Goal: Task Accomplishment & Management: Use online tool/utility

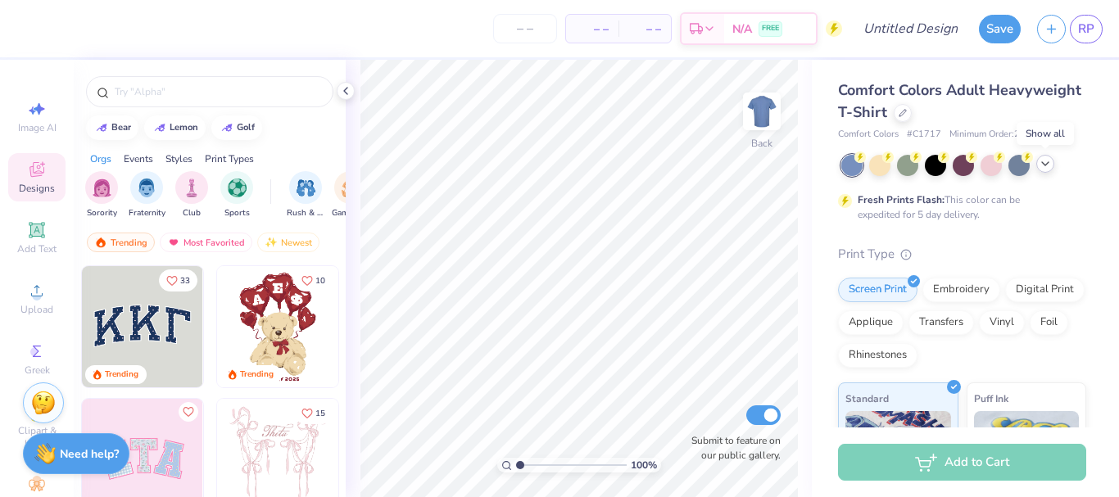
click at [1050, 166] on icon at bounding box center [1045, 163] width 13 height 13
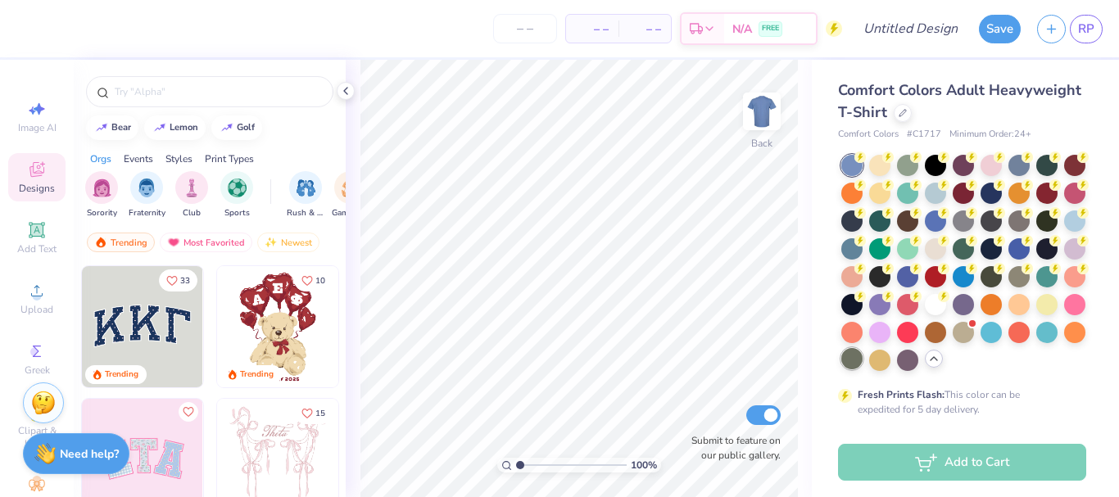
click at [862, 364] on div at bounding box center [851, 358] width 21 height 21
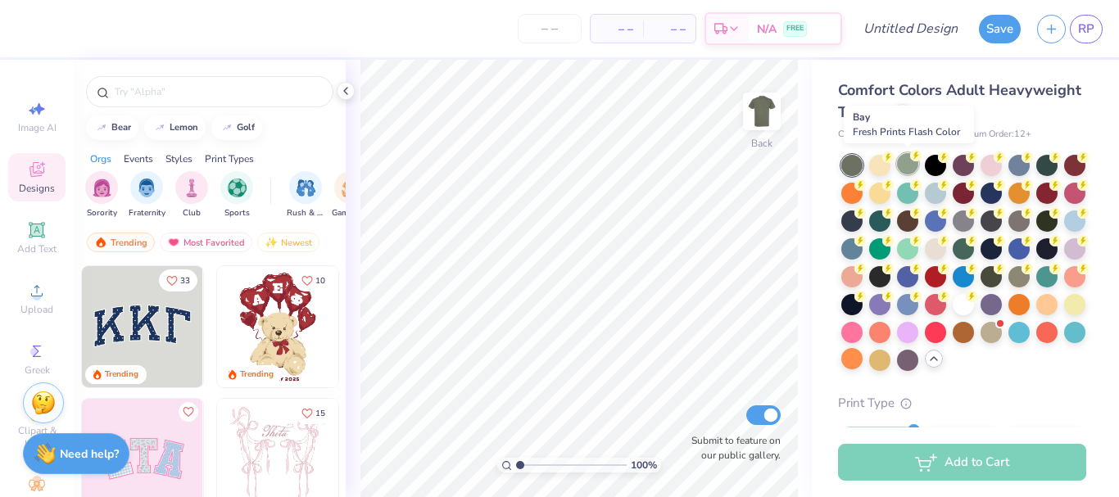
click at [902, 162] on div at bounding box center [907, 163] width 21 height 21
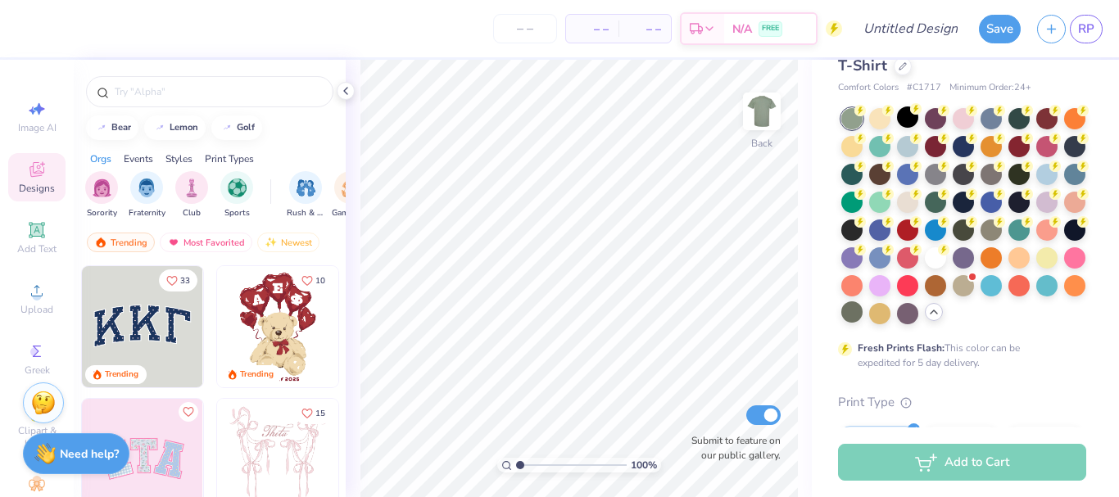
scroll to position [108, 0]
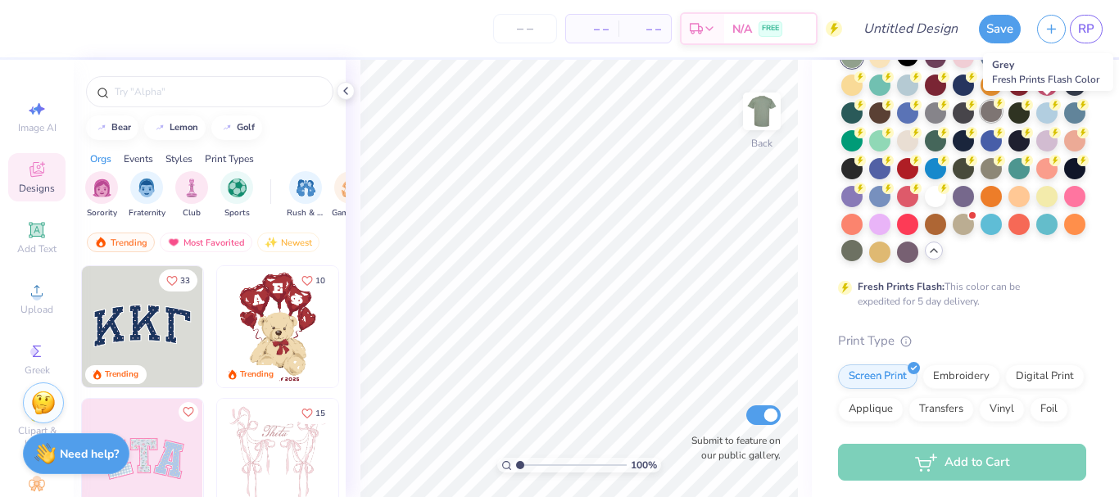
click at [1002, 116] on div at bounding box center [990, 111] width 21 height 21
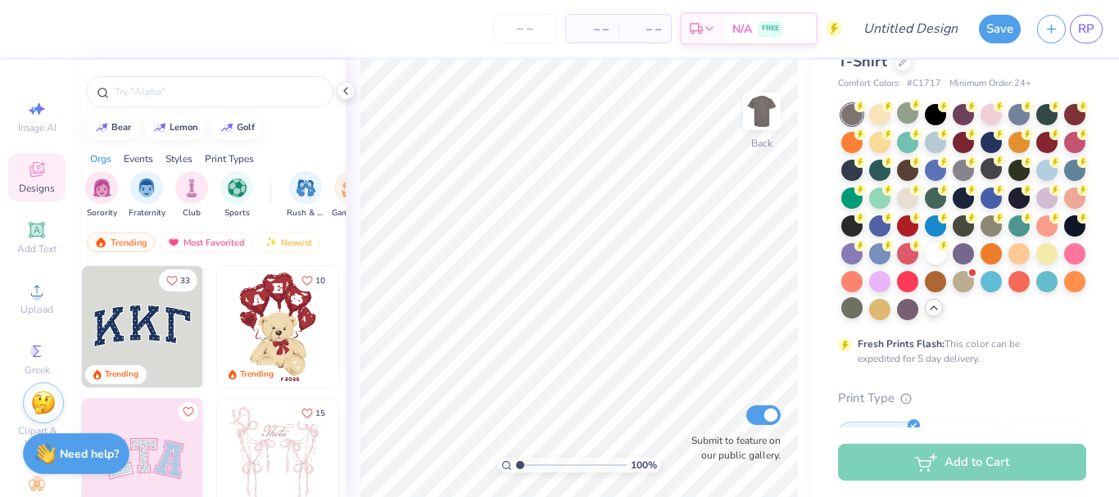
scroll to position [0, 0]
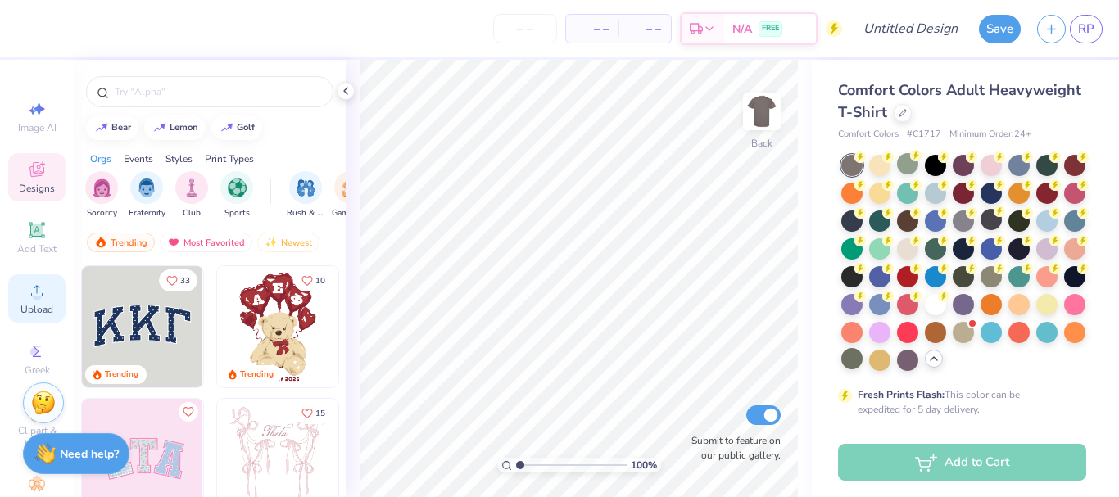
click at [35, 278] on div "Upload" at bounding box center [36, 298] width 57 height 48
click at [42, 290] on div "Upload" at bounding box center [36, 298] width 57 height 48
click at [27, 295] on icon at bounding box center [37, 291] width 20 height 20
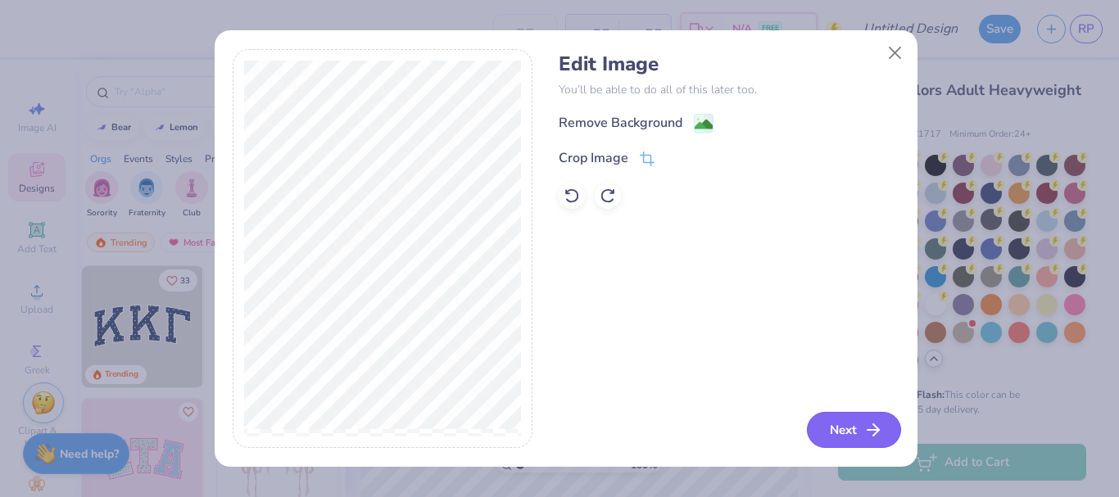
click at [862, 429] on button "Next" at bounding box center [854, 430] width 94 height 36
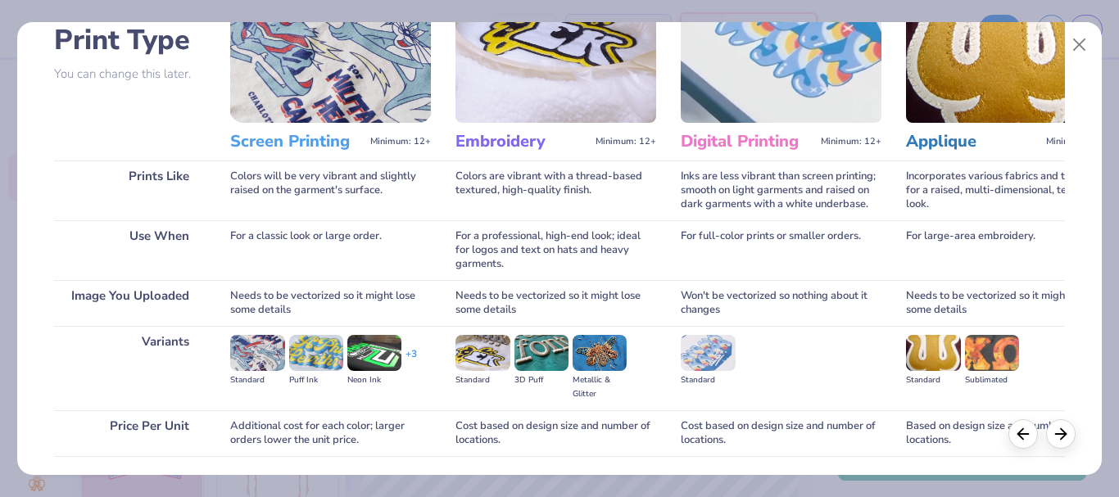
scroll to position [238, 0]
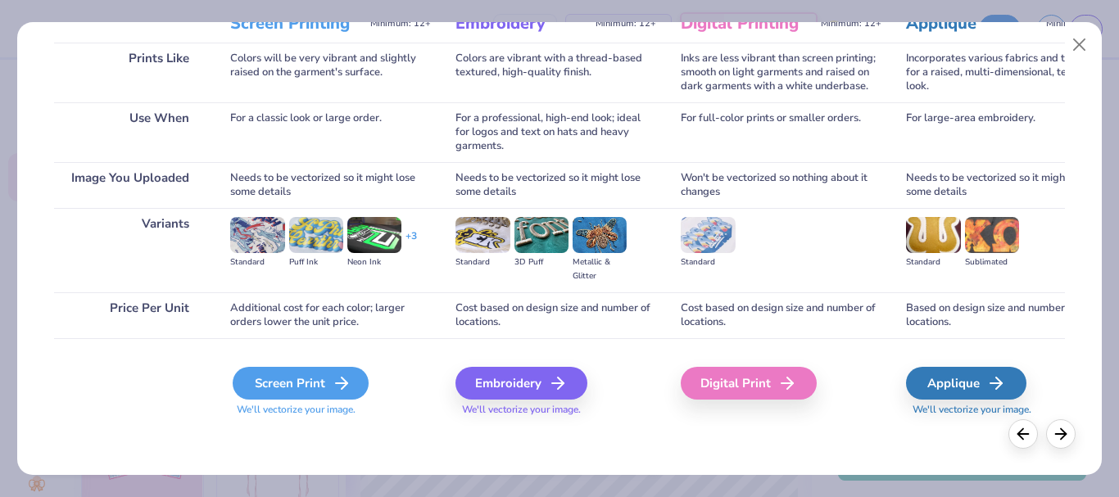
click at [316, 377] on div "Screen Print" at bounding box center [301, 383] width 136 height 33
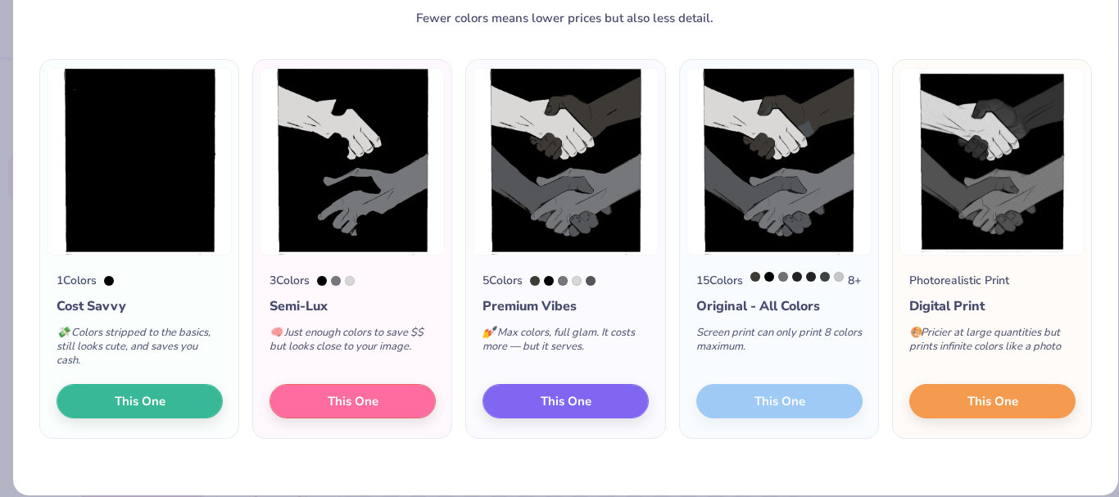
scroll to position [79, 0]
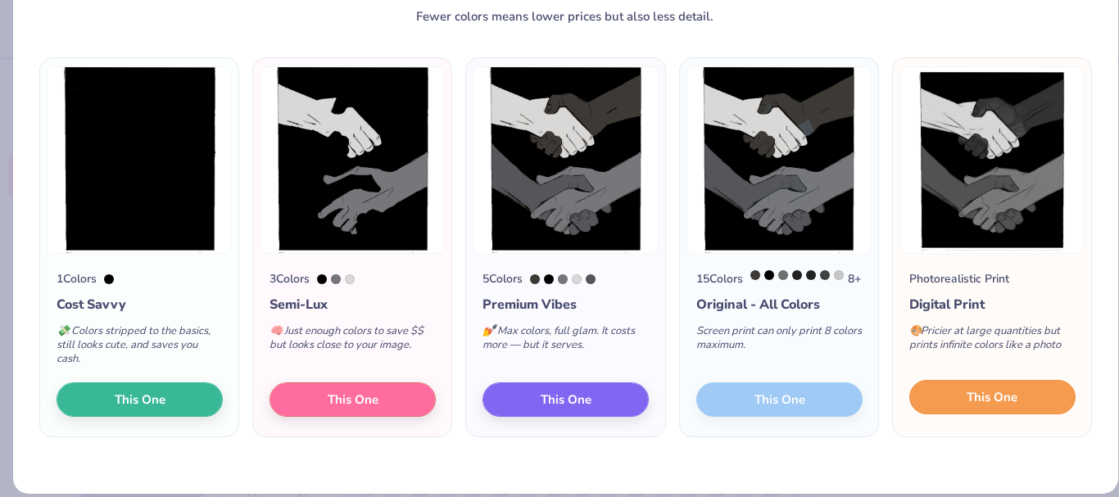
click at [1010, 410] on button "This One" at bounding box center [992, 397] width 166 height 34
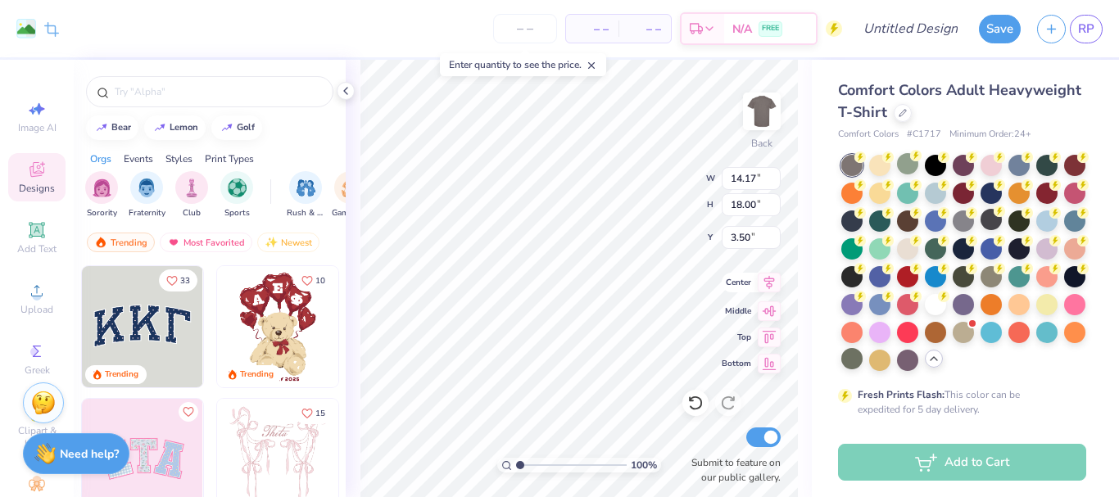
type input "11.18"
type input "14.20"
type input "5.40"
click at [763, 279] on icon at bounding box center [769, 283] width 23 height 20
click at [760, 104] on img at bounding box center [762, 112] width 66 height 66
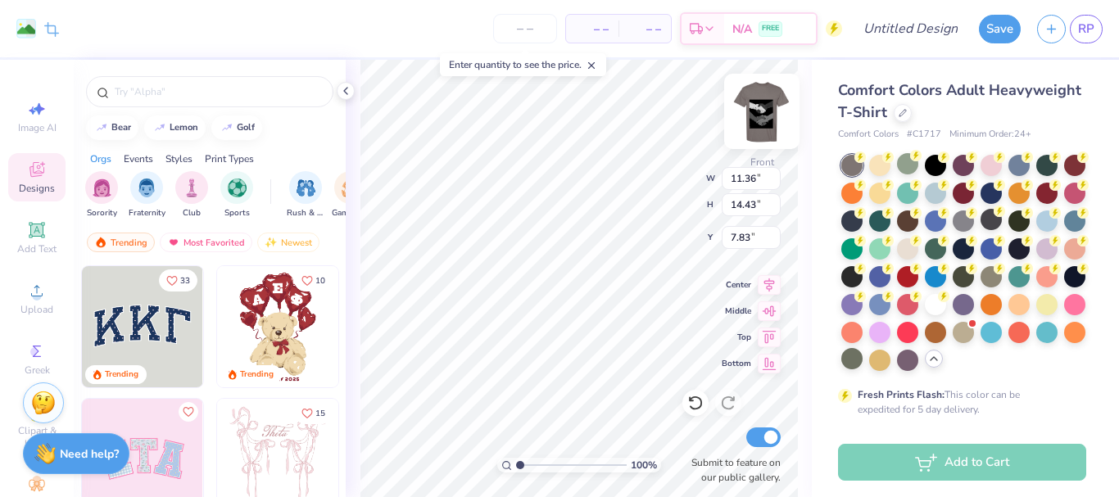
type input "9.69"
type input "12.31"
type input "7.59"
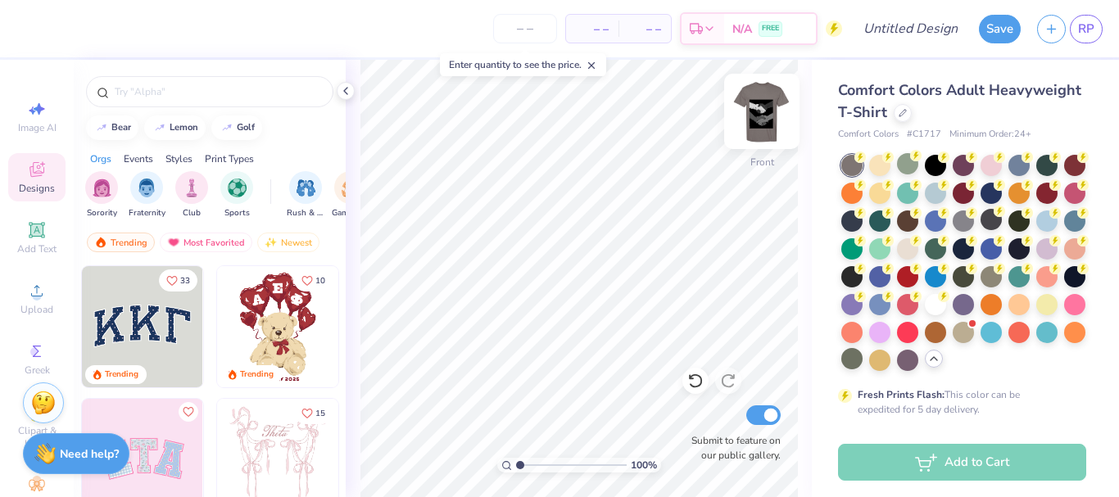
click at [765, 106] on img at bounding box center [762, 112] width 66 height 66
click at [36, 245] on span "Add Text" at bounding box center [36, 248] width 39 height 13
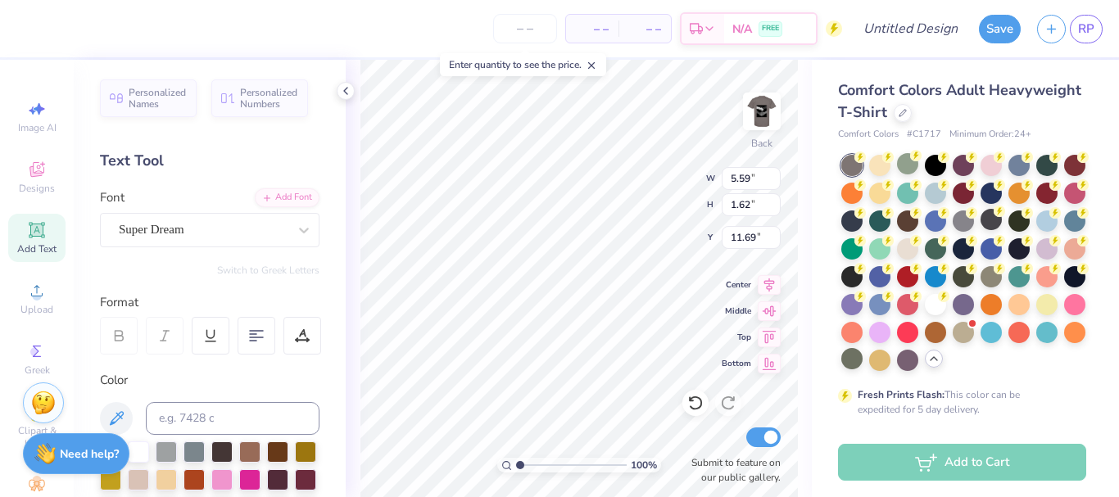
scroll to position [14, 2]
type textarea "T"
type textarea "NHS"
click at [182, 237] on div "Super Dream" at bounding box center [203, 229] width 172 height 25
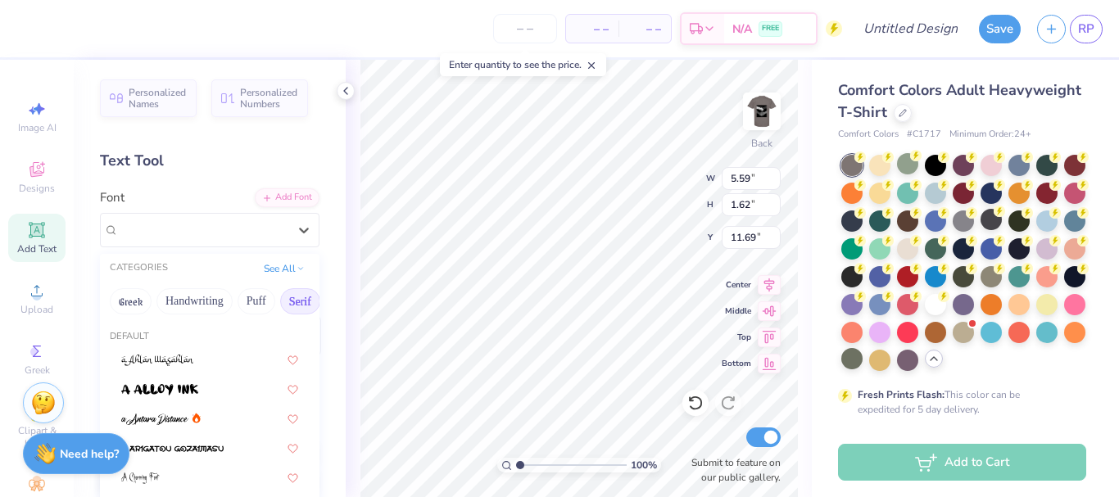
click at [293, 298] on button "Serif" at bounding box center [300, 301] width 40 height 26
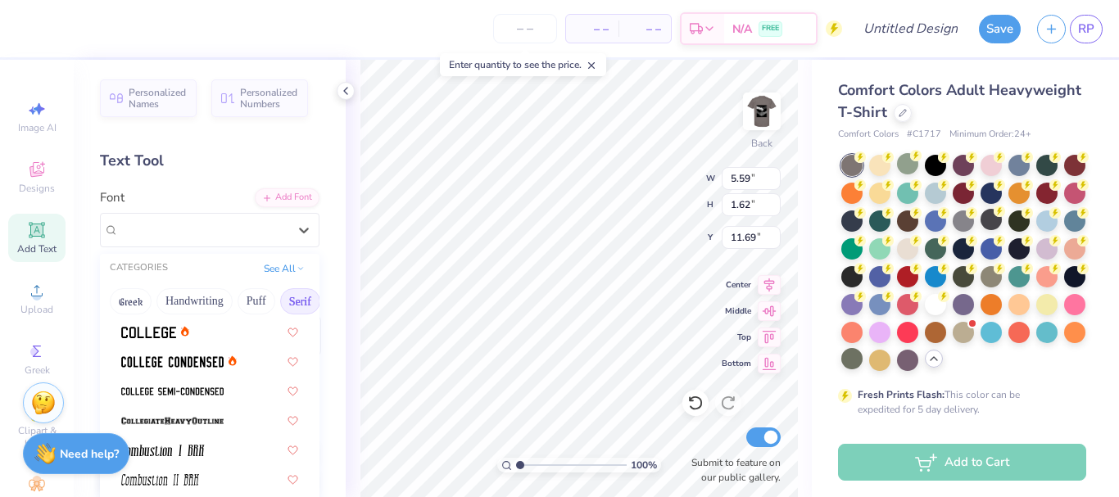
scroll to position [474, 0]
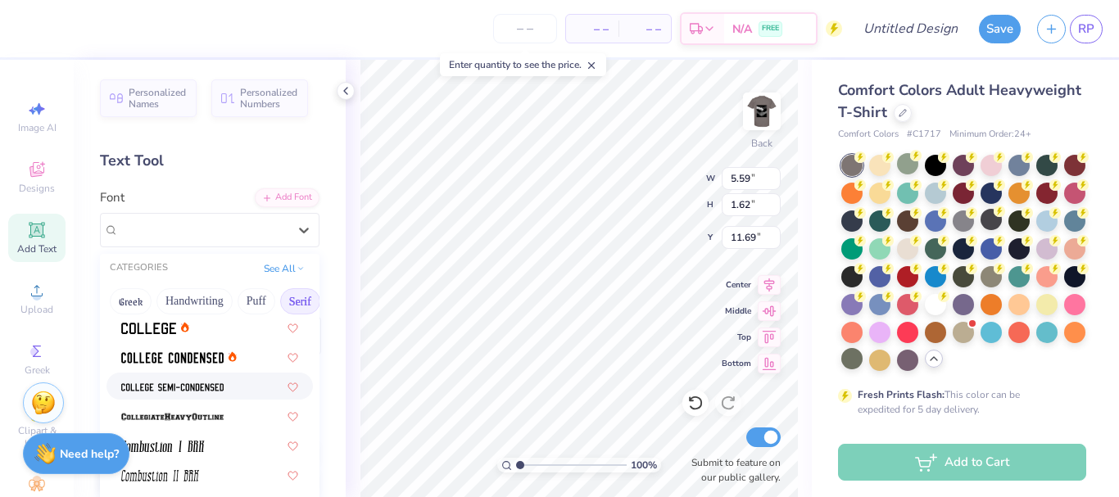
click at [200, 378] on span at bounding box center [172, 386] width 102 height 17
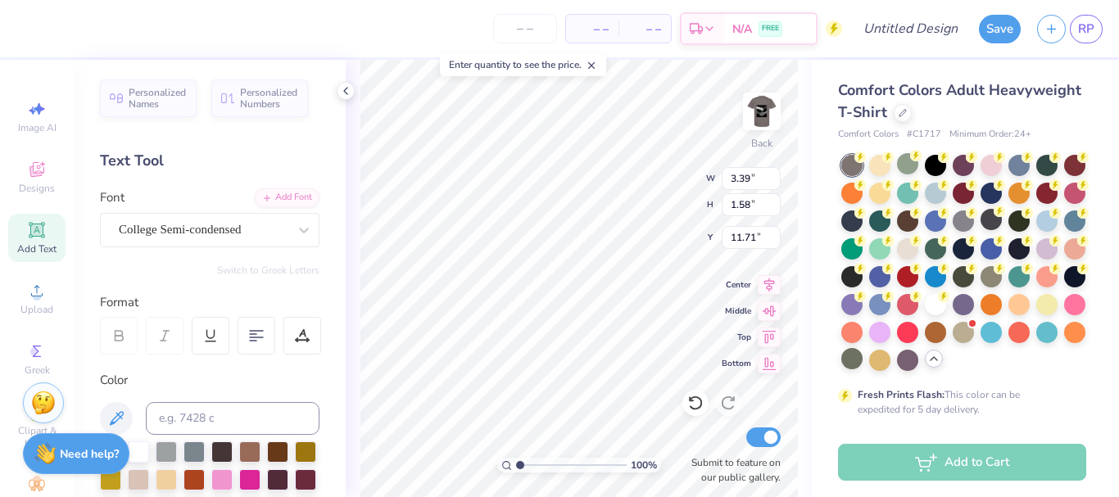
type input "3.96"
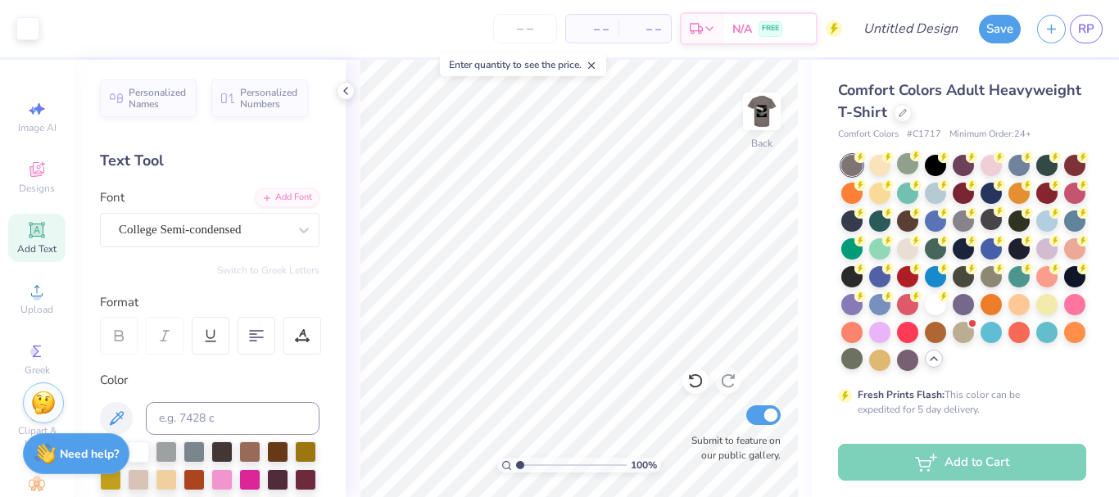
click at [30, 235] on icon at bounding box center [36, 230] width 12 height 12
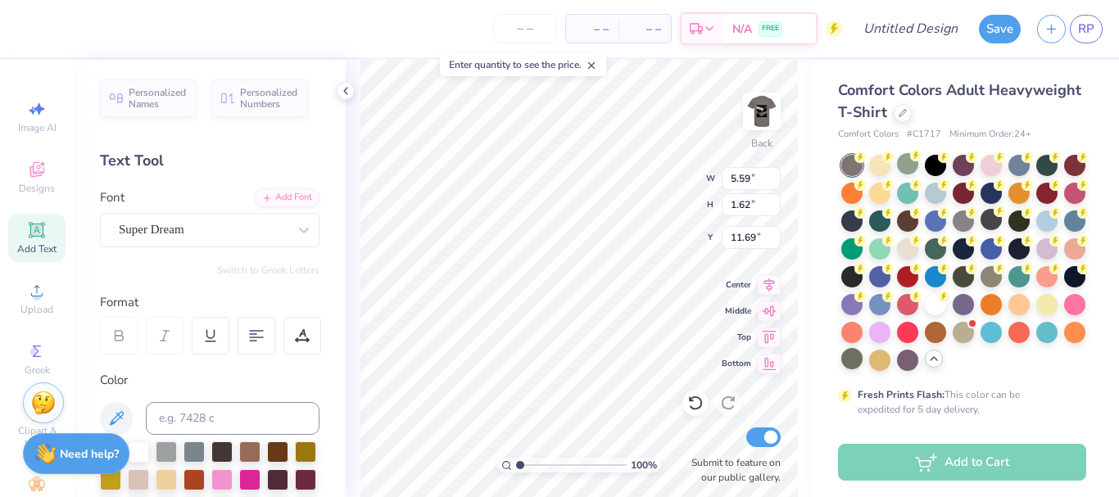
scroll to position [14, 2]
type textarea "T"
type textarea "Diversity"
click at [242, 231] on div "Super Dream" at bounding box center [203, 229] width 172 height 25
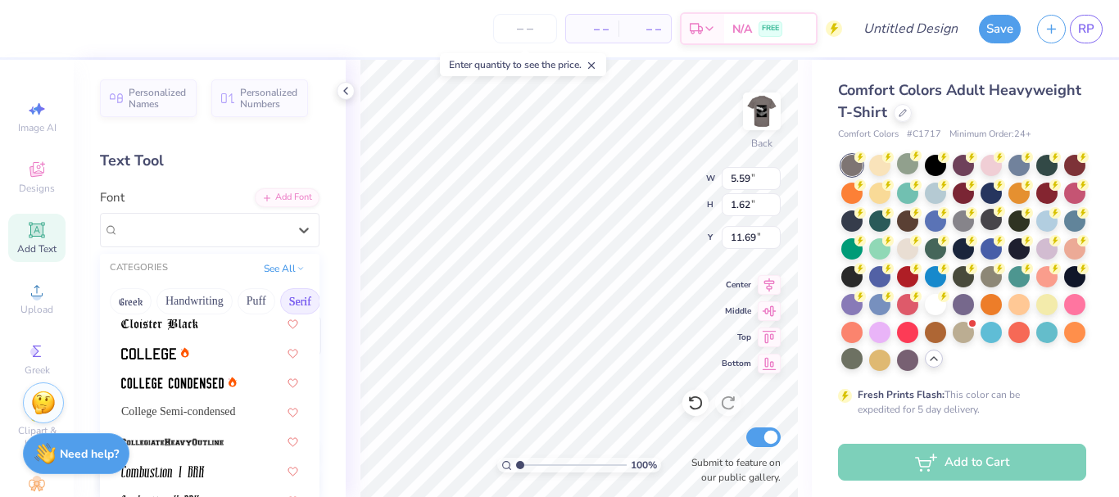
scroll to position [508, 0]
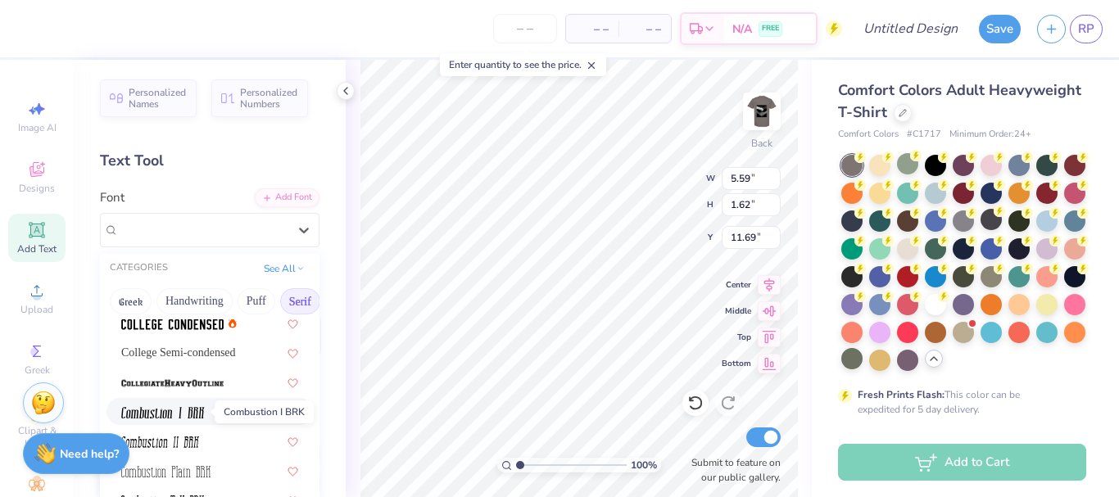
click at [183, 414] on img at bounding box center [163, 412] width 84 height 11
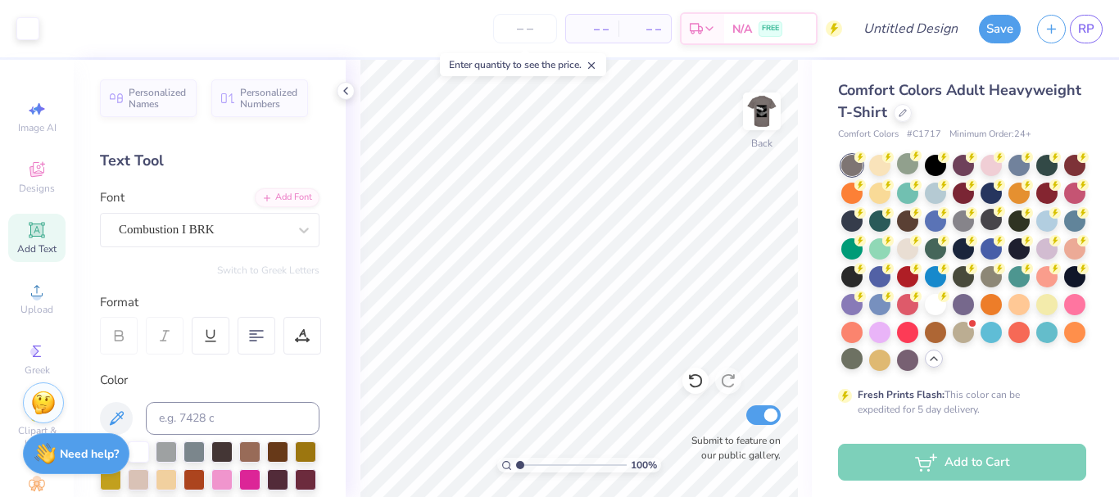
click at [30, 233] on icon at bounding box center [36, 230] width 12 height 12
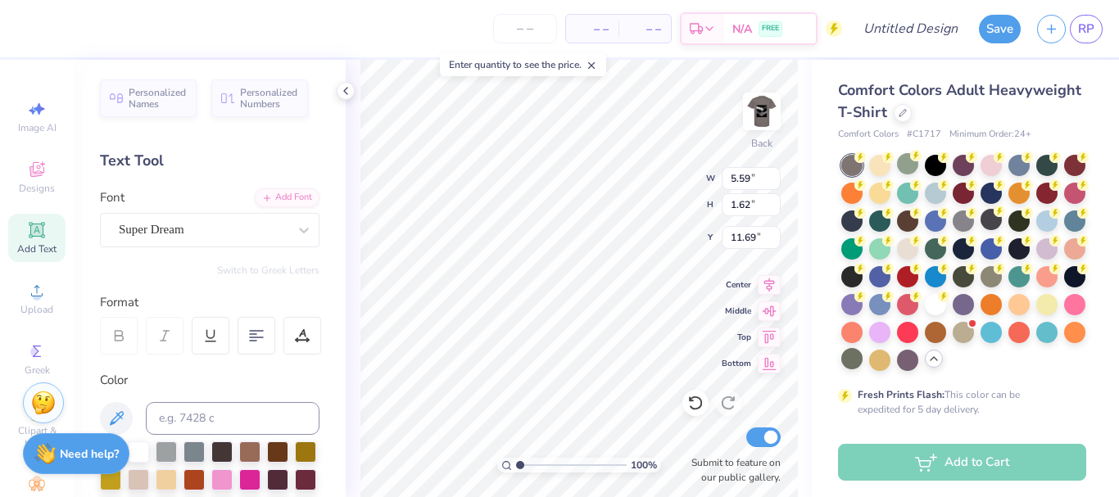
type input "14.77"
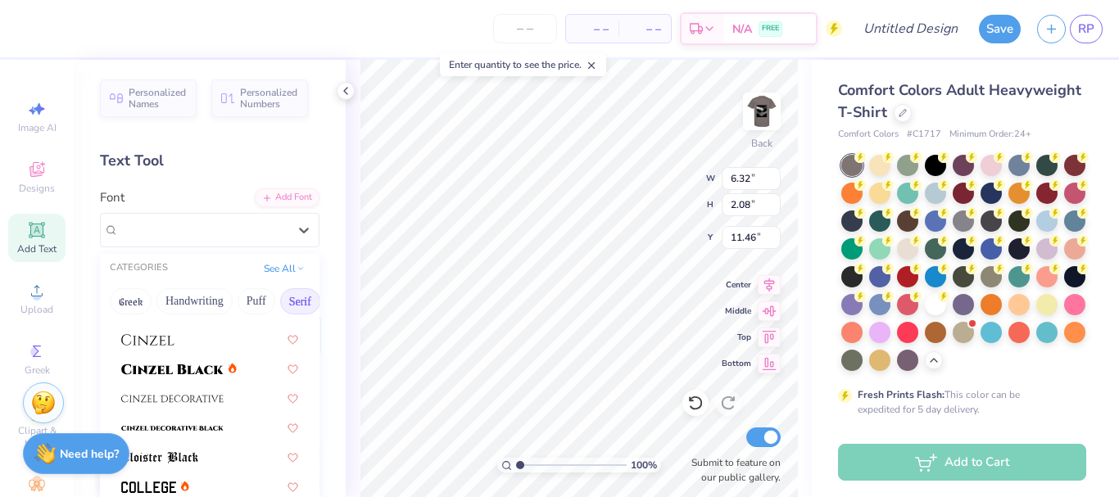
scroll to position [327, 0]
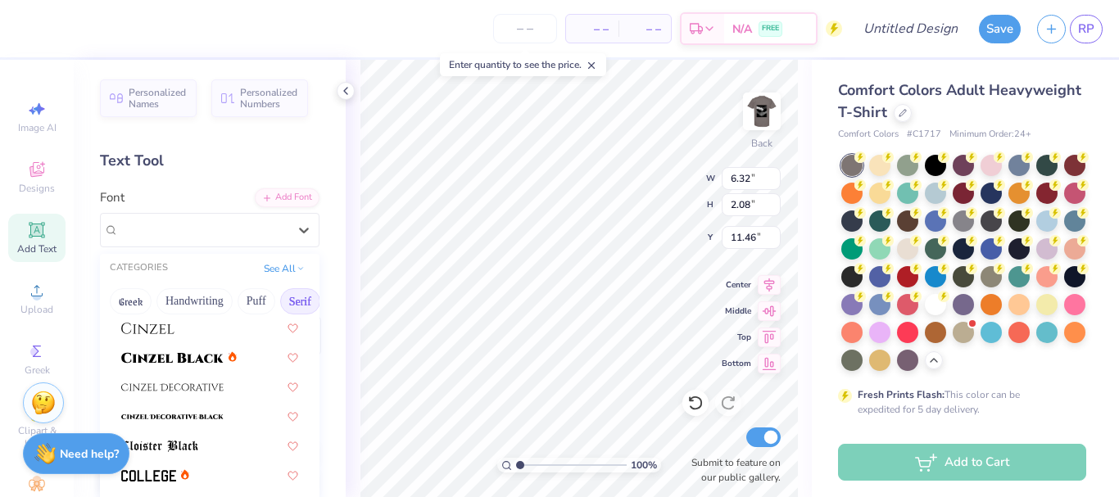
click at [290, 301] on button "Serif" at bounding box center [300, 301] width 40 height 26
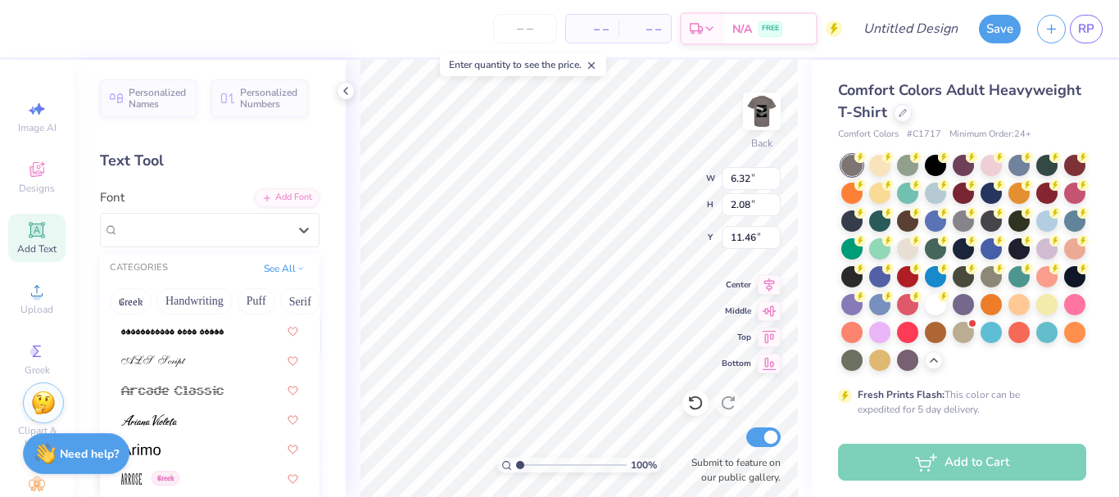
scroll to position [424, 0]
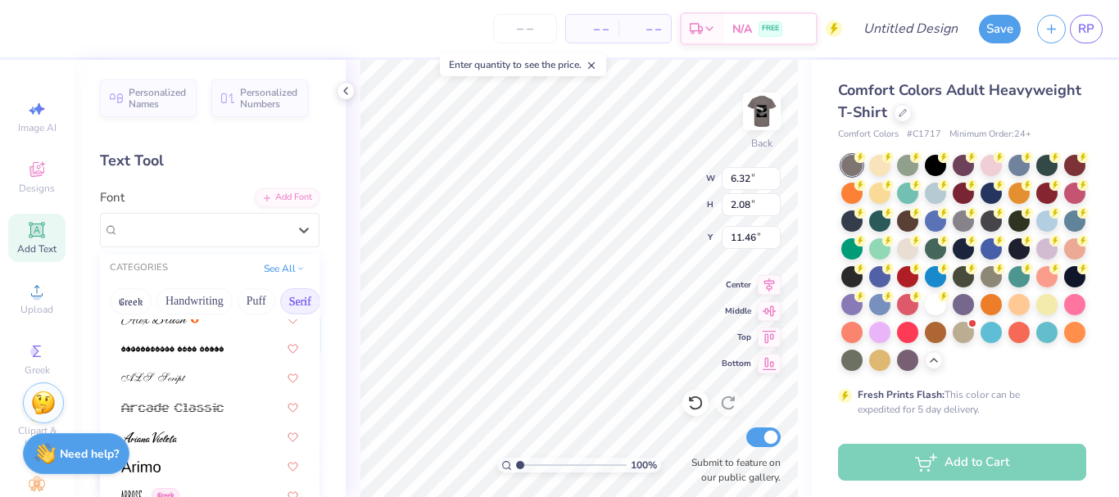
click at [302, 301] on button "Serif" at bounding box center [300, 301] width 40 height 26
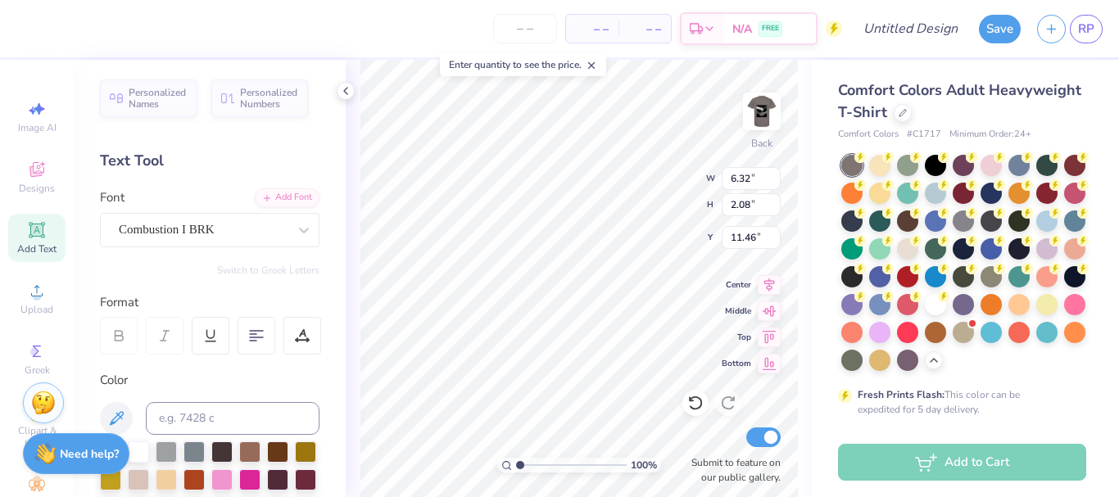
scroll to position [14, 4]
type input "3.39"
type input "1.58"
type input "3.96"
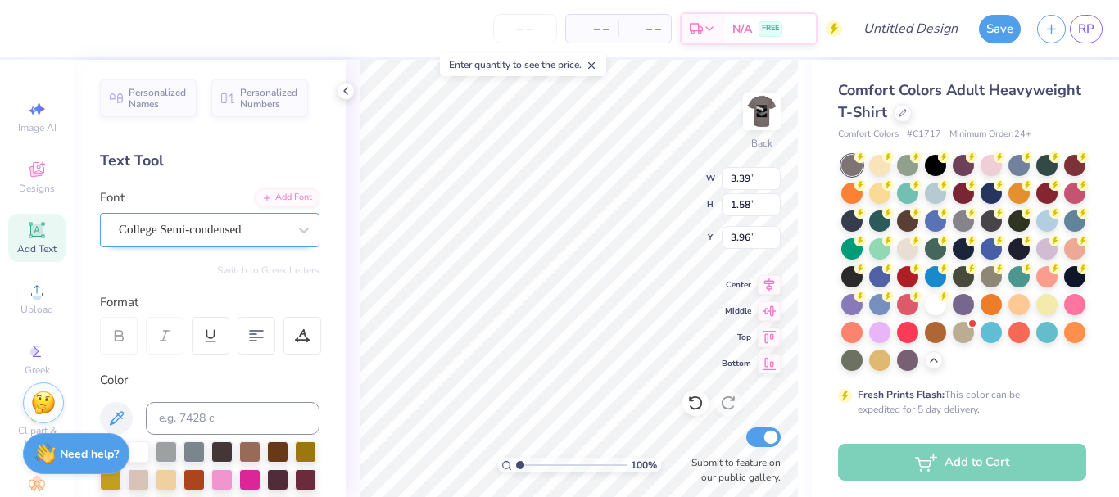
click at [202, 230] on div "College Semi-condensed" at bounding box center [203, 229] width 172 height 25
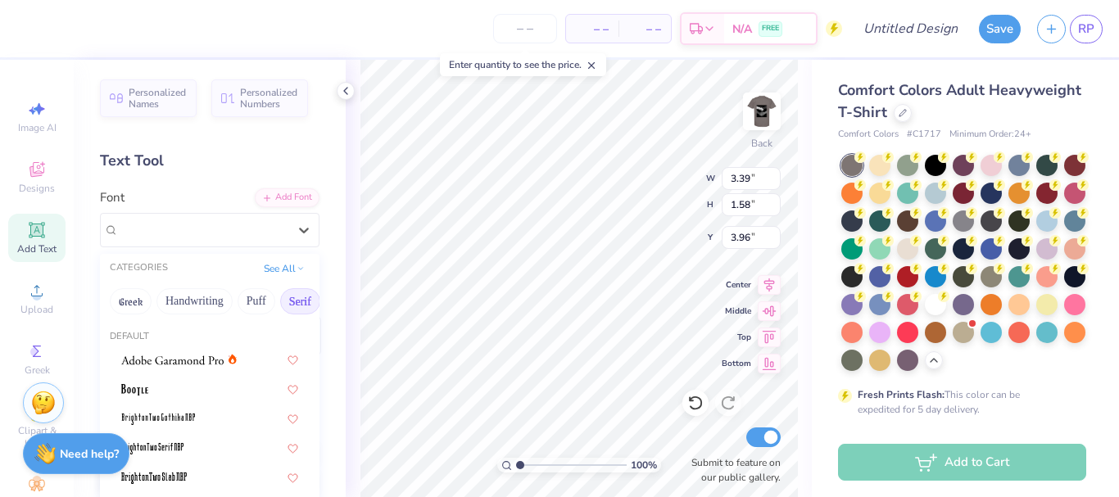
click at [295, 304] on button "Serif" at bounding box center [300, 301] width 40 height 26
click at [294, 292] on button "Serif" at bounding box center [300, 301] width 40 height 26
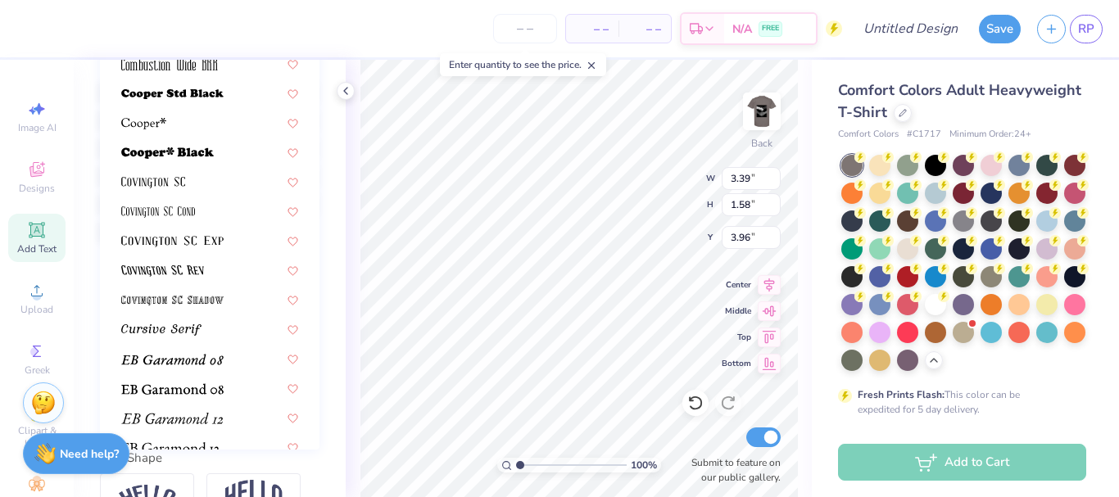
scroll to position [617, 0]
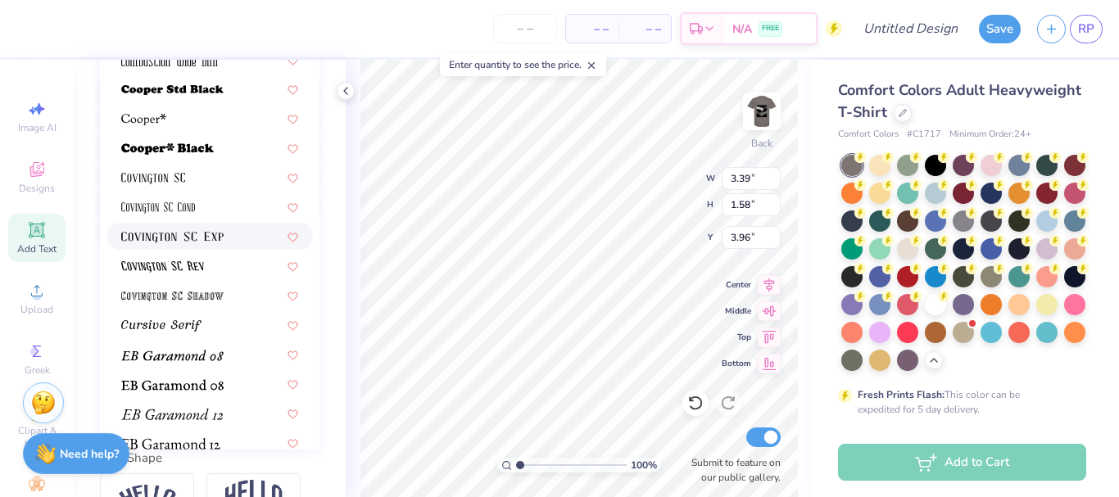
click at [193, 228] on span at bounding box center [172, 236] width 102 height 17
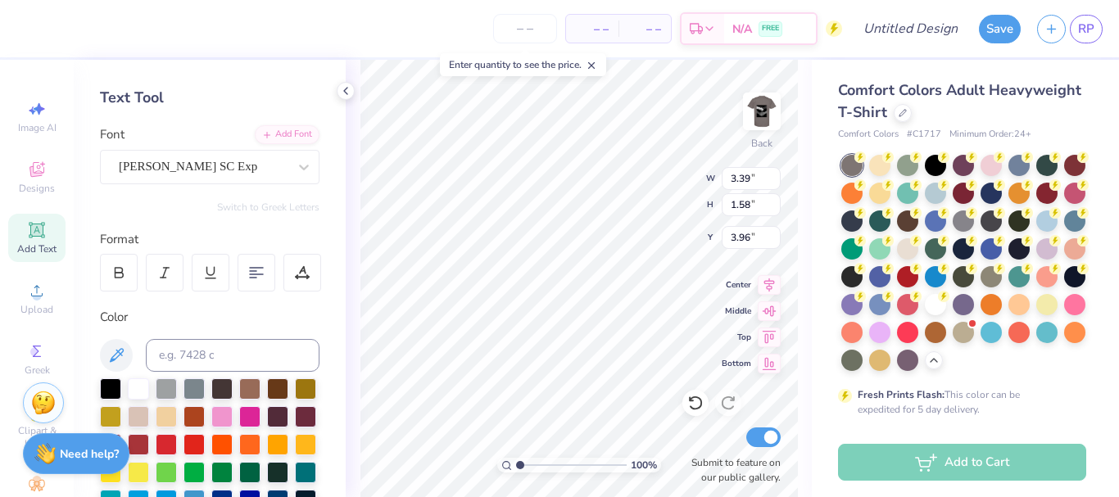
scroll to position [44, 0]
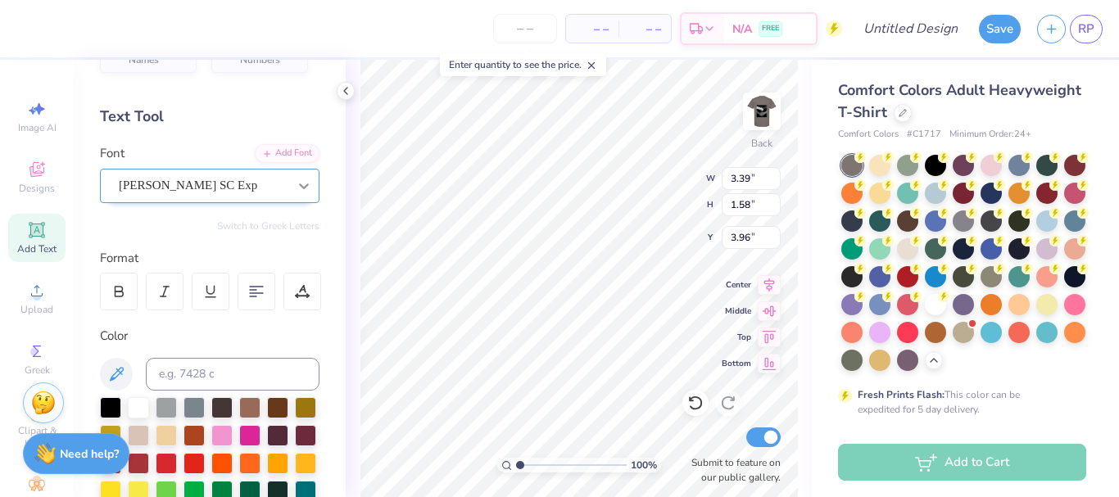
click at [296, 191] on icon at bounding box center [304, 186] width 16 height 16
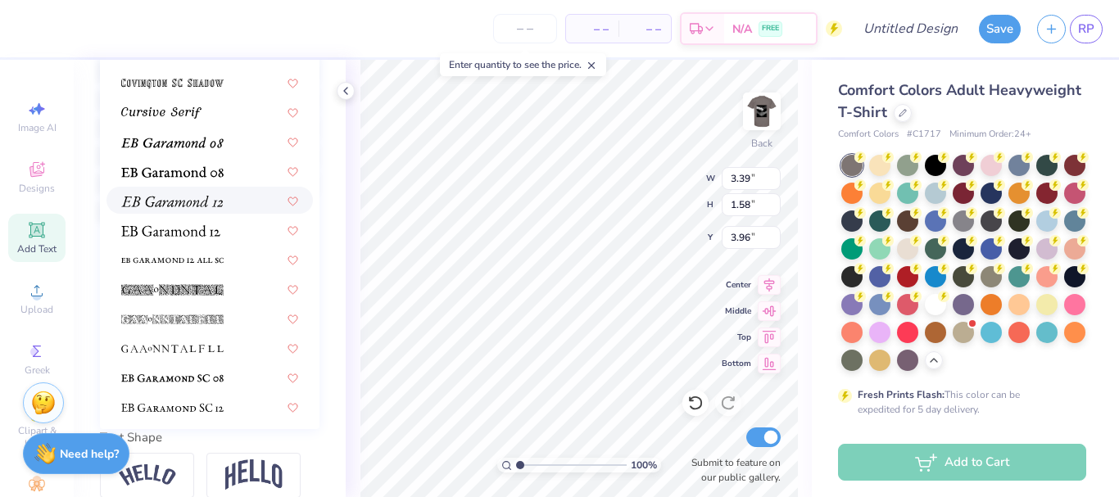
scroll to position [366, 0]
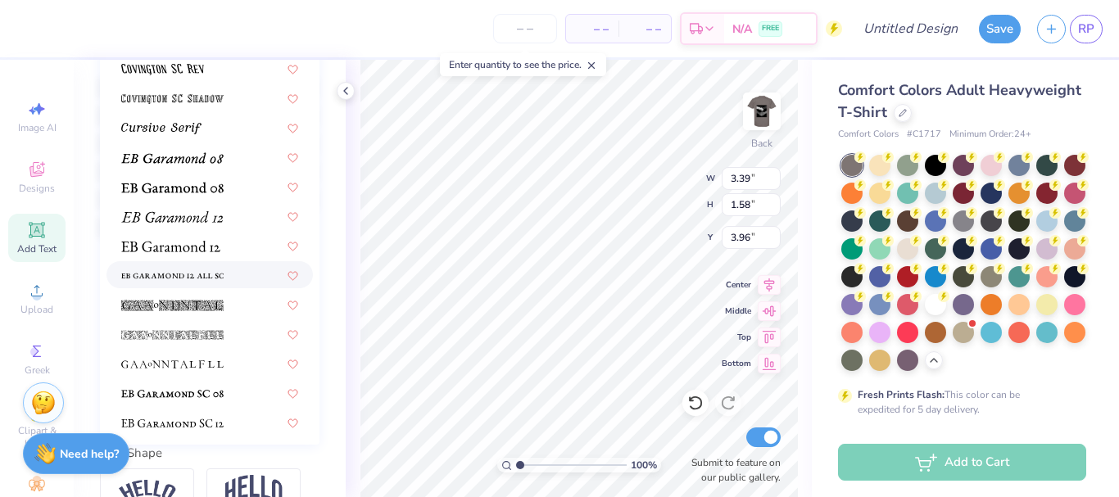
click at [183, 267] on span at bounding box center [172, 274] width 102 height 17
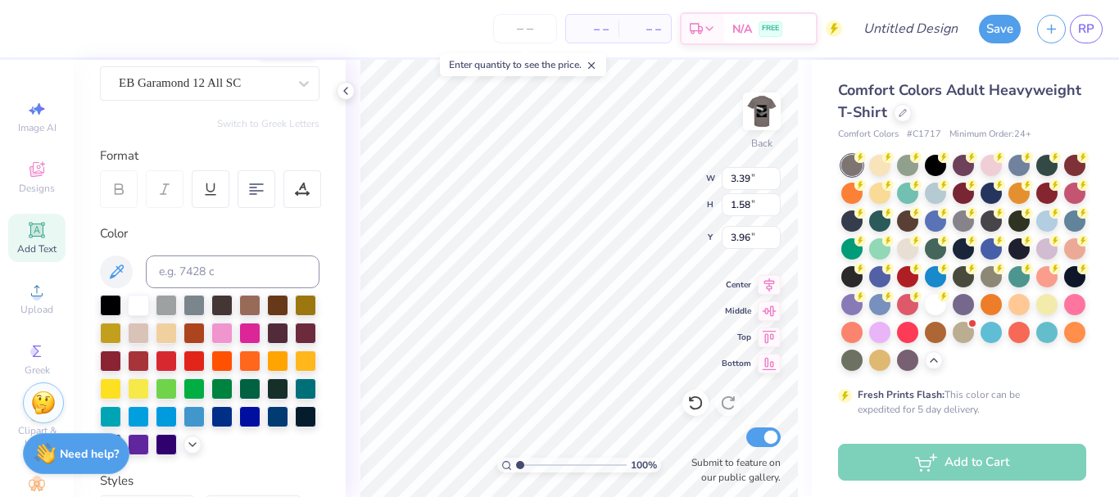
scroll to position [144, 0]
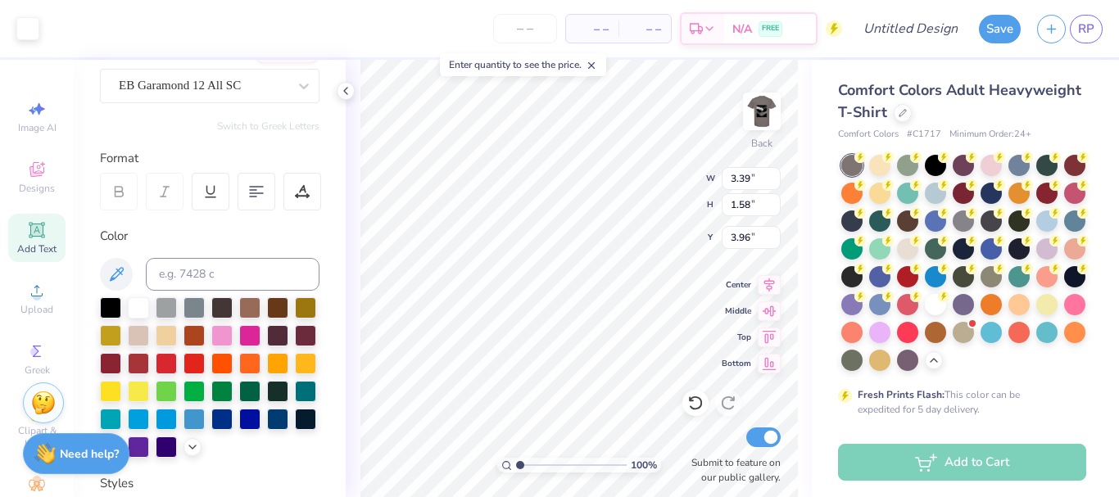
type input "6.32"
type input "2.08"
type input "5.88"
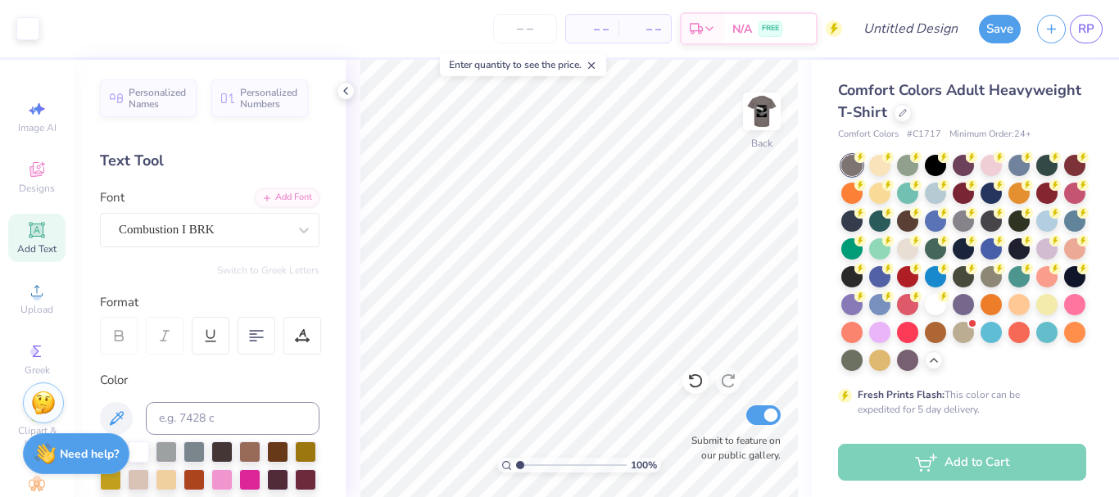
scroll to position [144, 0]
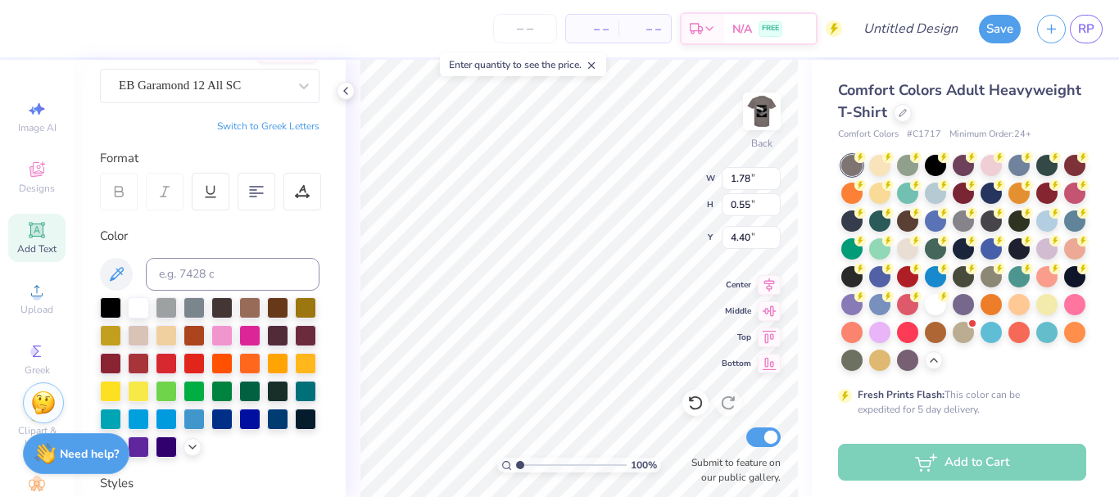
type input "4.00"
type input "4.68"
type input "1.54"
type input "5.30"
type input "3.70"
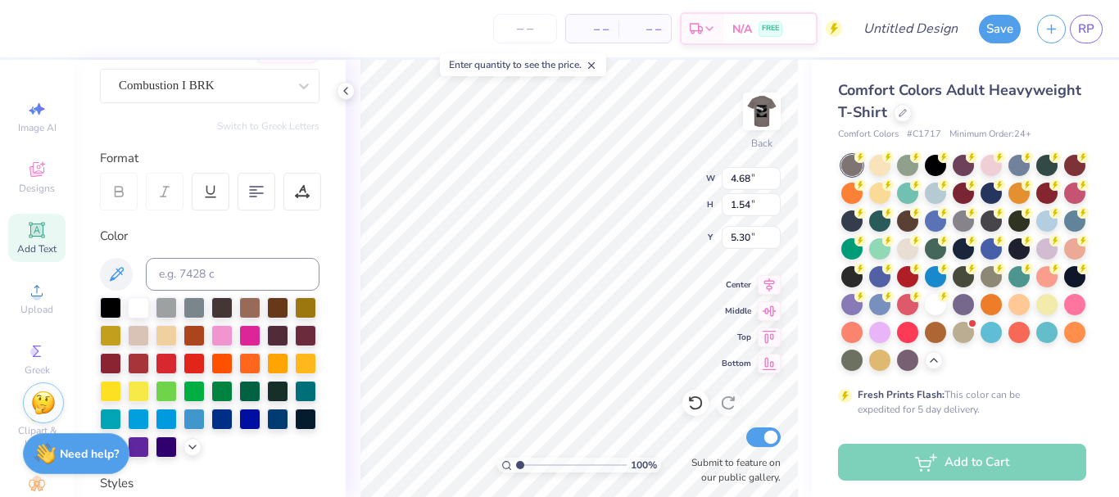
type input "1.31"
type input "6.84"
type input "4.68"
type input "1.54"
type input "4.90"
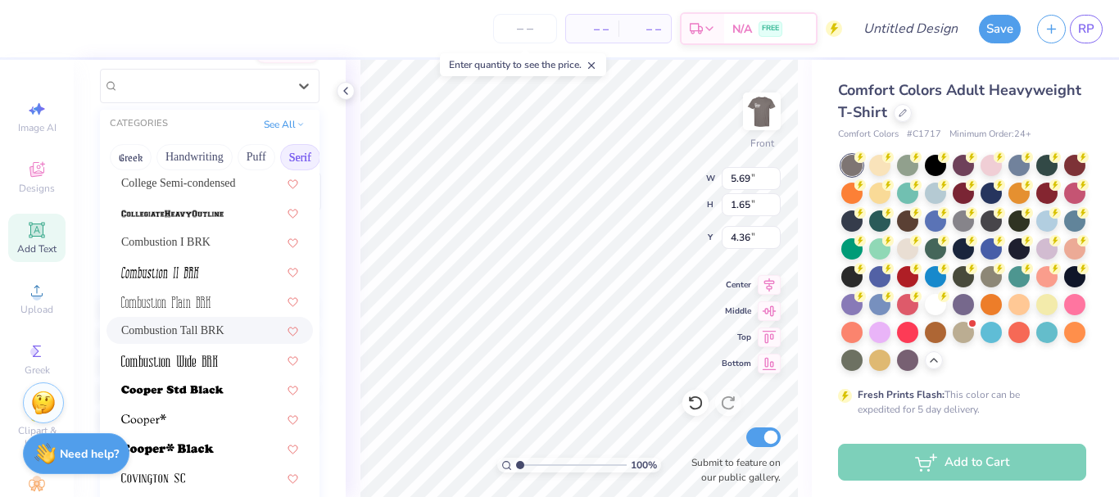
scroll to position [545, 0]
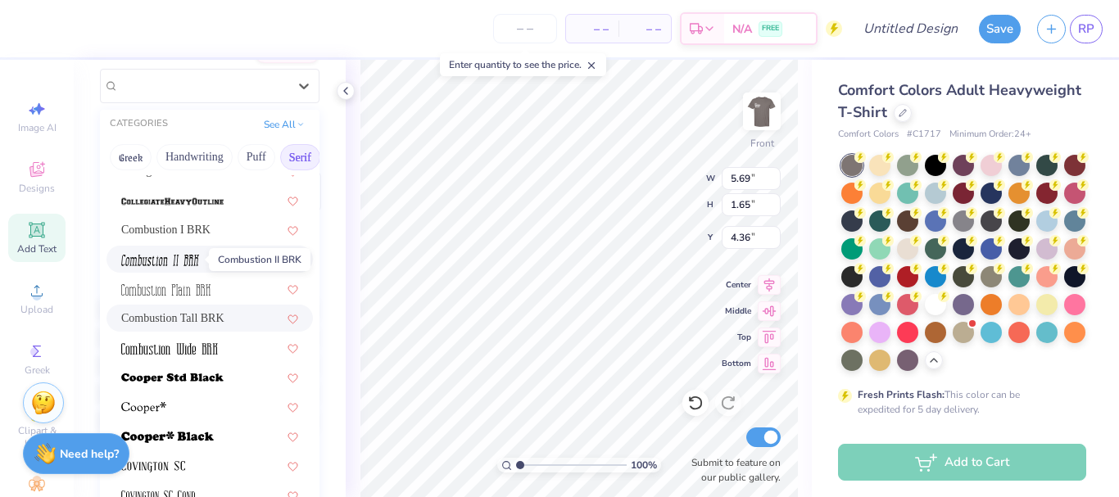
click at [168, 252] on span at bounding box center [160, 259] width 78 height 17
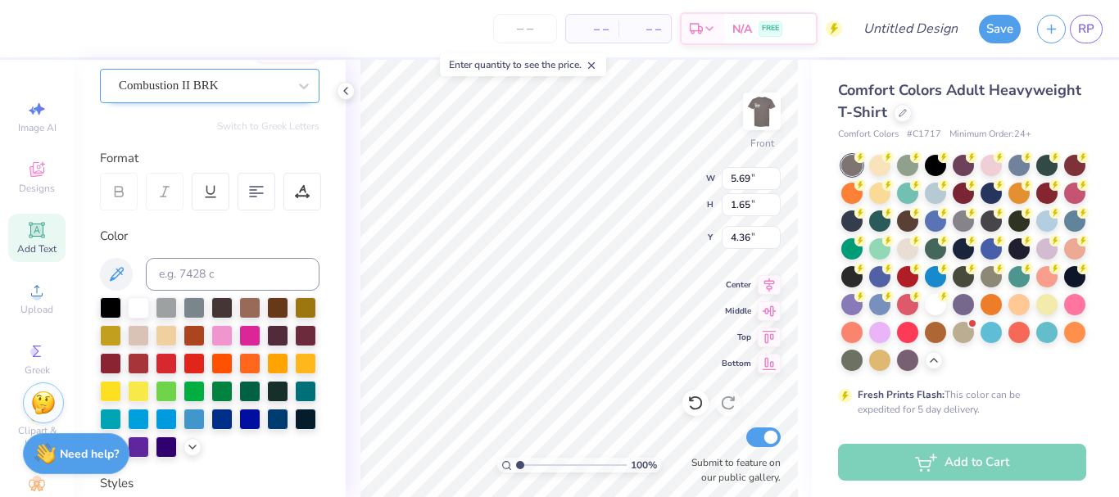
click at [242, 86] on div "Combustion II BRK" at bounding box center [203, 85] width 172 height 25
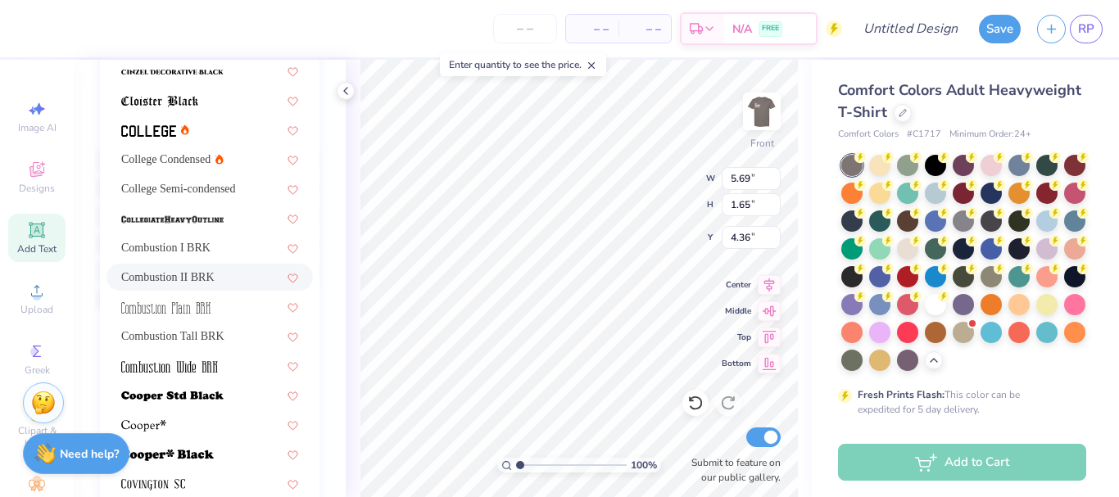
scroll to position [382, 0]
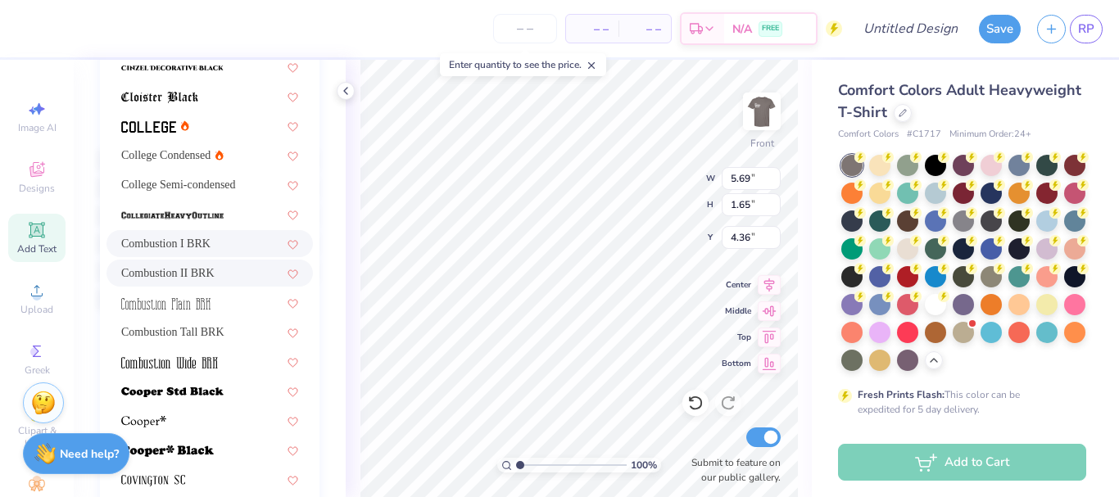
click at [149, 234] on div "Combustion I BRK" at bounding box center [209, 243] width 206 height 27
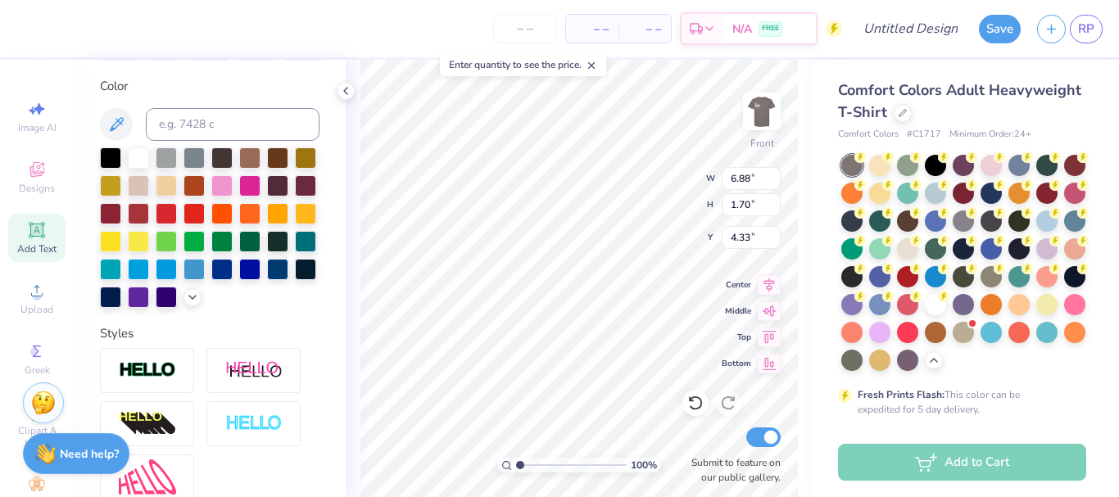
type input "5.02"
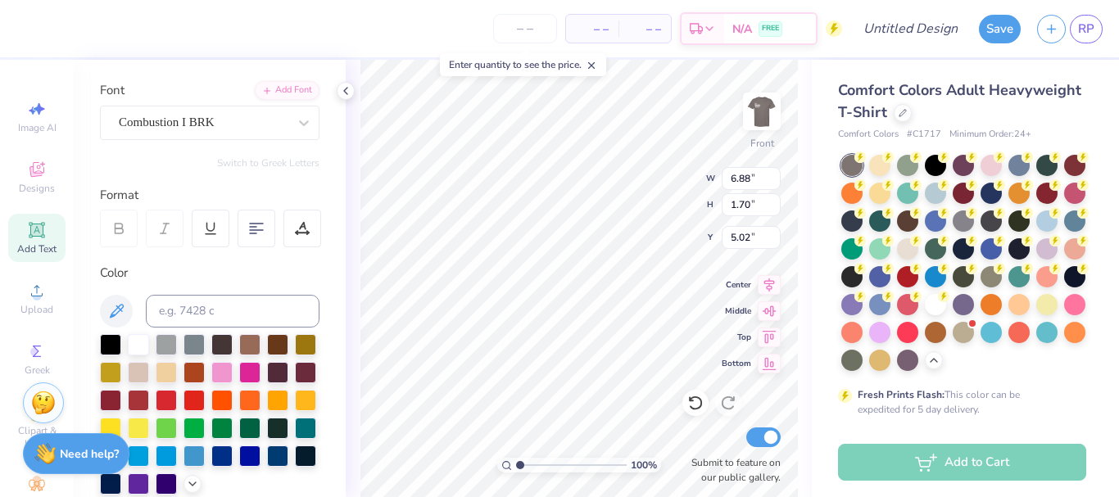
scroll to position [69, 0]
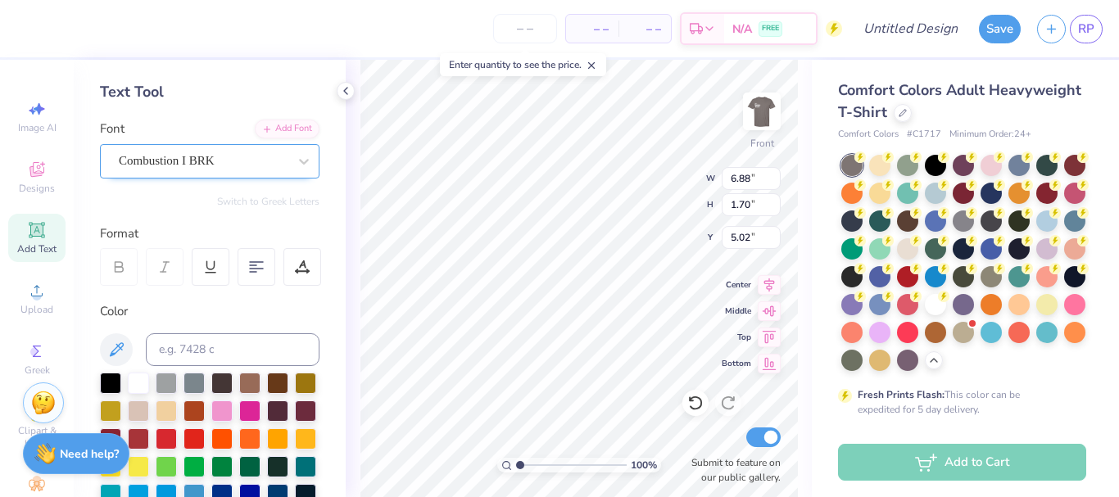
click at [229, 155] on div "Combustion I BRK" at bounding box center [203, 160] width 172 height 25
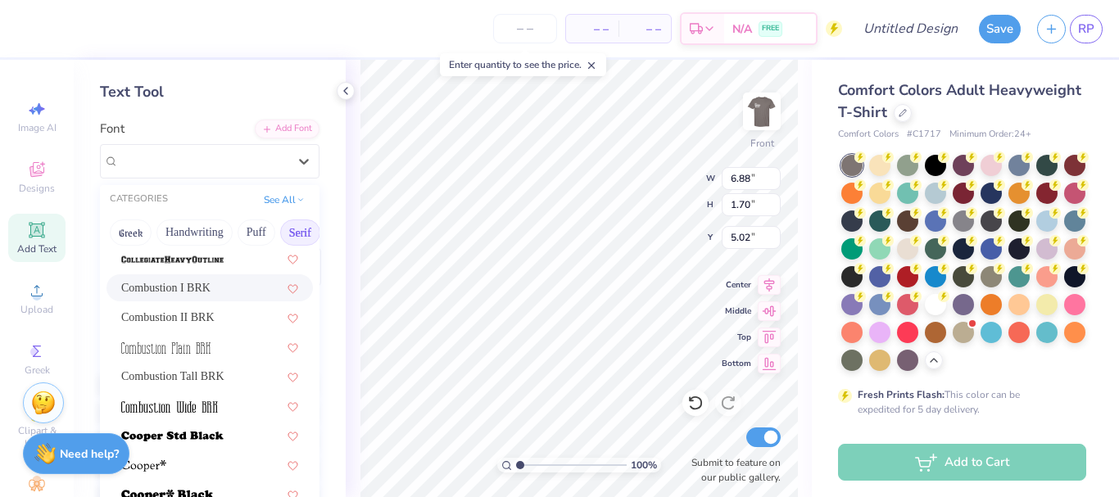
scroll to position [566, 0]
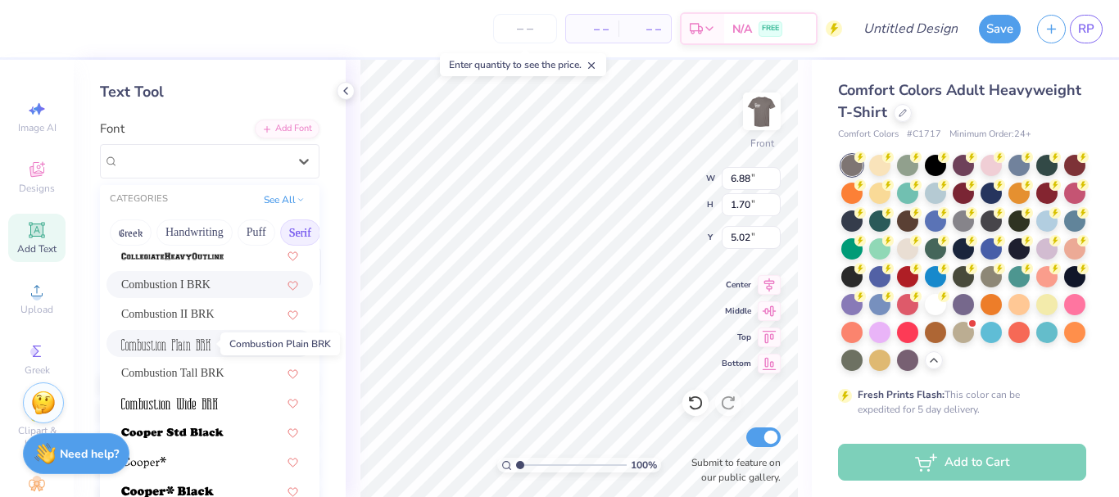
click at [202, 342] on img at bounding box center [165, 344] width 89 height 11
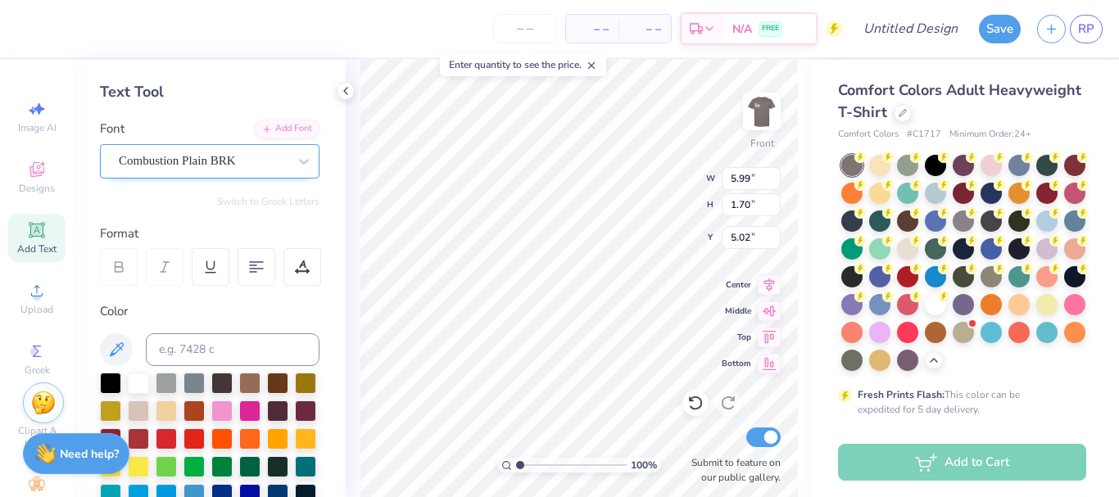
click at [238, 168] on div "Combustion Plain BRK" at bounding box center [203, 160] width 172 height 25
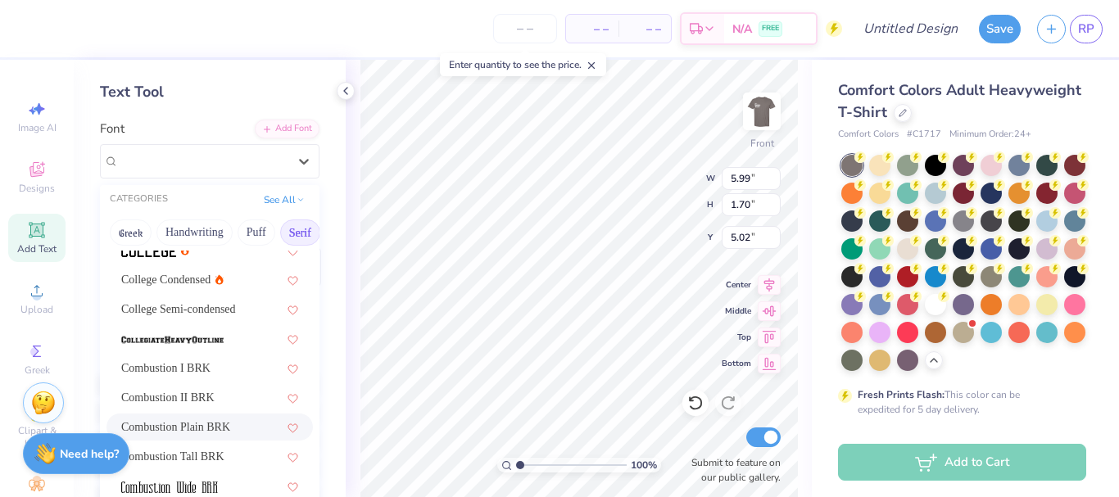
scroll to position [503, 0]
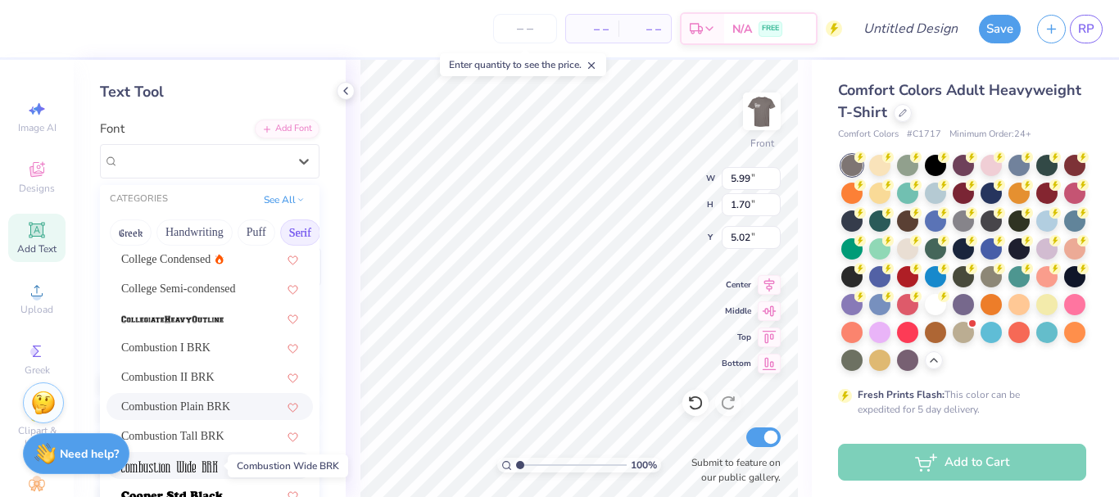
click at [198, 457] on span at bounding box center [169, 465] width 97 height 17
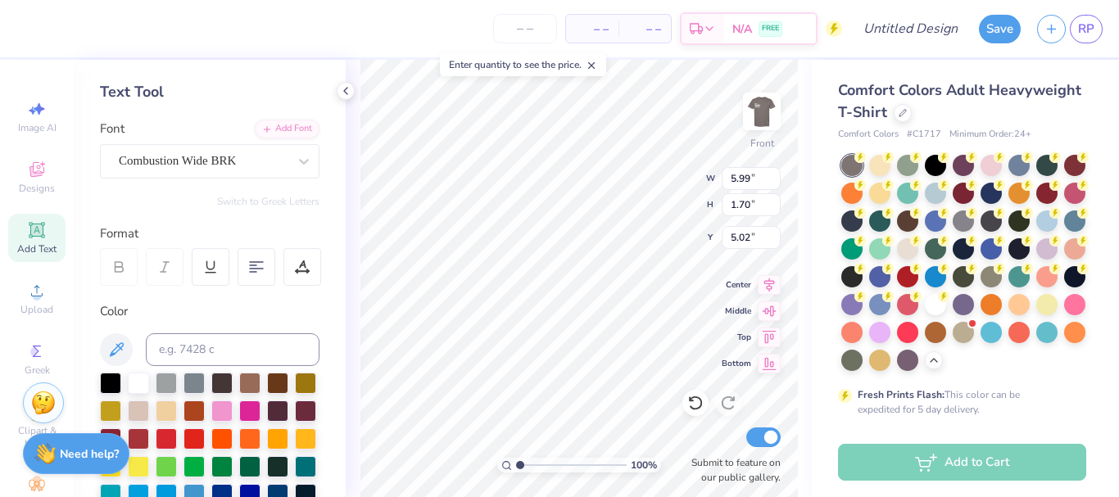
type input "6.59"
type textarea "DIVERSITY"
click at [168, 161] on div "Combustion I BRK" at bounding box center [203, 160] width 172 height 25
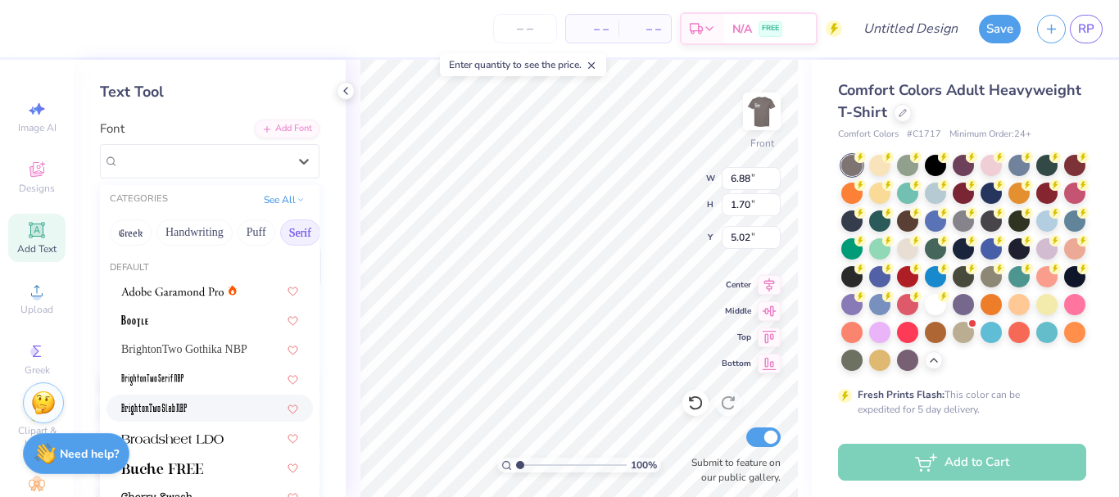
click at [203, 406] on div at bounding box center [209, 408] width 177 height 17
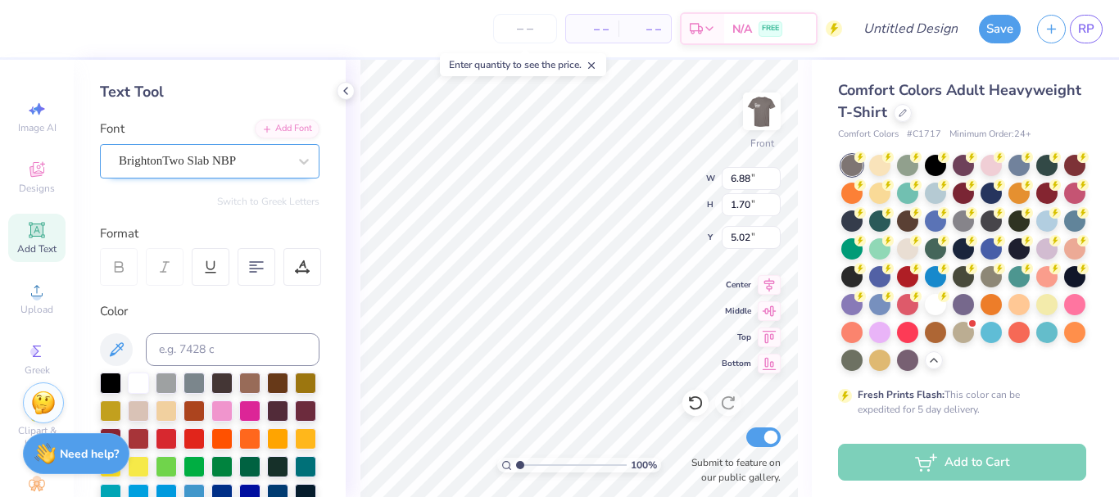
click at [191, 162] on div "BrightonTwo Slab NBP" at bounding box center [203, 160] width 172 height 25
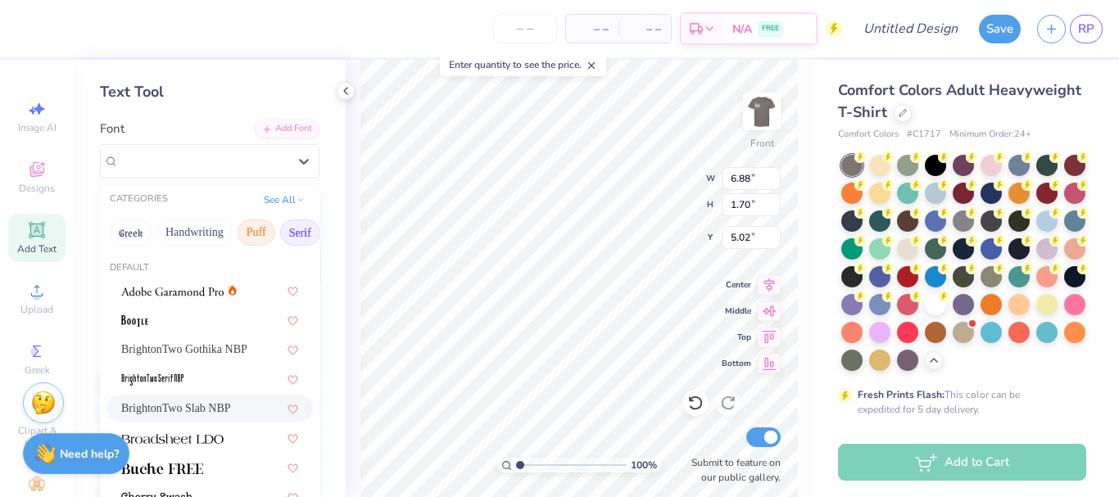
click at [259, 230] on button "Puff" at bounding box center [257, 233] width 38 height 26
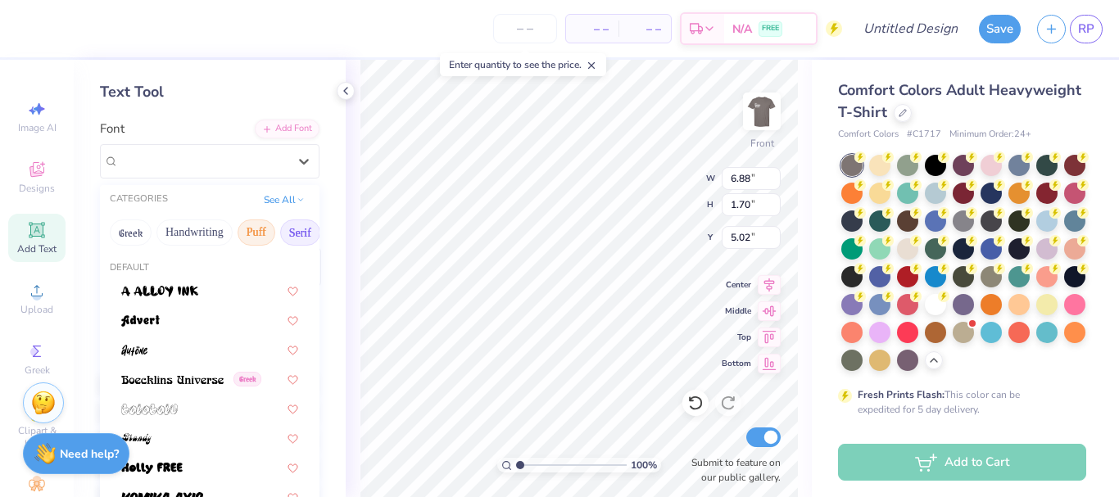
click at [296, 231] on button "Serif" at bounding box center [300, 233] width 40 height 26
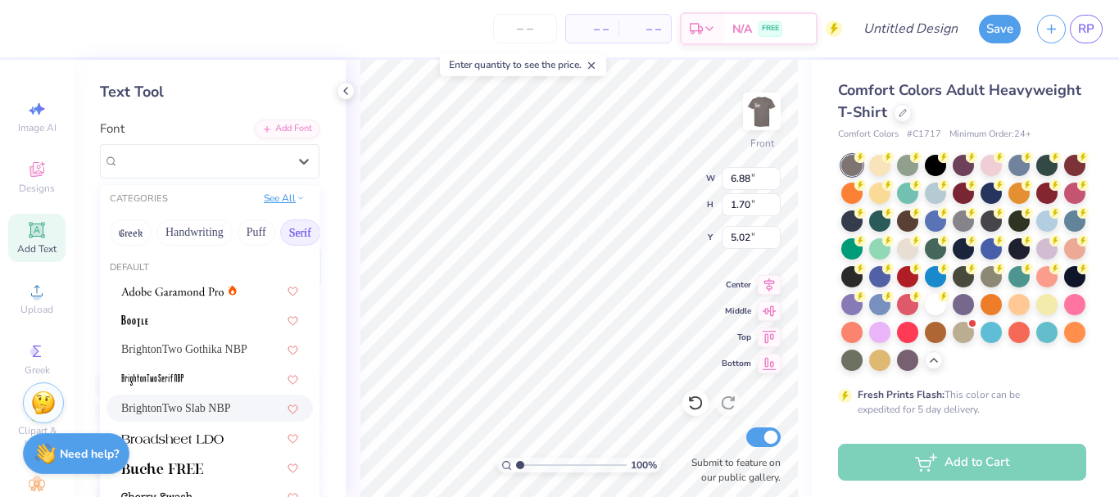
click at [283, 198] on button "See All" at bounding box center [284, 198] width 51 height 16
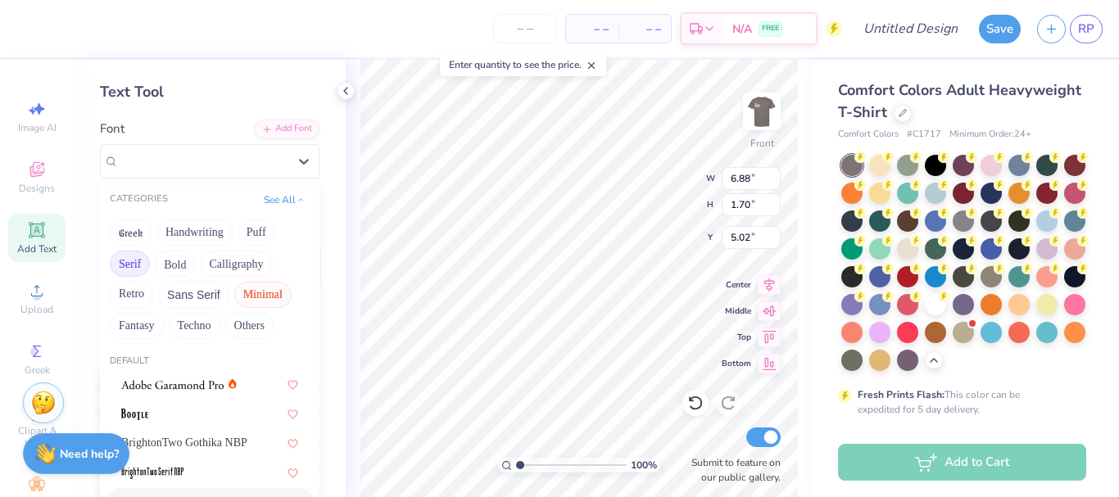
click at [269, 287] on button "Minimal" at bounding box center [262, 295] width 57 height 26
click at [203, 434] on div at bounding box center [209, 442] width 177 height 17
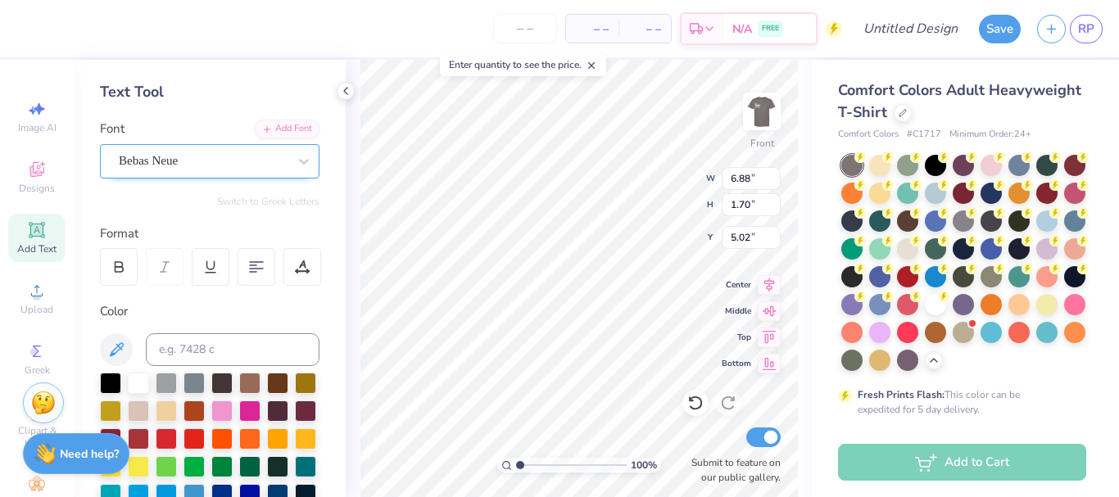
click at [238, 161] on div "Bebas Neue" at bounding box center [203, 160] width 172 height 25
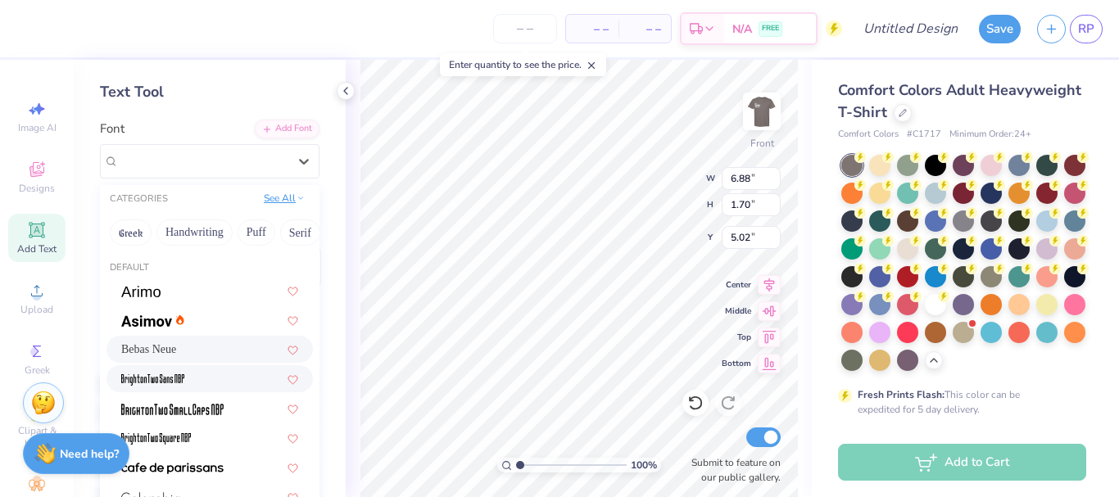
click at [269, 203] on button "See All" at bounding box center [284, 198] width 51 height 16
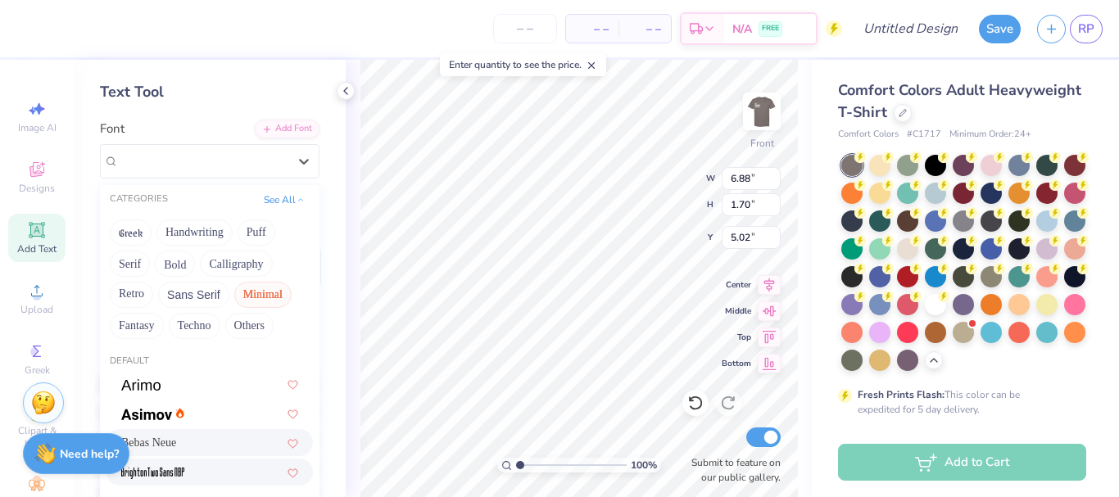
click at [265, 292] on button "Minimal" at bounding box center [262, 295] width 57 height 26
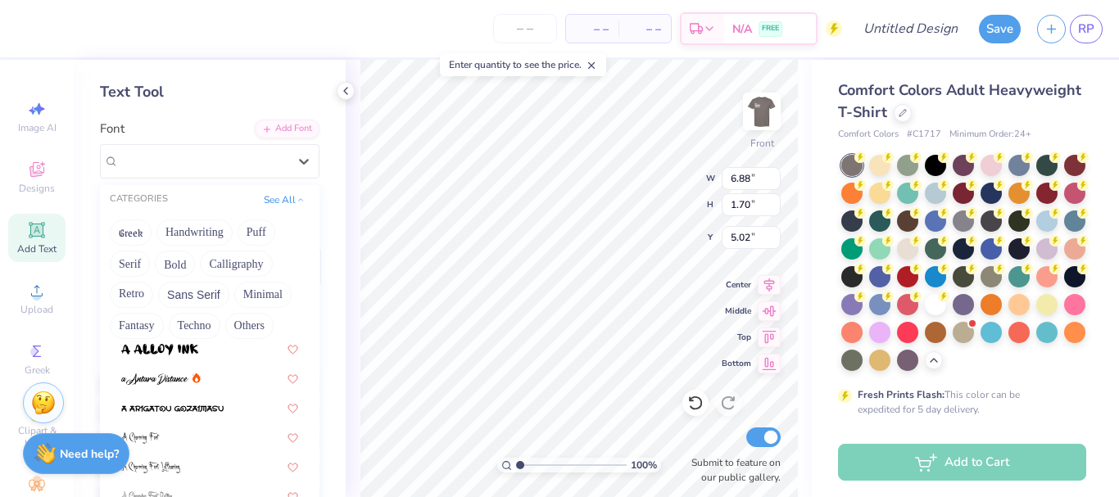
scroll to position [131, 0]
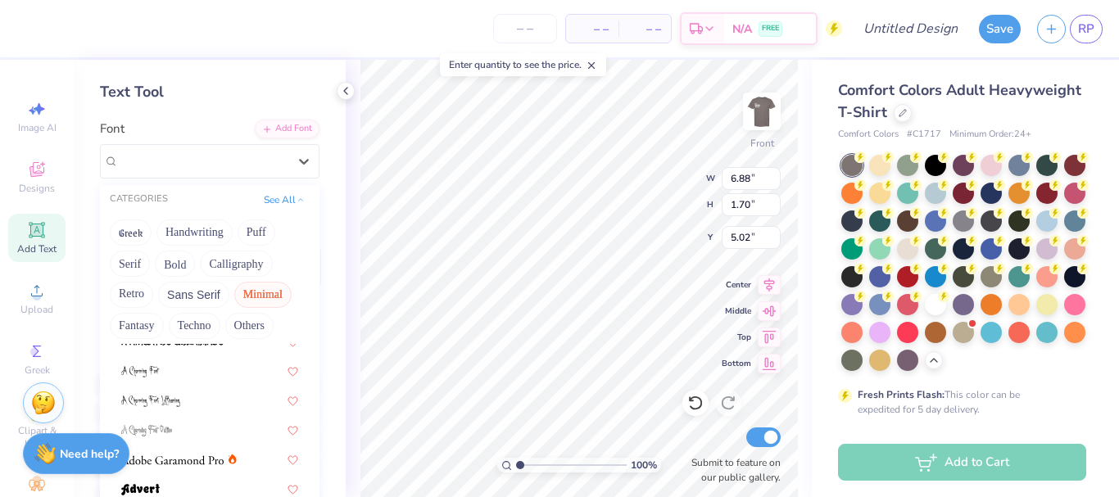
click at [265, 293] on button "Minimal" at bounding box center [262, 295] width 57 height 26
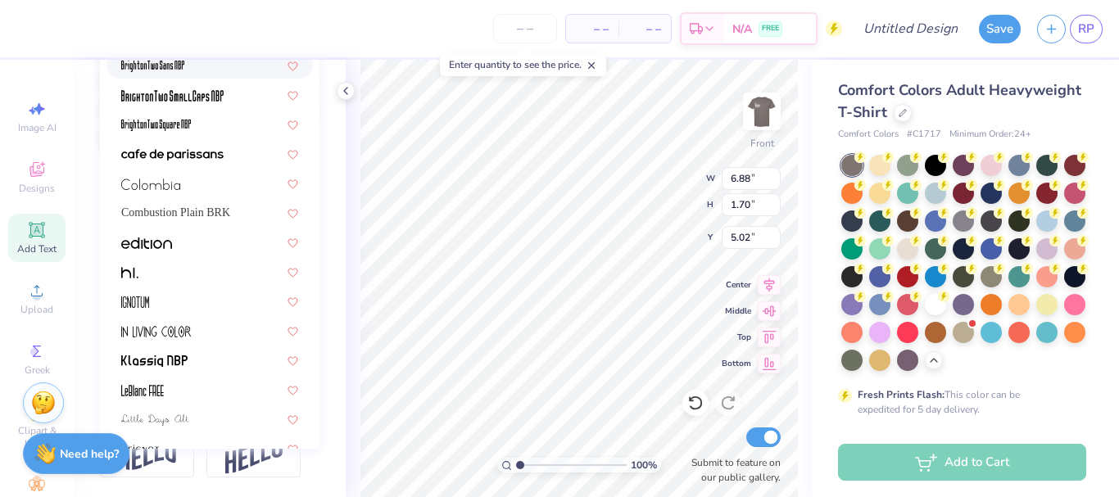
scroll to position [0, 0]
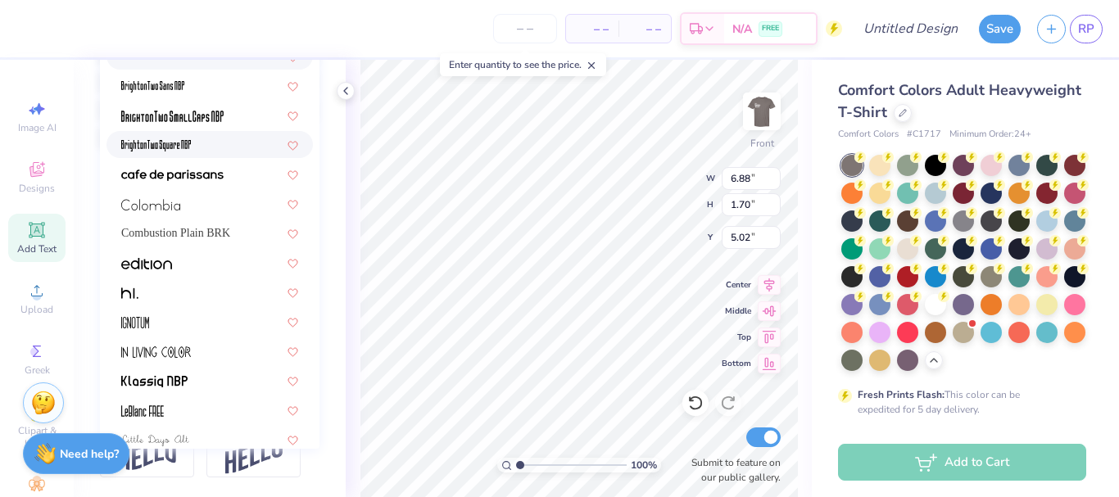
click at [192, 131] on div at bounding box center [209, 144] width 206 height 27
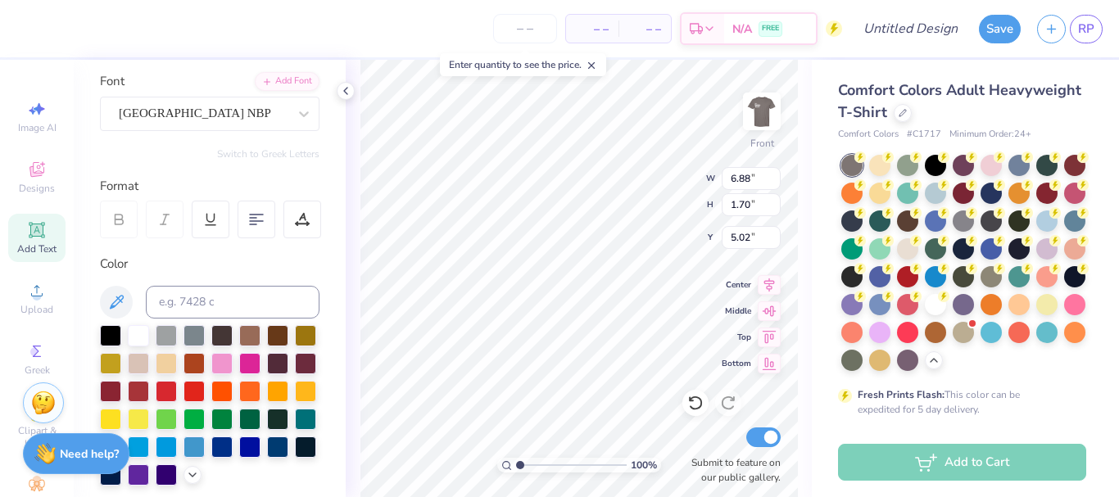
scroll to position [109, 0]
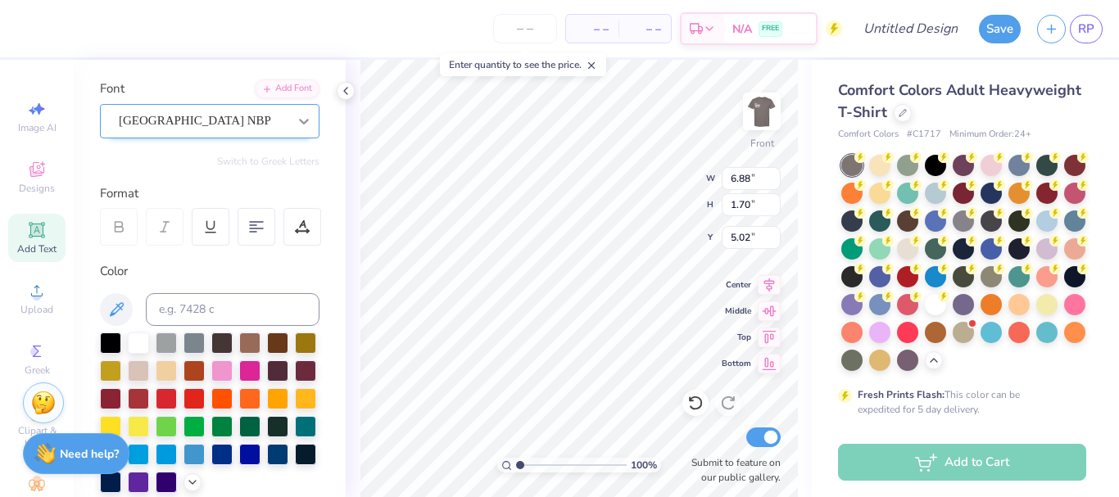
click at [289, 134] on div at bounding box center [303, 121] width 29 height 33
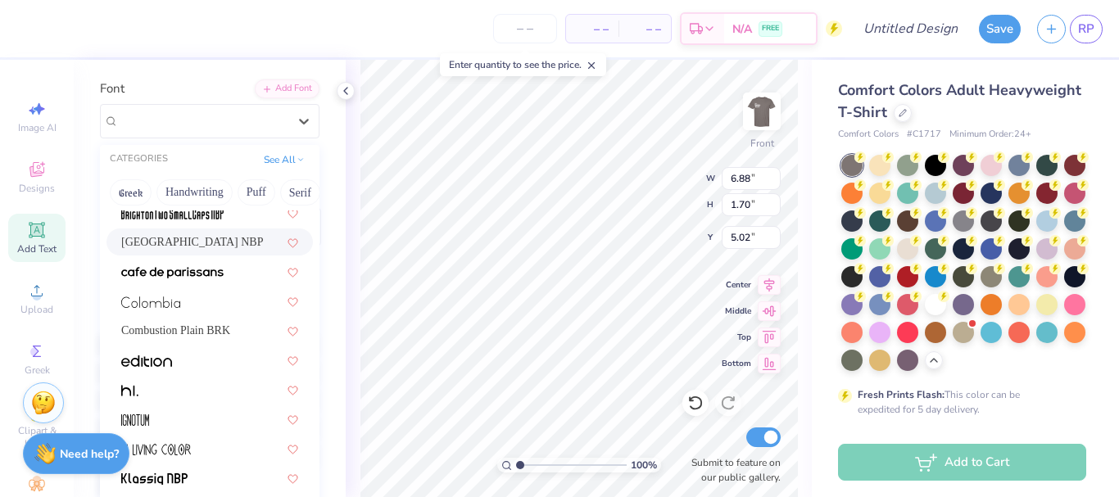
scroll to position [163, 0]
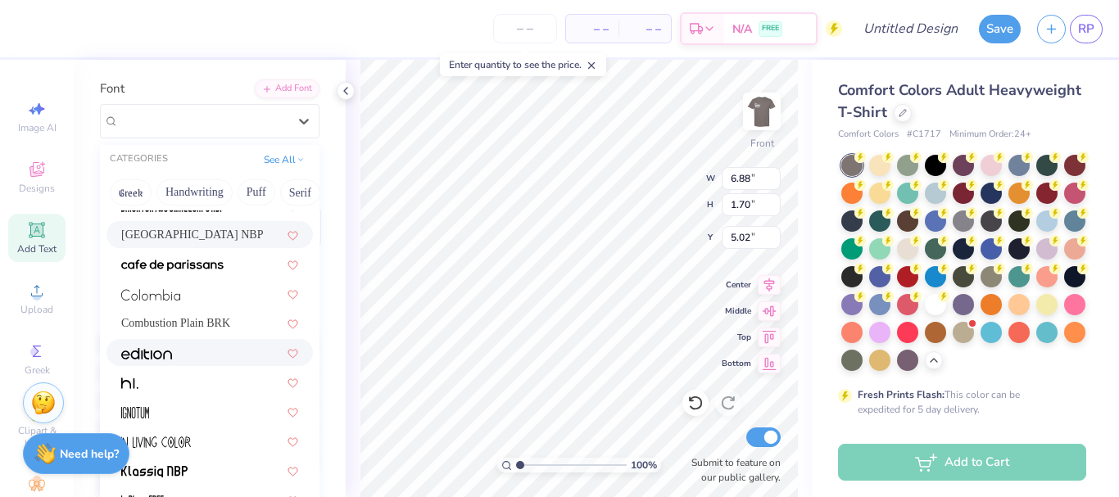
click at [198, 348] on div at bounding box center [209, 352] width 177 height 17
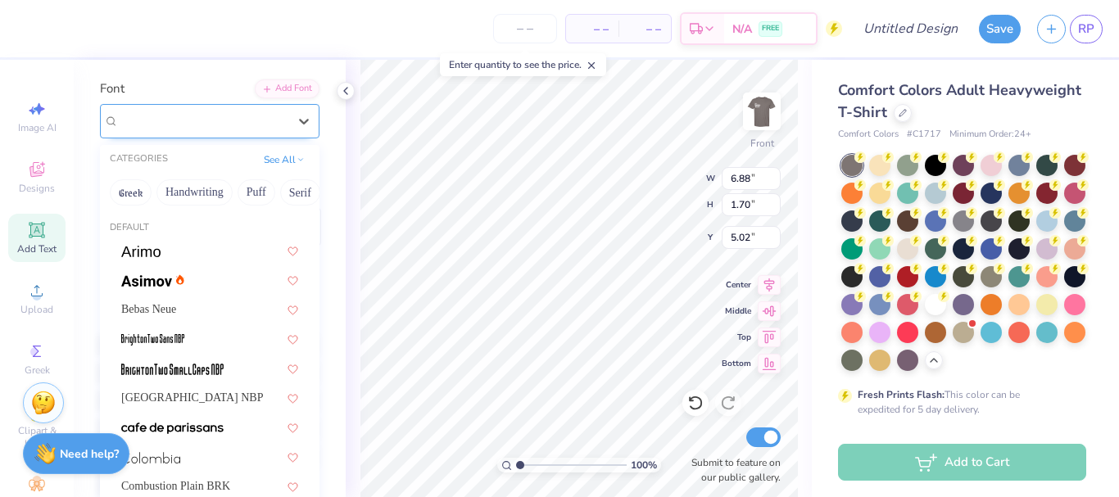
click at [251, 122] on div "Edition" at bounding box center [203, 120] width 172 height 25
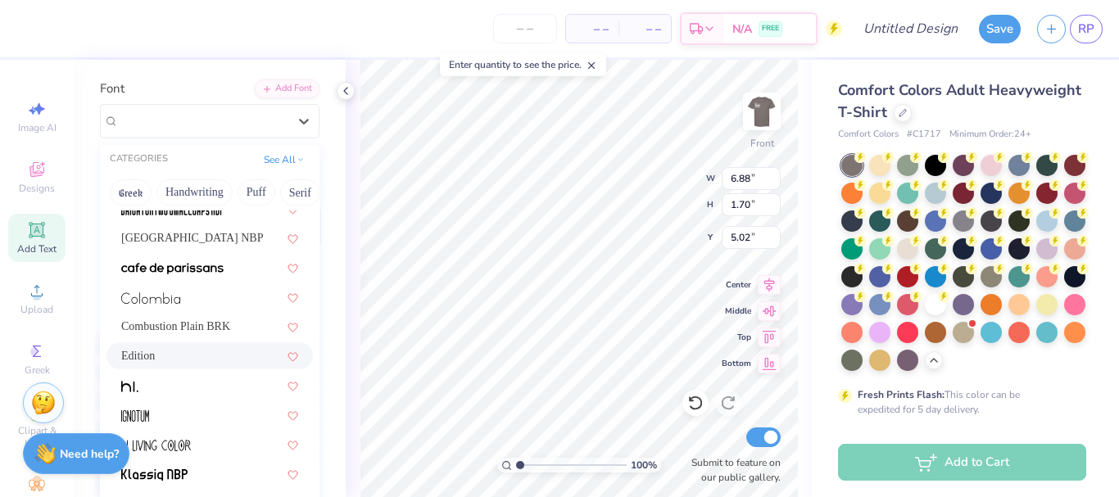
scroll to position [166, 0]
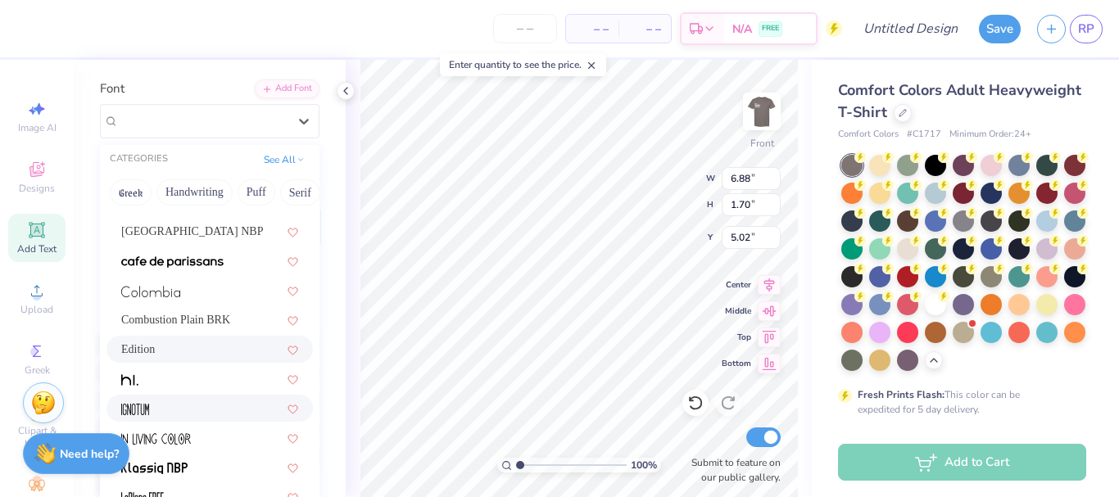
click at [233, 415] on div at bounding box center [209, 408] width 177 height 17
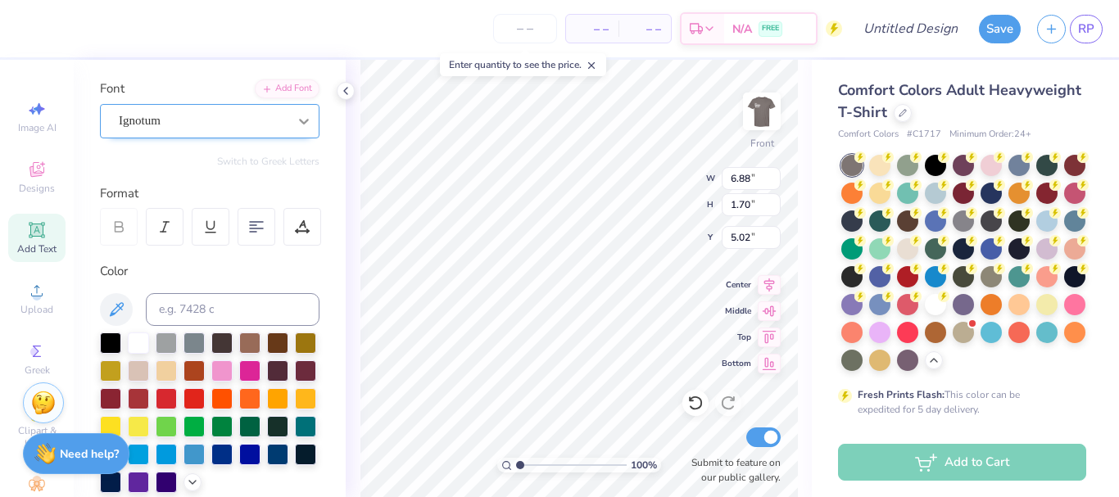
click at [289, 128] on div at bounding box center [303, 120] width 29 height 29
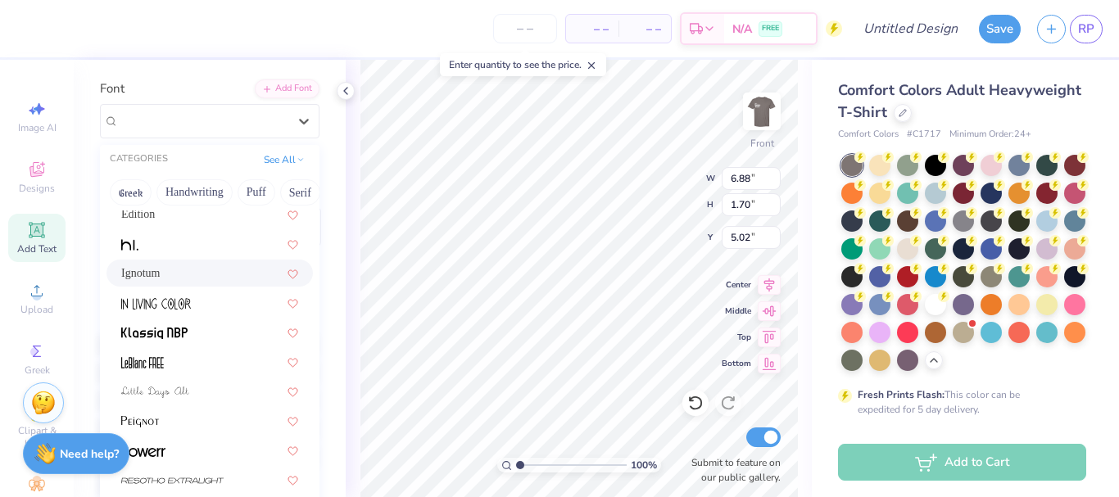
scroll to position [312, 0]
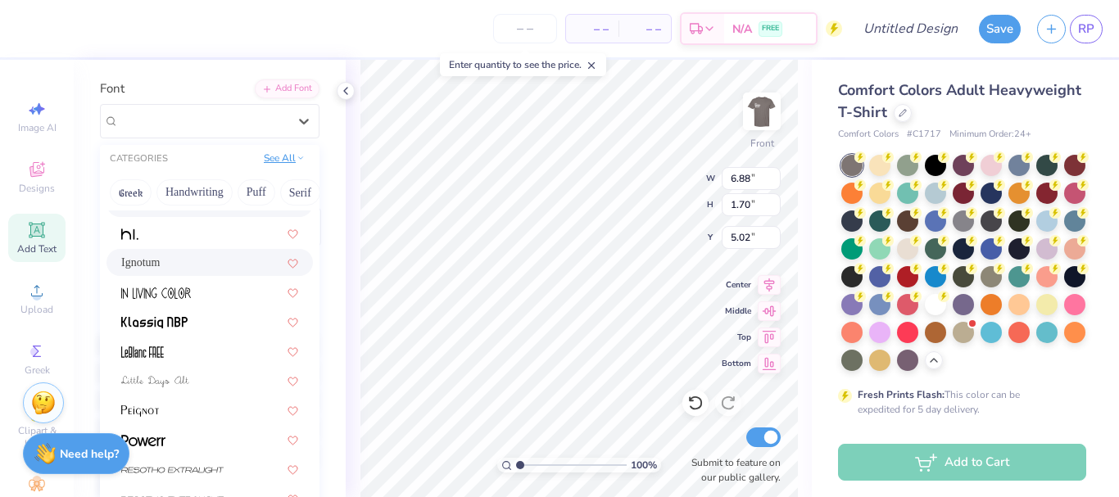
click at [278, 154] on button "See All" at bounding box center [284, 158] width 51 height 16
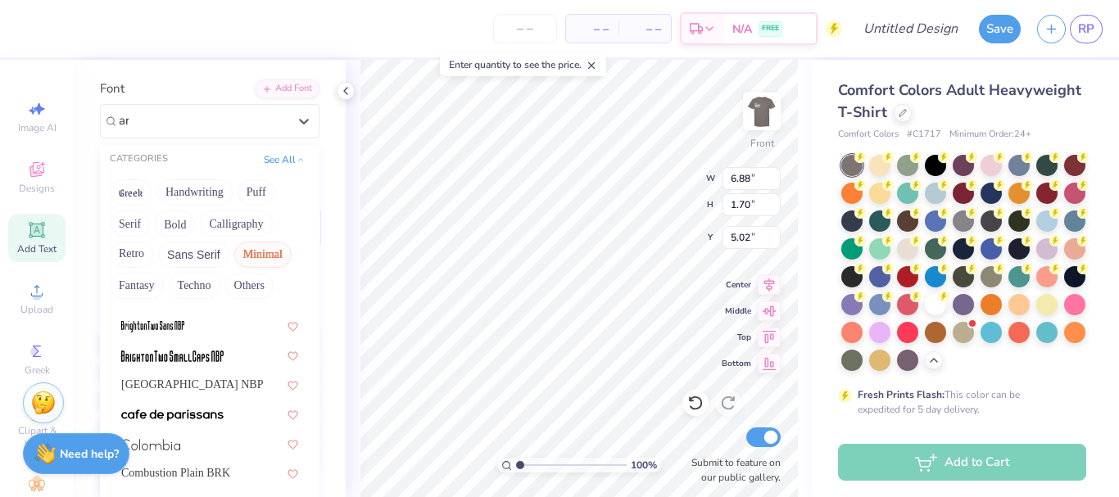
scroll to position [0, 0]
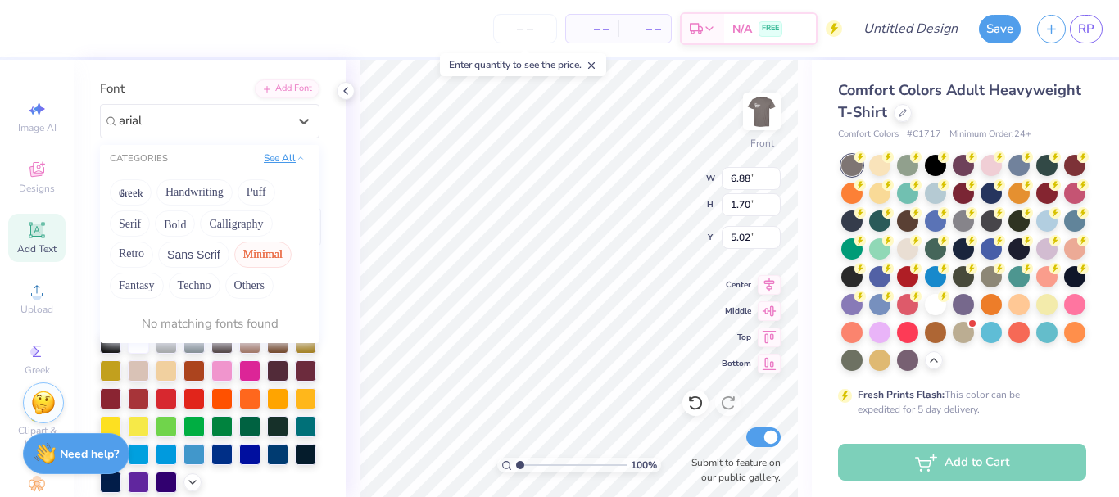
click at [296, 156] on icon at bounding box center [300, 158] width 8 height 8
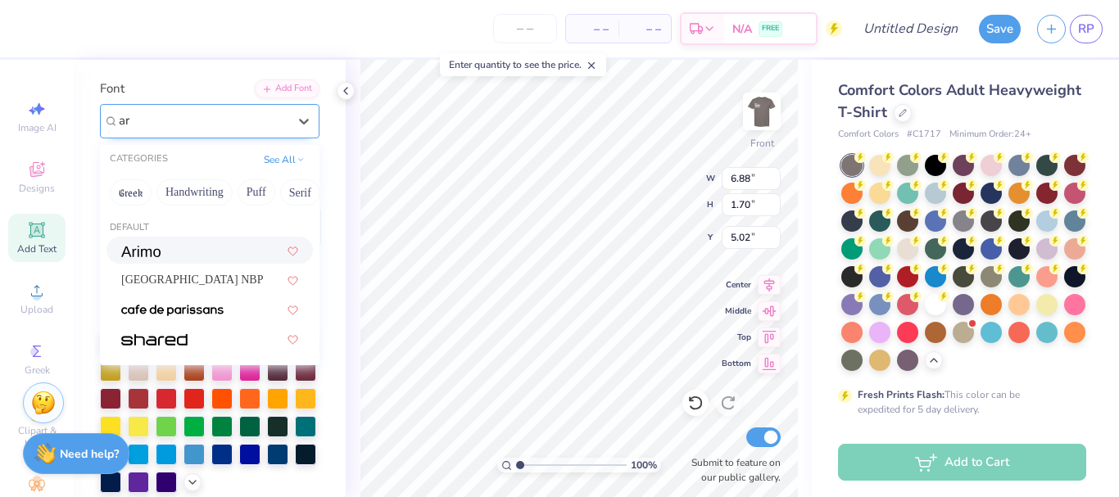
type input "a"
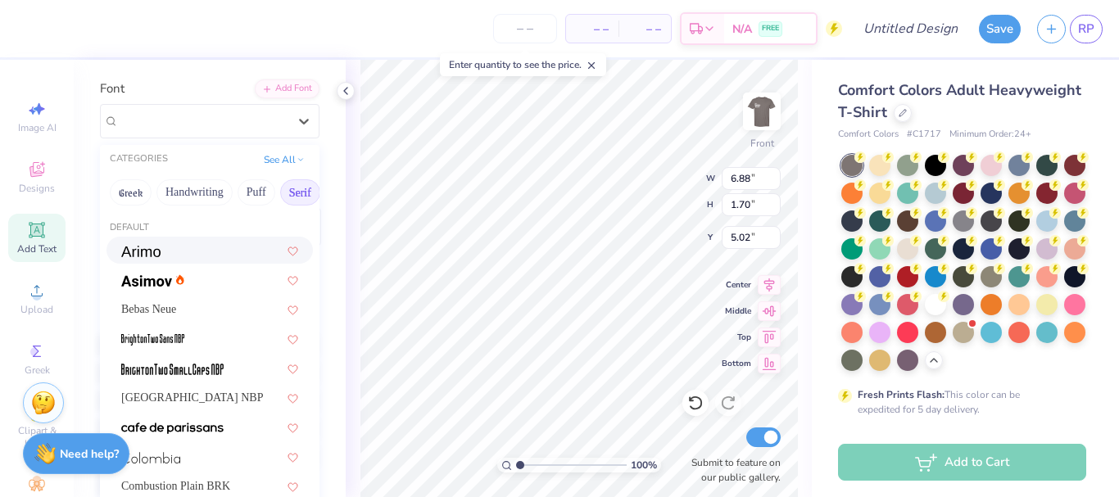
click at [288, 192] on button "Serif" at bounding box center [300, 192] width 40 height 26
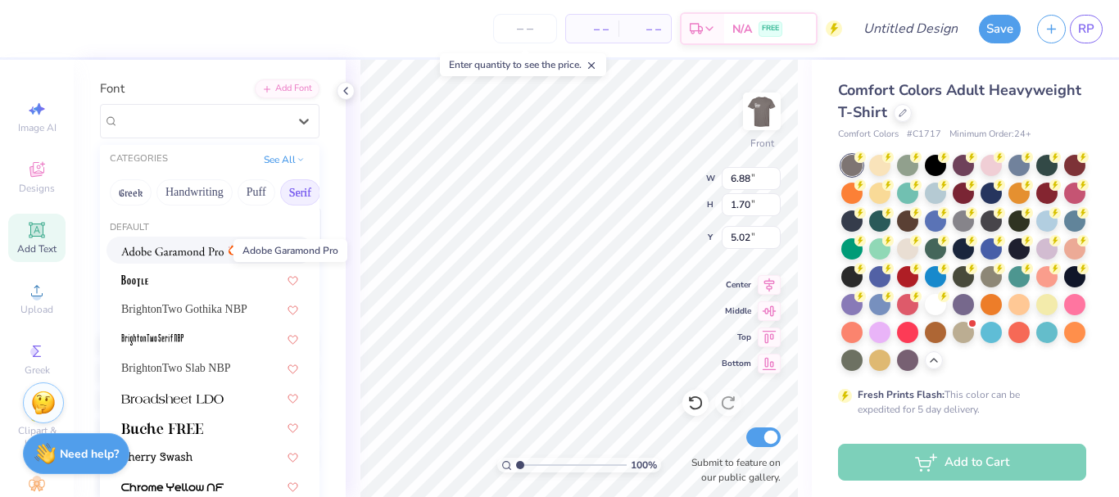
click at [190, 251] on img at bounding box center [172, 251] width 102 height 11
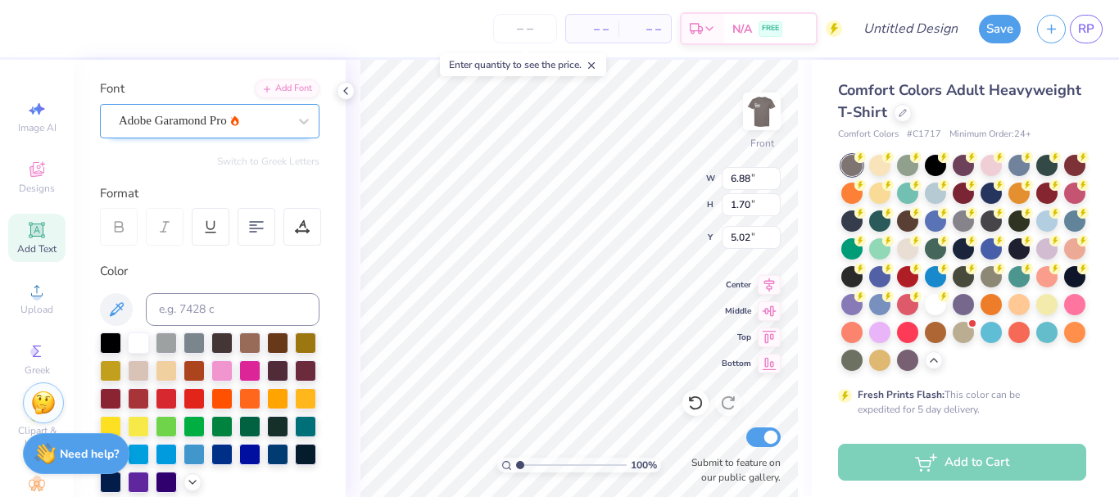
click at [220, 120] on div "Adobe Garamond Pro" at bounding box center [203, 120] width 172 height 25
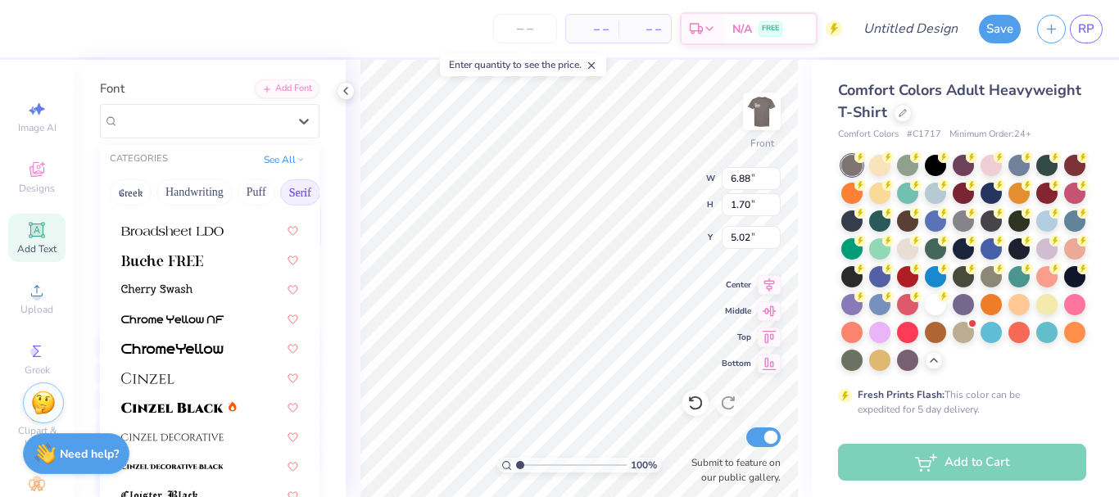
scroll to position [172, 0]
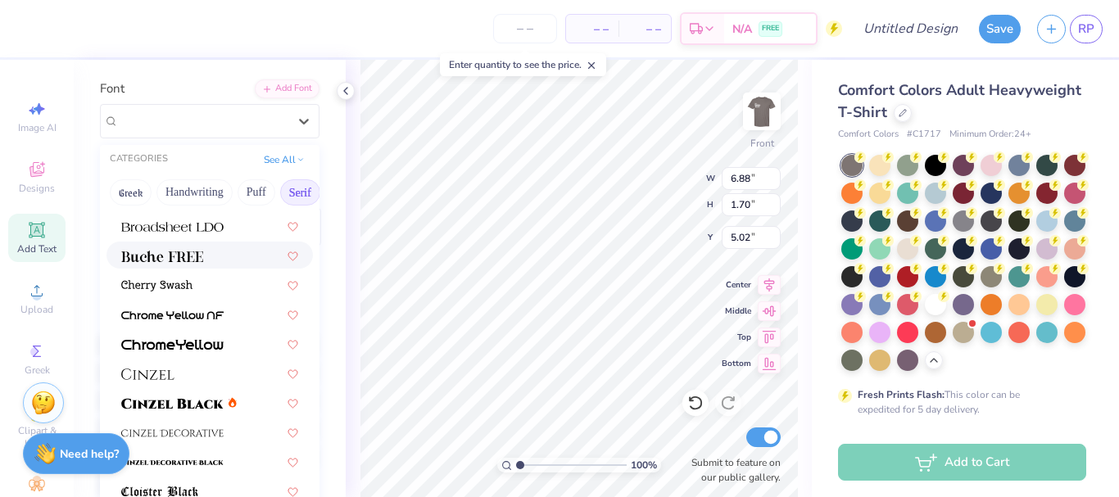
click at [167, 246] on div at bounding box center [209, 255] width 206 height 27
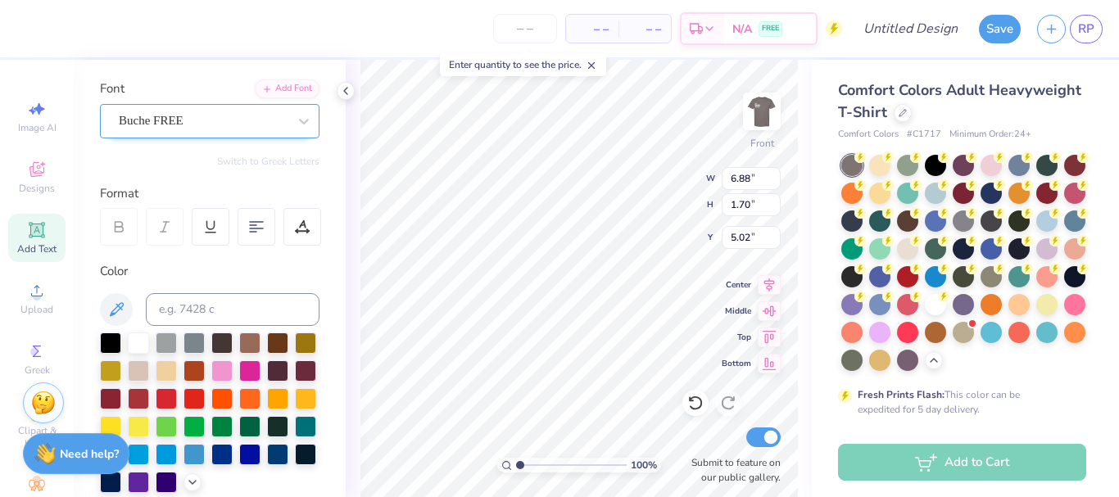
click at [202, 117] on div "Buche FREE" at bounding box center [203, 120] width 172 height 25
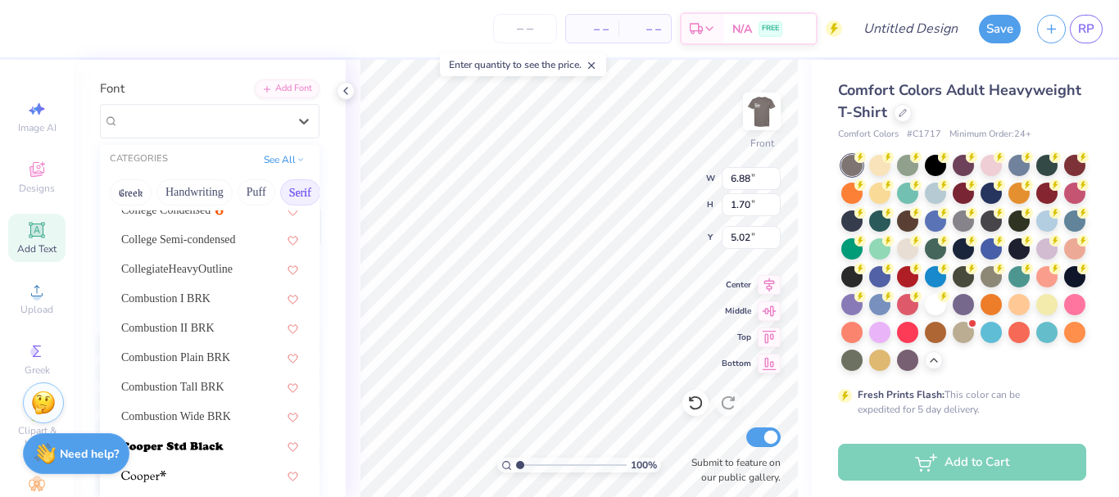
scroll to position [516, 0]
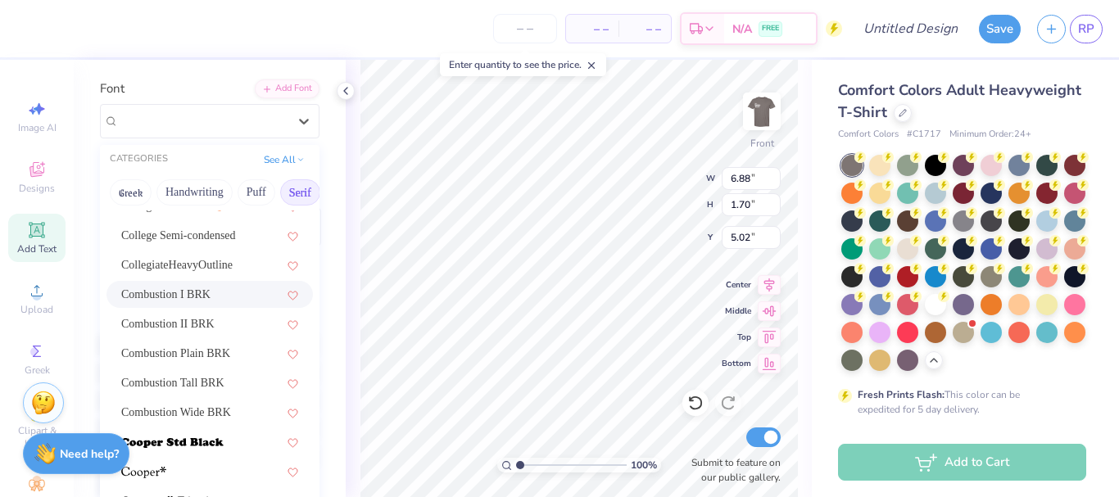
click at [187, 290] on div "Combustion I BRK" at bounding box center [209, 294] width 177 height 17
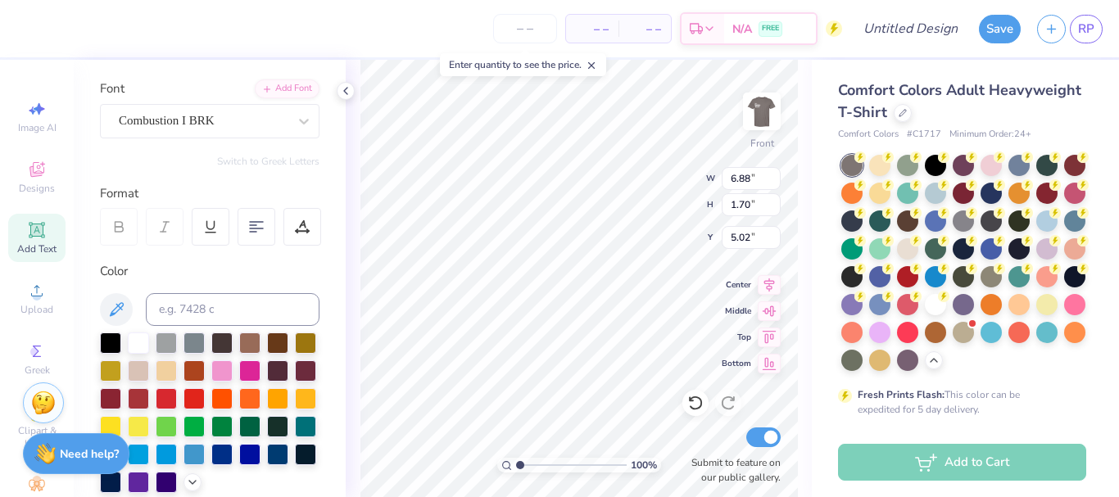
click at [347, 319] on div "100 % Front W 6.88 6.88 " H 1.70 1.70 " Y 5.02 5.02 " Center Middle Top Bottom …" at bounding box center [579, 278] width 466 height 437
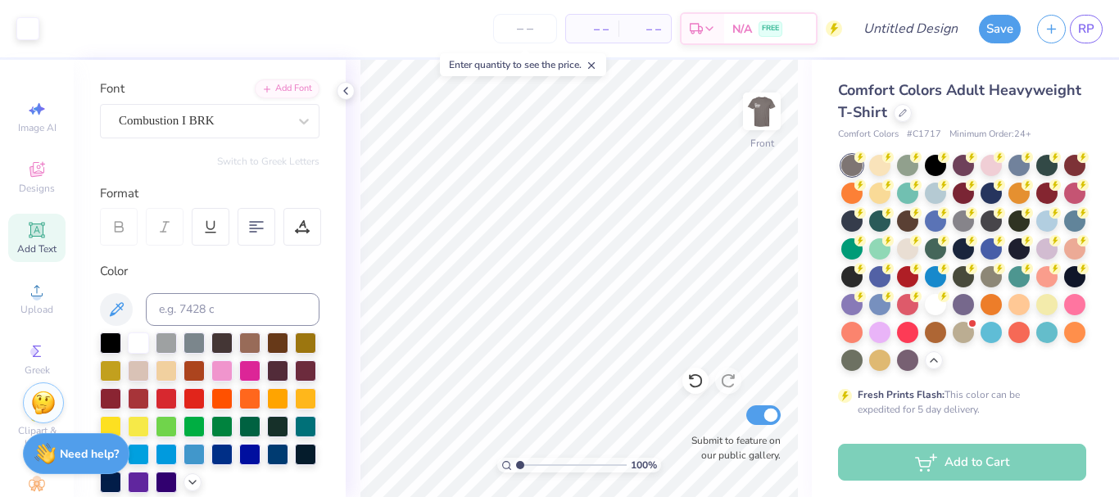
click at [29, 237] on icon at bounding box center [37, 230] width 16 height 16
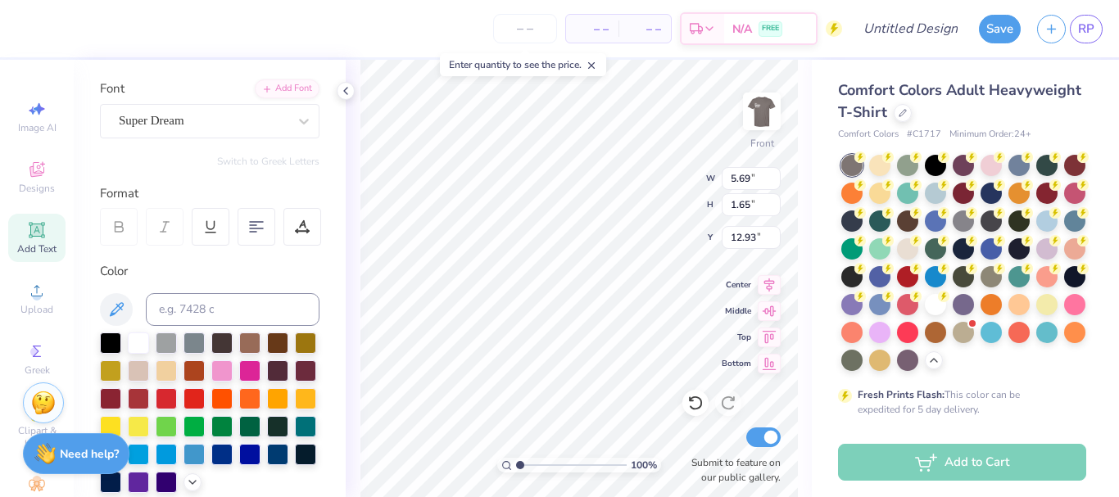
scroll to position [14, 2]
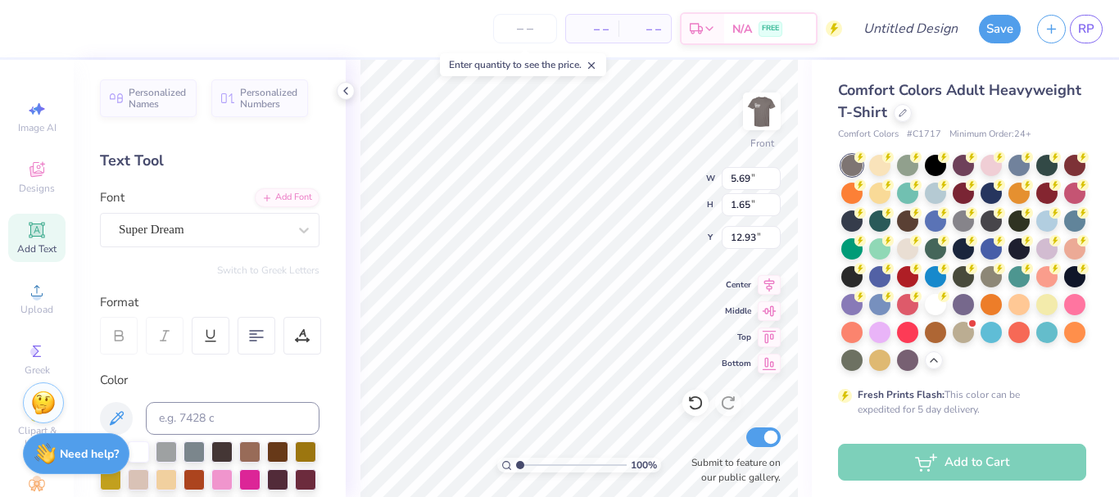
scroll to position [14, 2]
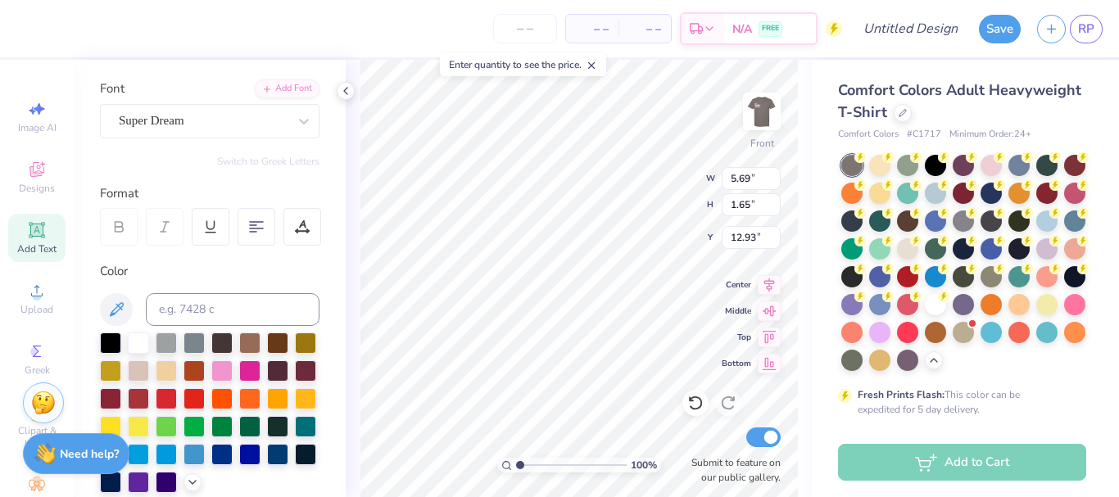
type textarea "T"
type textarea "is not about how we differ. It is about embracing one anothers uniueness."
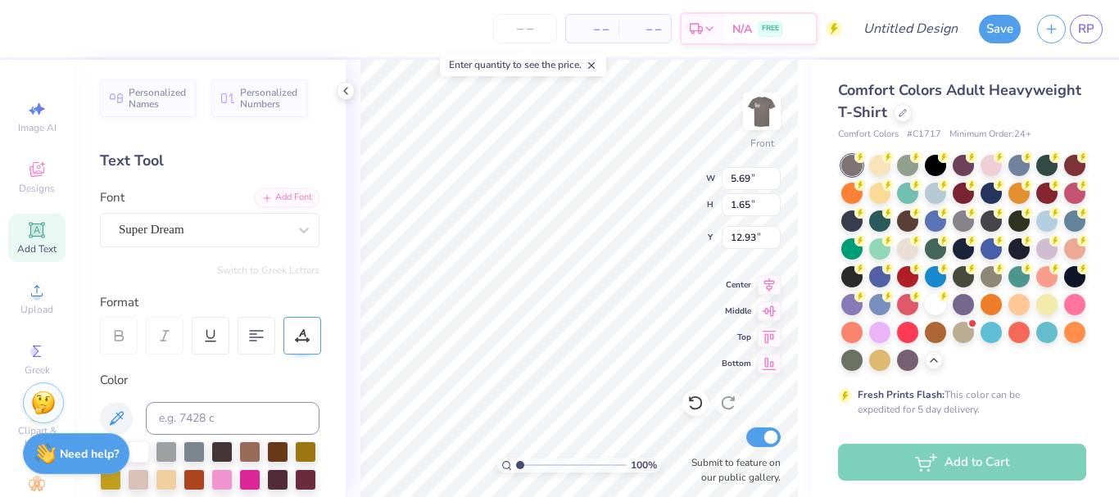
click at [308, 345] on div at bounding box center [302, 336] width 38 height 38
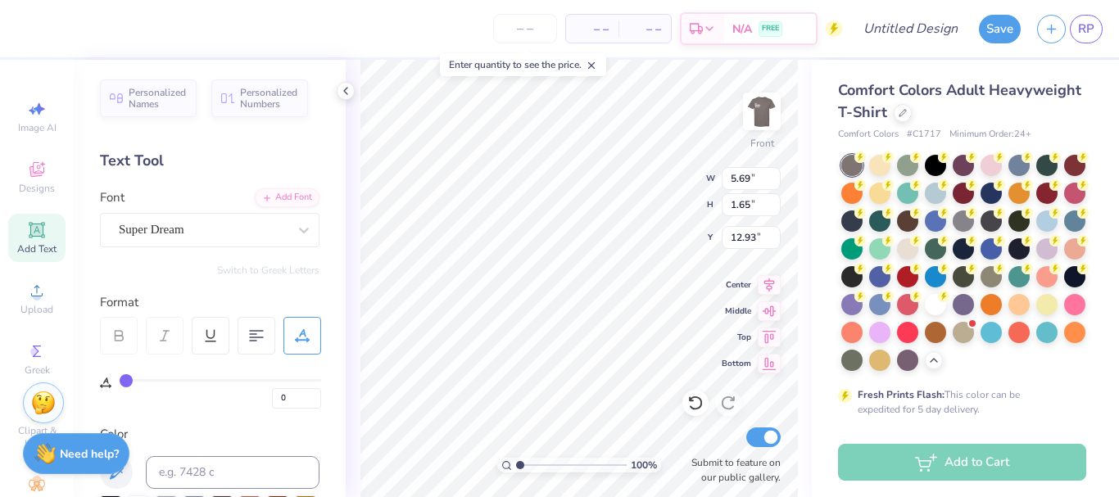
click at [306, 318] on div at bounding box center [302, 336] width 38 height 38
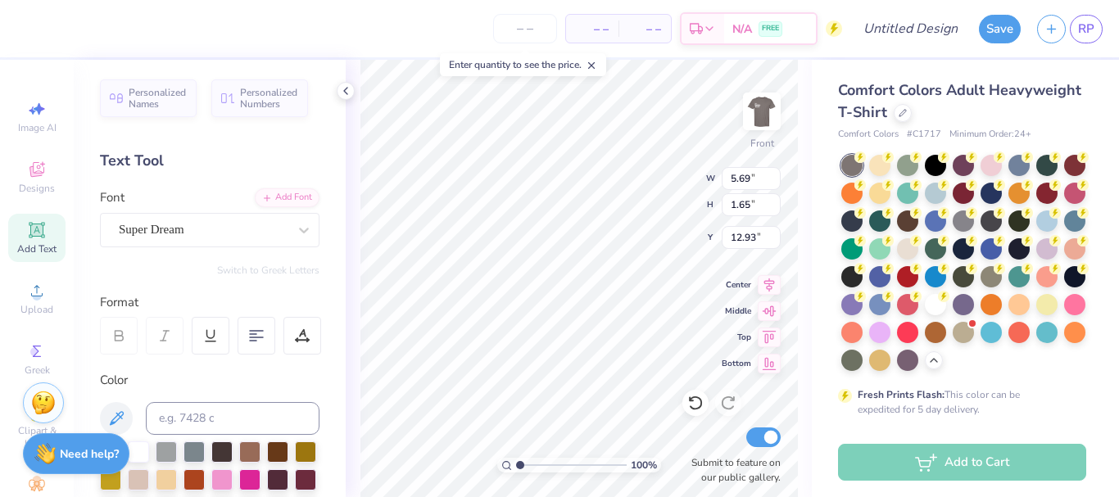
scroll to position [14, 16]
type input "18.37"
type input "10.41"
type input "1.01"
click at [226, 228] on div "Super Dream" at bounding box center [203, 229] width 172 height 25
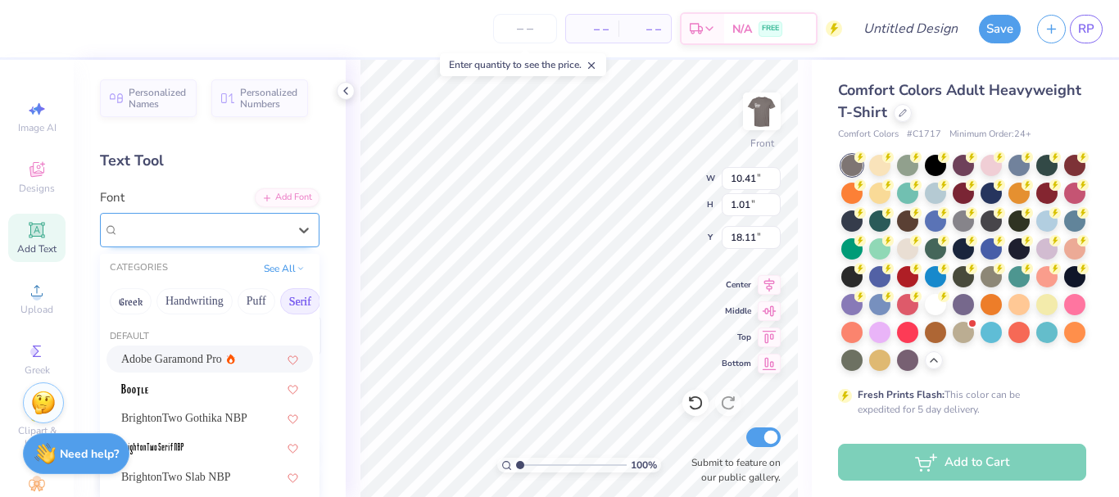
type input "19.91"
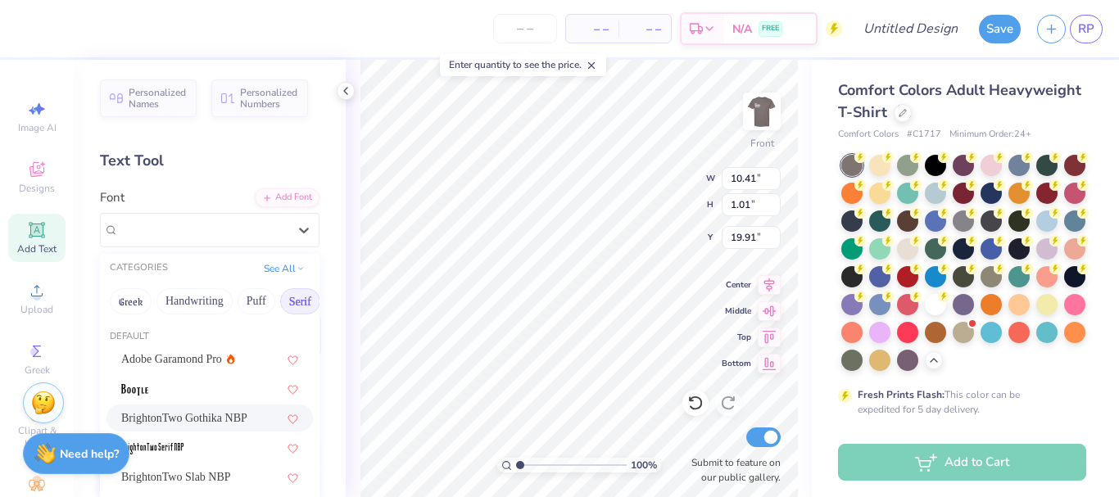
click at [211, 414] on div "BrightonTwo Gothika NBP" at bounding box center [209, 418] width 177 height 17
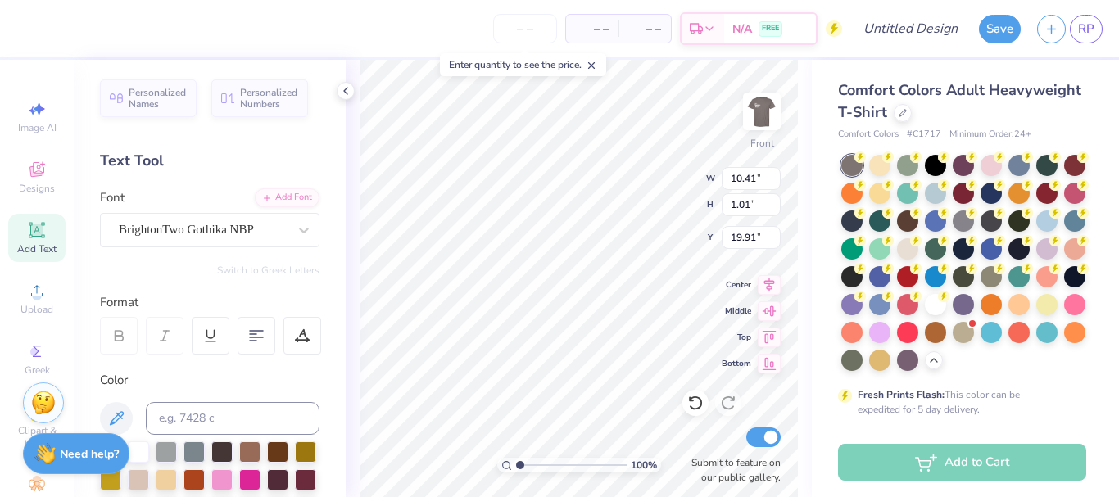
type input "5.85"
type input "1.07"
type input "19.87"
click at [555, 466] on input "range" at bounding box center [571, 465] width 111 height 15
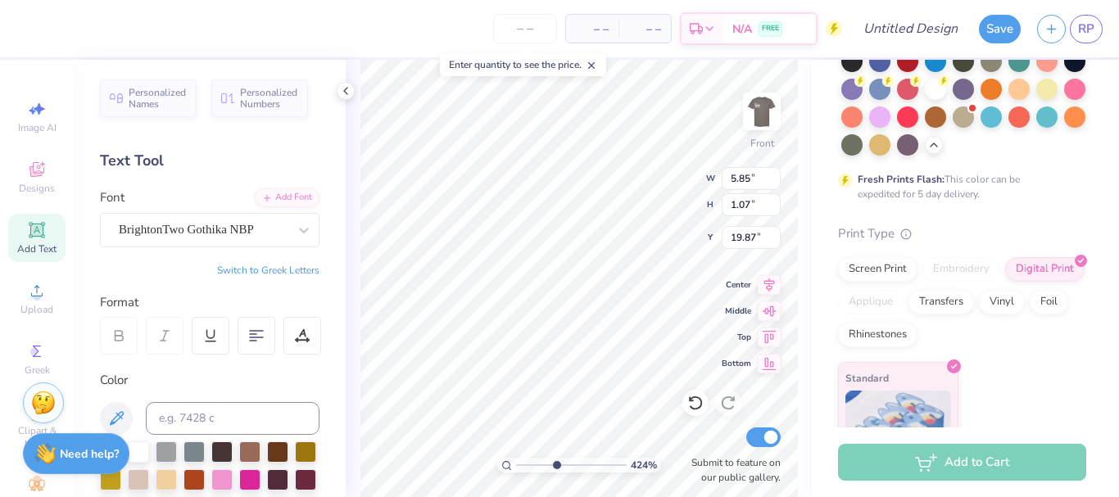
scroll to position [222, 0]
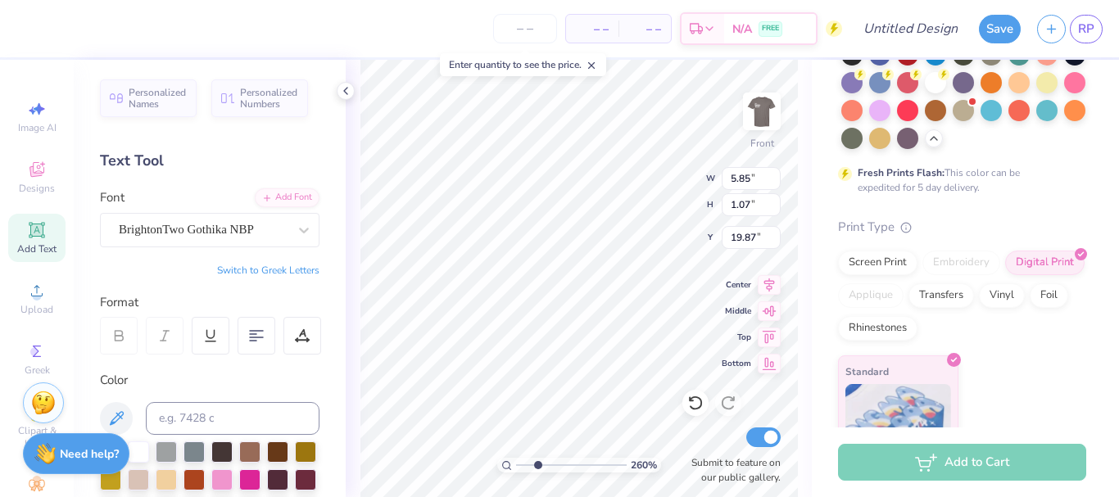
drag, startPoint x: 549, startPoint y: 464, endPoint x: 537, endPoint y: 464, distance: 11.5
type input "2.6"
click at [537, 464] on input "range" at bounding box center [571, 465] width 111 height 15
click at [197, 233] on div "BrightonTwo Gothika NBP" at bounding box center [203, 229] width 172 height 25
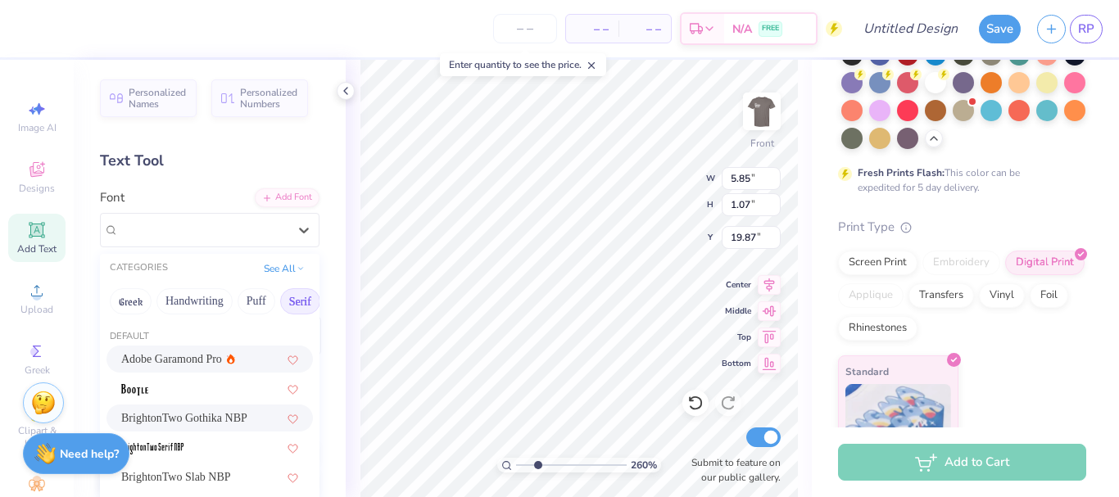
click at [180, 349] on div "Adobe Garamond Pro" at bounding box center [209, 359] width 206 height 27
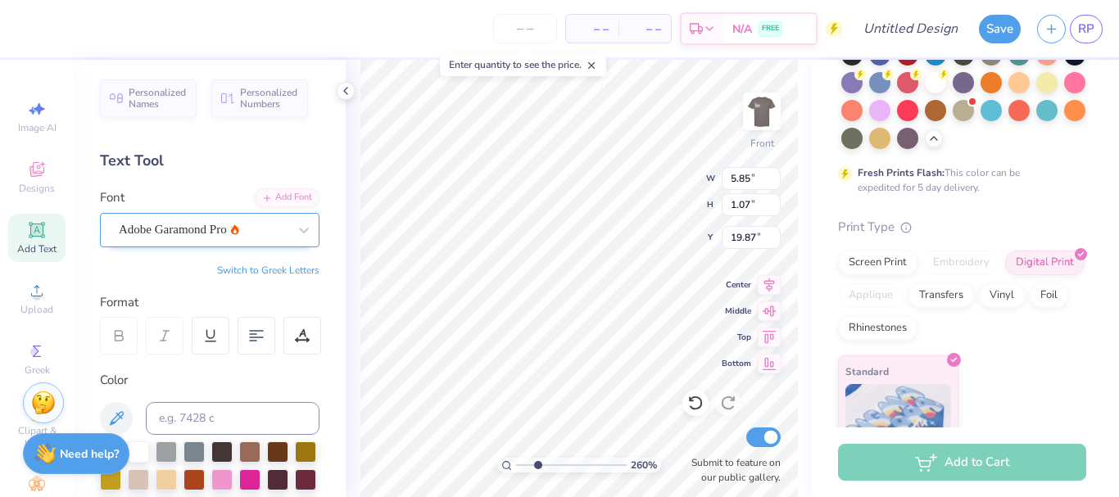
type input "8.56"
type input "1.06"
type input "19.88"
drag, startPoint x: 536, startPoint y: 461, endPoint x: 523, endPoint y: 461, distance: 13.1
type input "1.34"
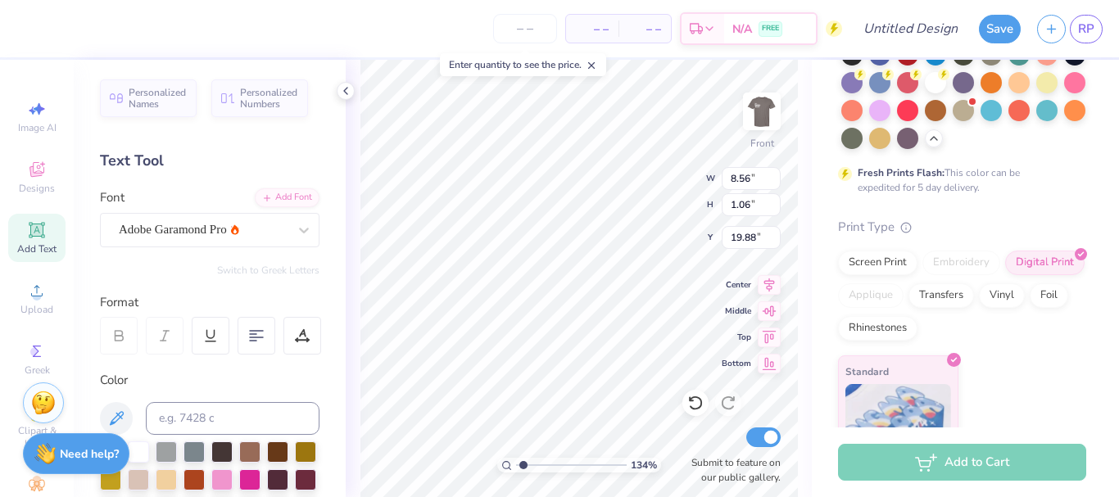
click at [523, 461] on input "range" at bounding box center [571, 465] width 111 height 15
type input "10.00"
type input "1.24"
type input "19.91"
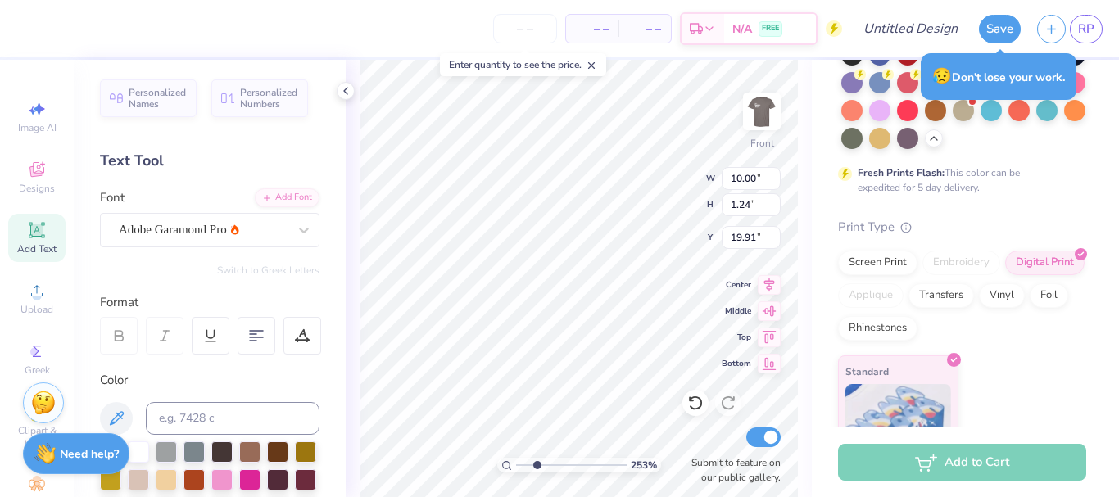
type input "2.53"
click at [536, 462] on input "range" at bounding box center [571, 465] width 111 height 15
click at [705, 450] on div "Submit to feature on our public gallery." at bounding box center [731, 454] width 98 height 61
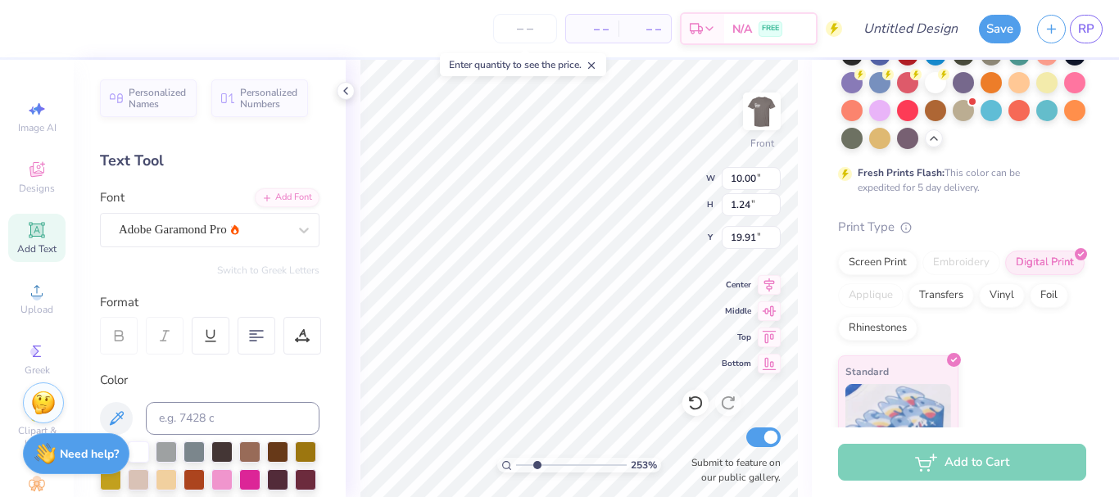
scroll to position [14, 16]
type textarea "is not about how we differ. It is about embracing one another's uniqueness."
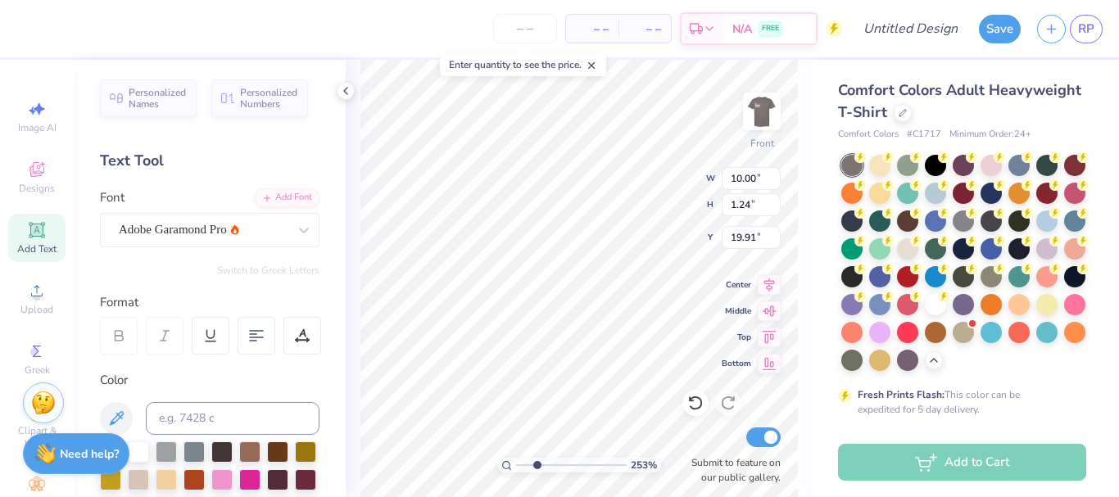
scroll to position [14, 16]
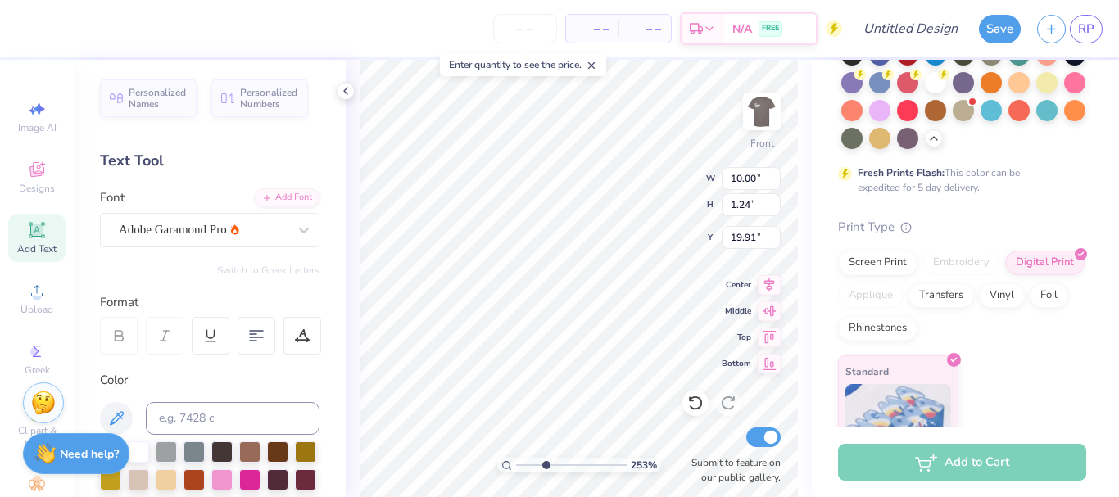
click at [545, 465] on input "range" at bounding box center [571, 465] width 111 height 15
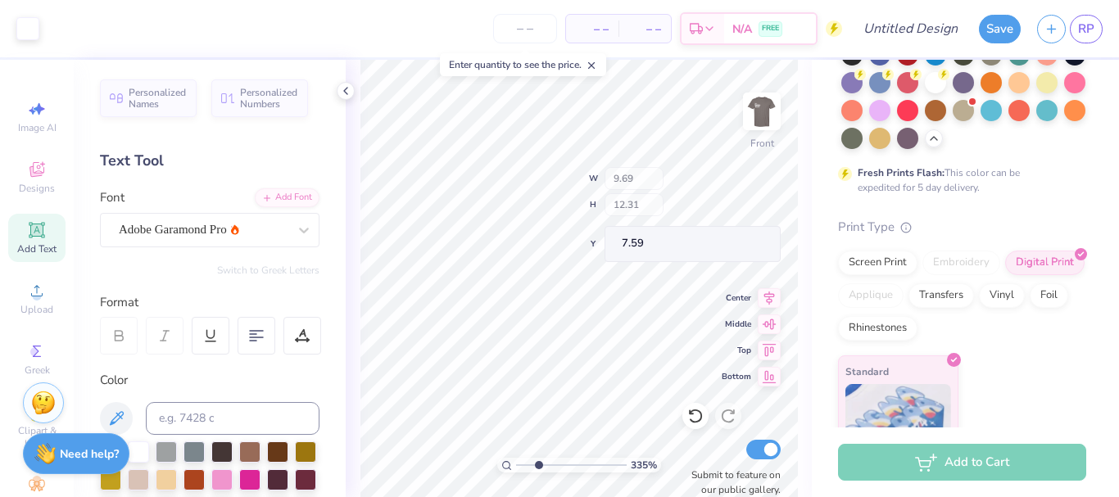
click at [538, 465] on input "range" at bounding box center [571, 465] width 111 height 15
click at [535, 463] on input "range" at bounding box center [571, 465] width 111 height 15
type input "1.93"
click at [530, 463] on input "range" at bounding box center [571, 465] width 111 height 15
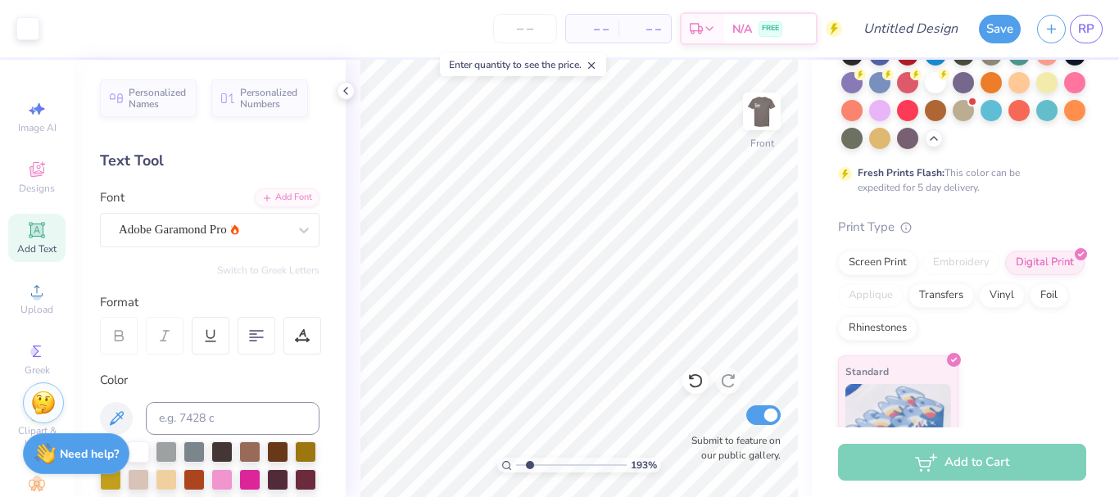
click at [527, 461] on input "range" at bounding box center [571, 465] width 111 height 15
click at [525, 464] on input "range" at bounding box center [571, 465] width 111 height 15
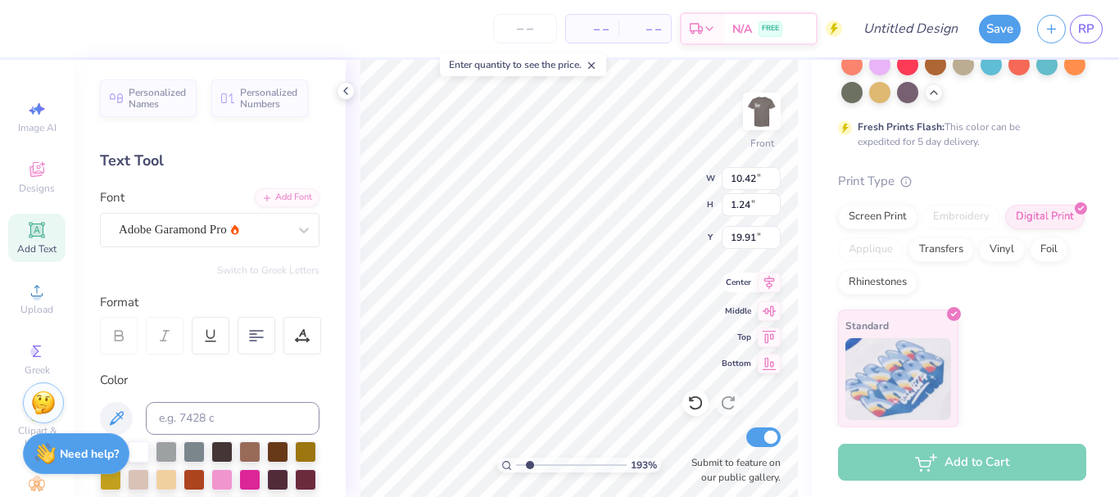
scroll to position [15, 2]
type textarea "is not about how we differ. It is about embracing one another's uniqueness."
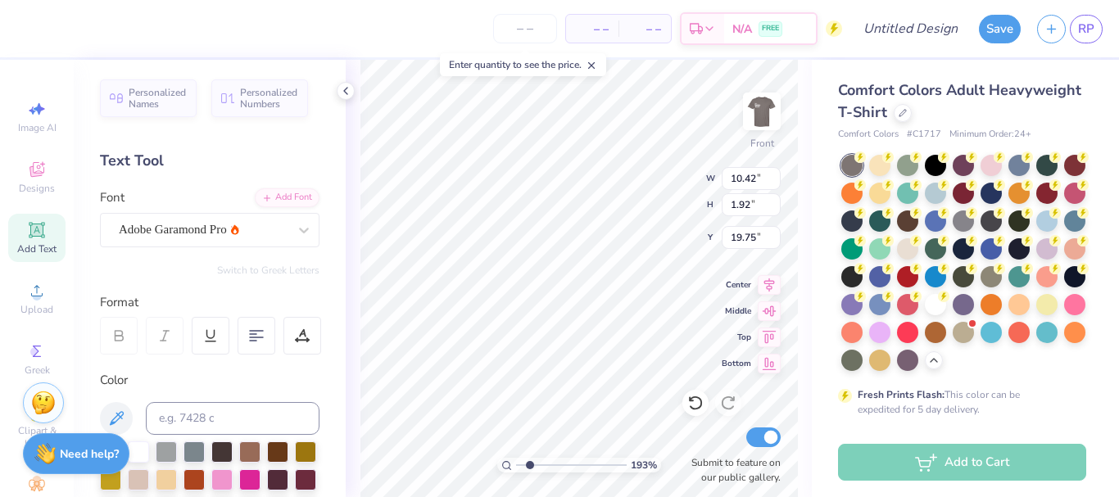
click at [269, 329] on div at bounding box center [257, 336] width 38 height 38
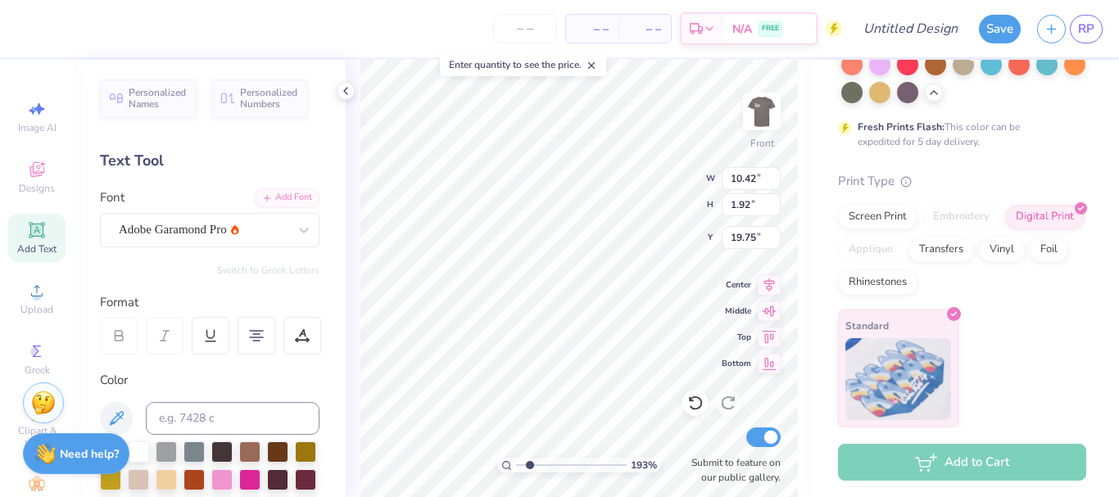
scroll to position [15, 7]
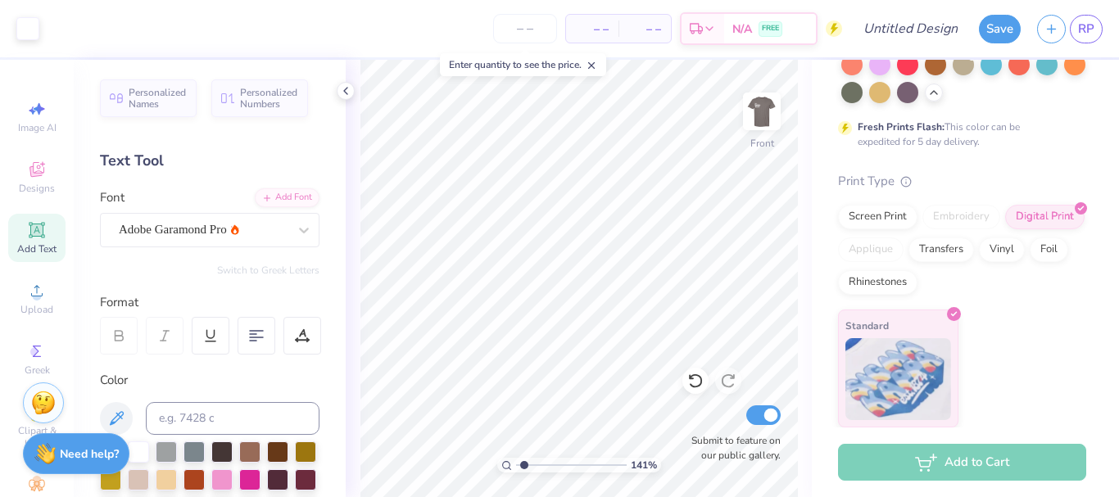
click at [524, 463] on input "range" at bounding box center [571, 465] width 111 height 15
click at [763, 103] on img at bounding box center [762, 112] width 66 height 66
type input "1"
click at [516, 464] on input "range" at bounding box center [571, 465] width 111 height 15
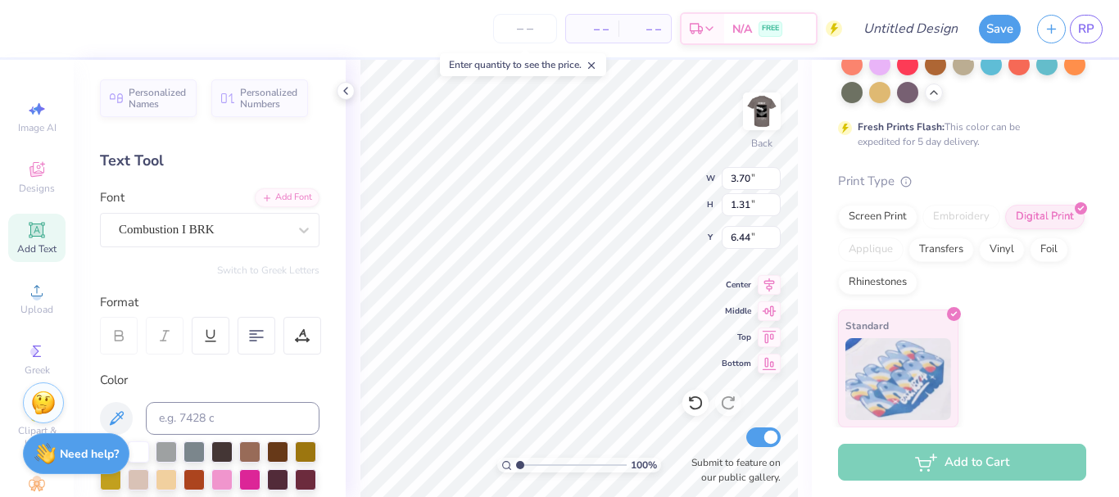
type input "4.87"
type input "1.60"
type input "4.84"
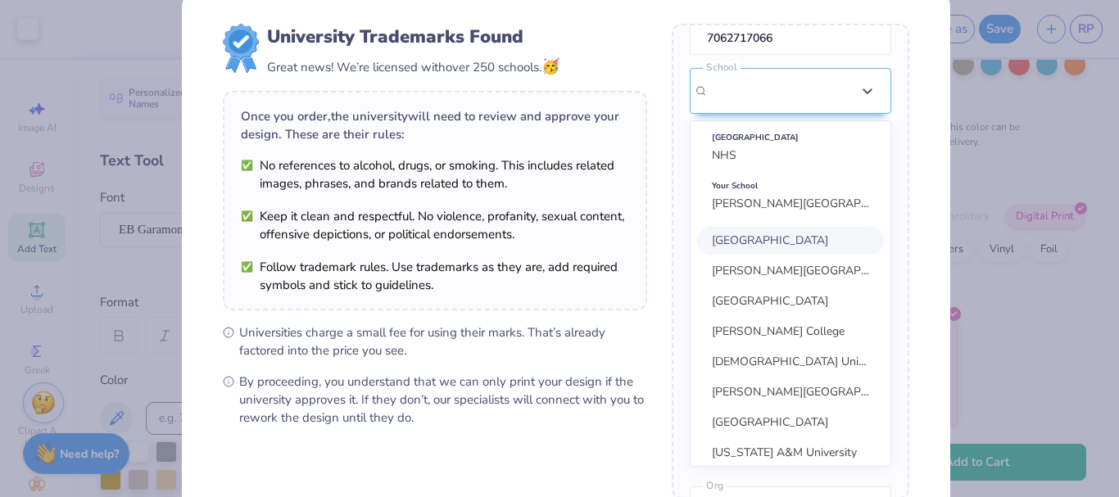
scroll to position [166, 0]
click at [727, 142] on div "[GEOGRAPHIC_DATA]" at bounding box center [790, 135] width 157 height 18
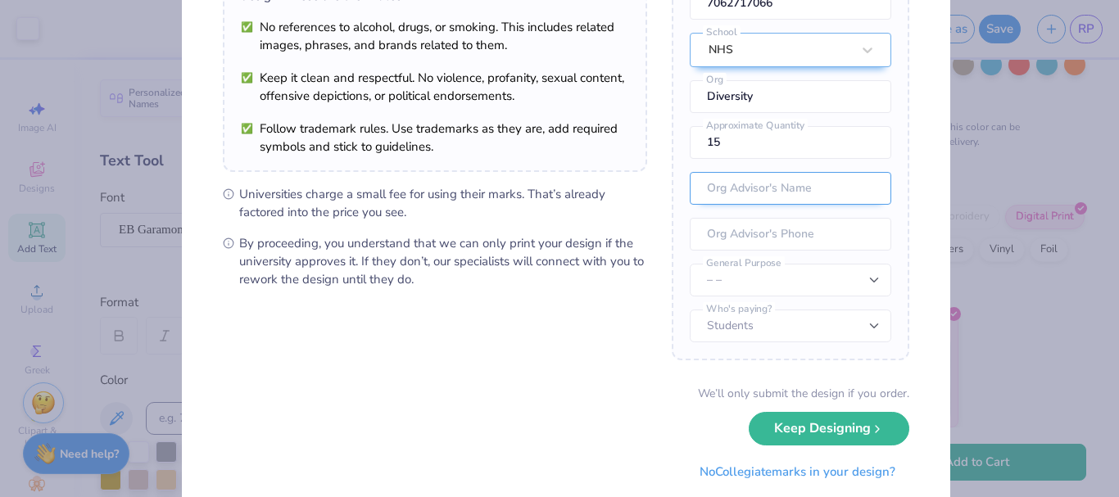
scroll to position [185, 0]
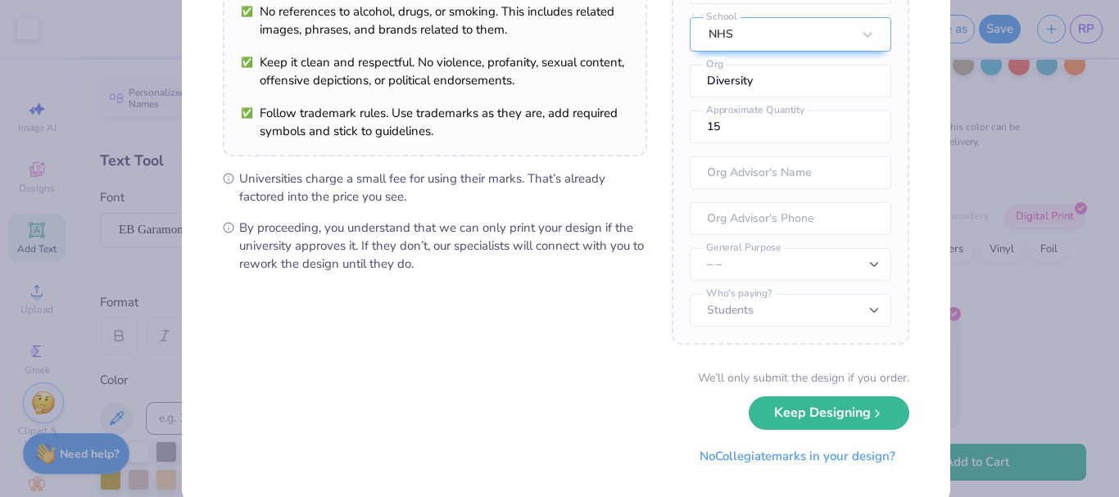
click at [1024, 374] on div "University Trademarks Found Great news! We’re licensed with over 250 schools. 🥳…" at bounding box center [559, 248] width 1119 height 497
click at [872, 405] on icon "submit" at bounding box center [877, 409] width 13 height 13
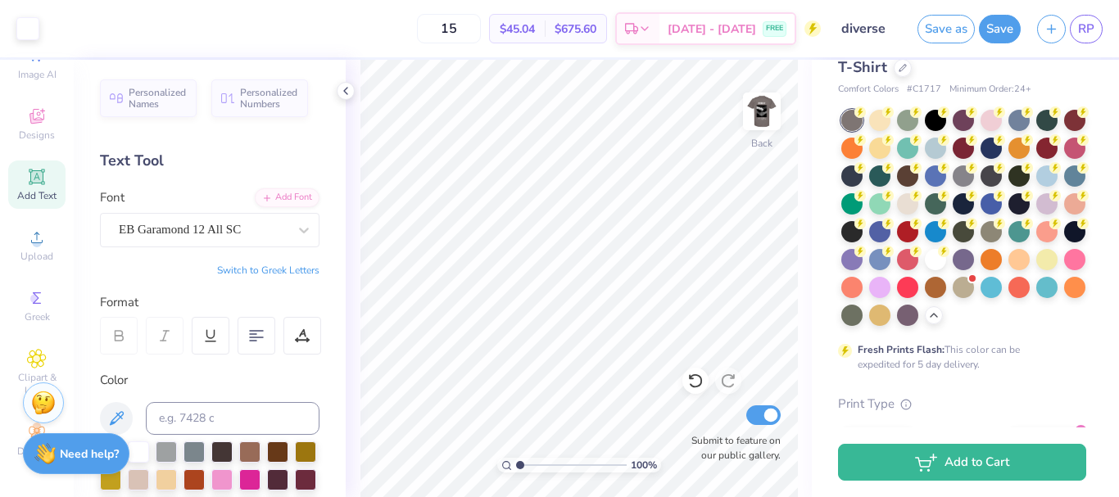
scroll to position [68, 0]
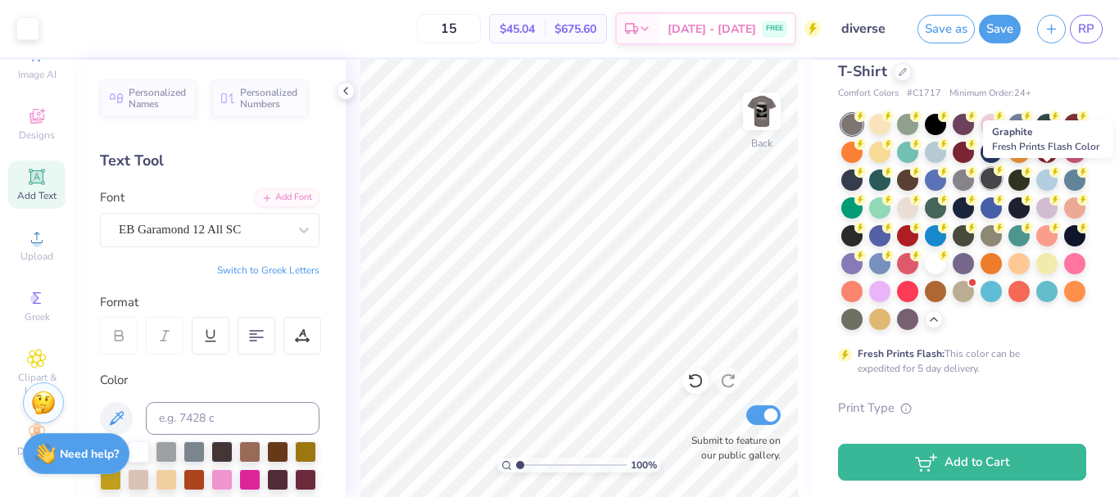
click at [1002, 178] on div at bounding box center [990, 178] width 21 height 21
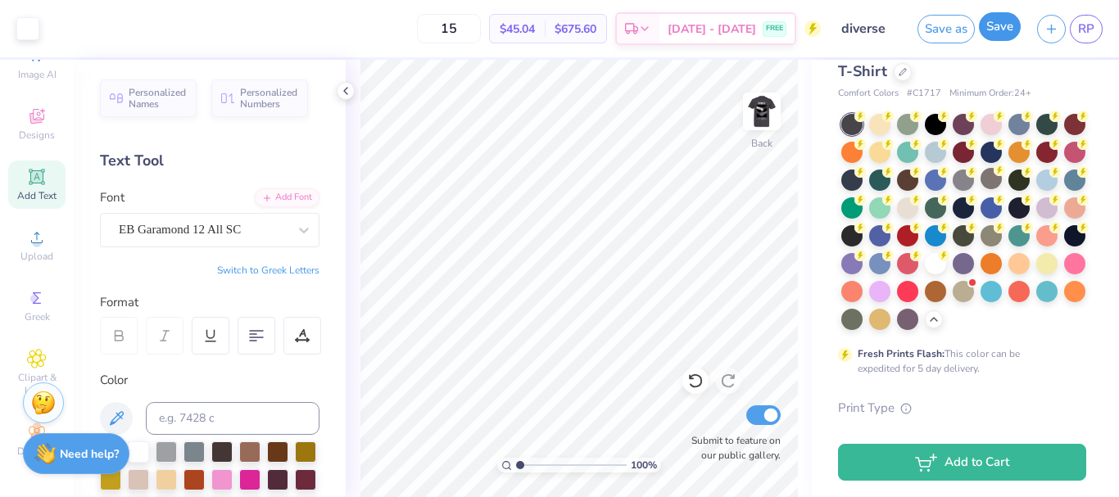
click at [1007, 34] on button "Save" at bounding box center [1000, 26] width 42 height 29
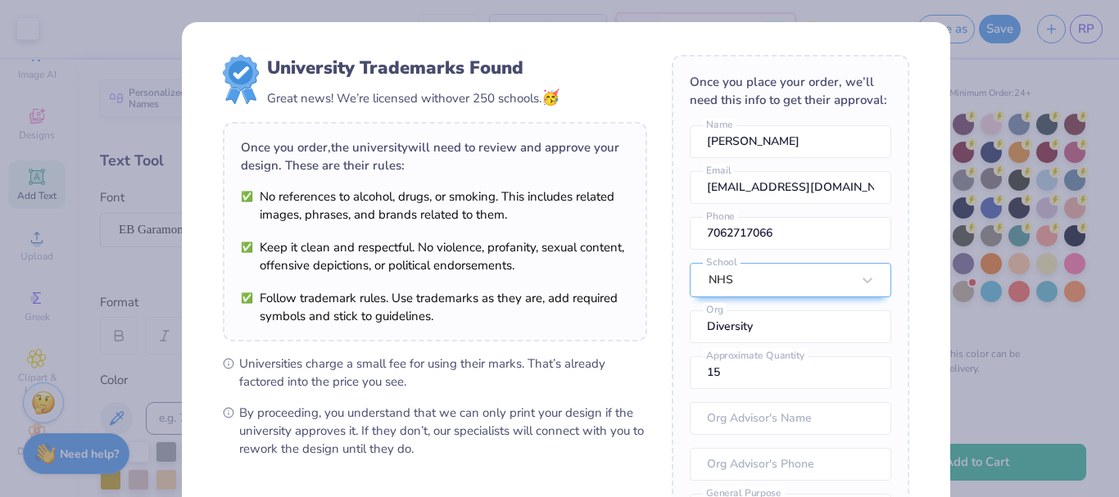
click at [1080, 48] on div "Design Saved" at bounding box center [960, 50] width 291 height 75
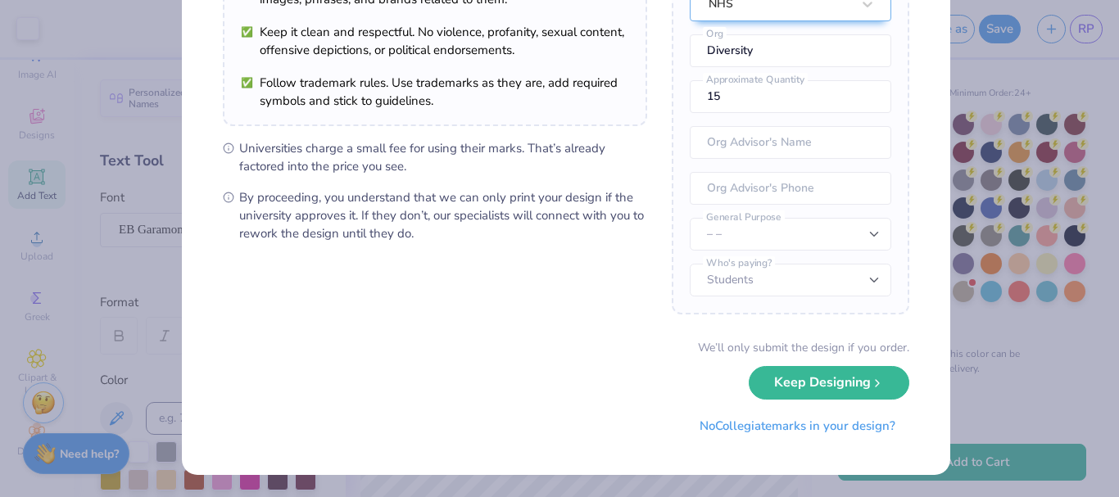
scroll to position [216, 0]
click at [870, 387] on button "Keep Designing" at bounding box center [829, 378] width 161 height 34
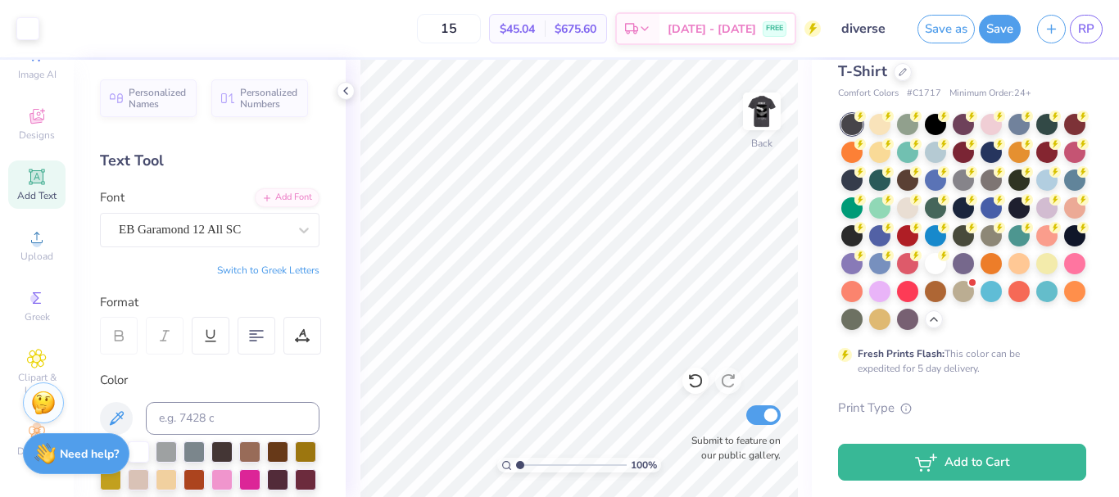
scroll to position [29, 0]
click at [341, 93] on icon at bounding box center [345, 90] width 13 height 13
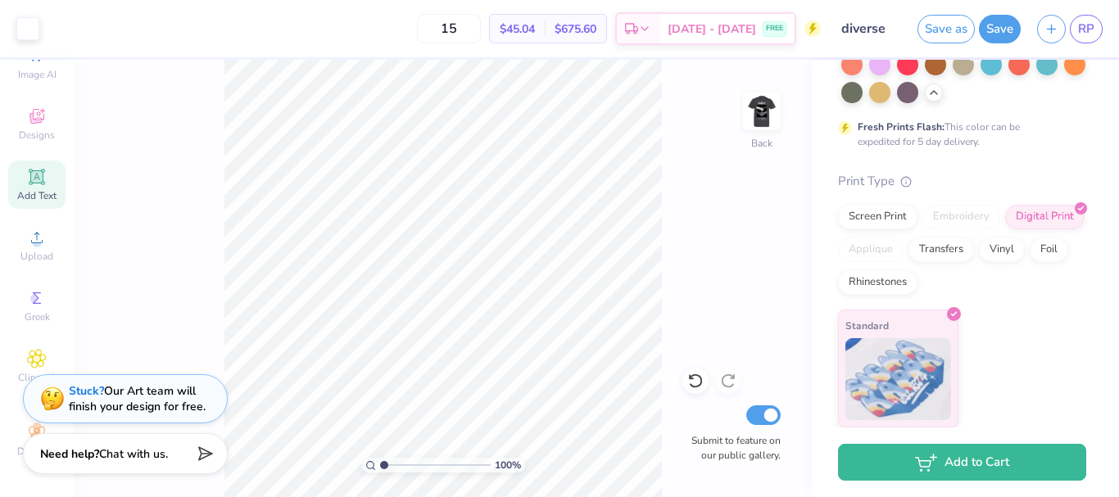
scroll to position [0, 0]
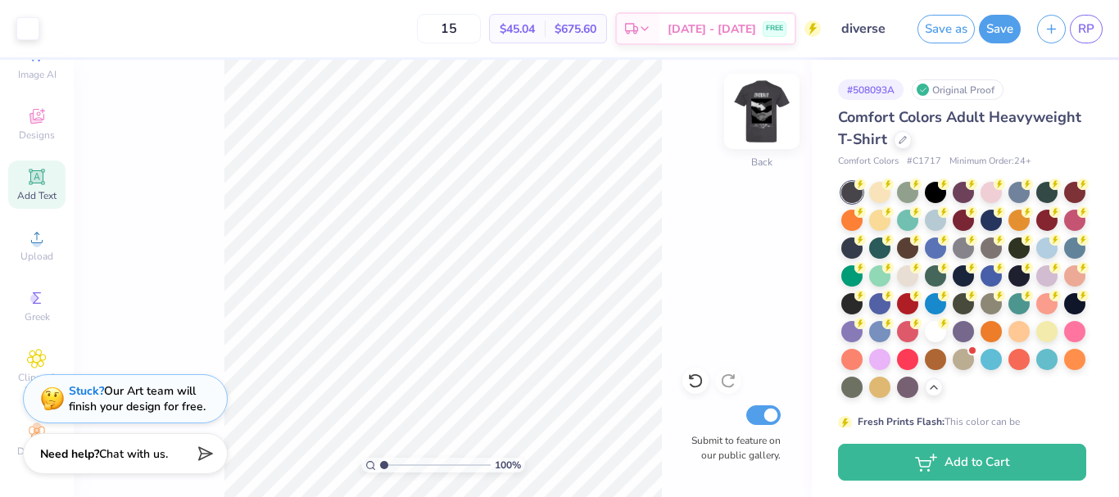
click at [758, 102] on img at bounding box center [762, 112] width 66 height 66
click at [389, 466] on input "range" at bounding box center [435, 465] width 111 height 15
type input "1"
click at [382, 466] on input "range" at bounding box center [435, 465] width 111 height 15
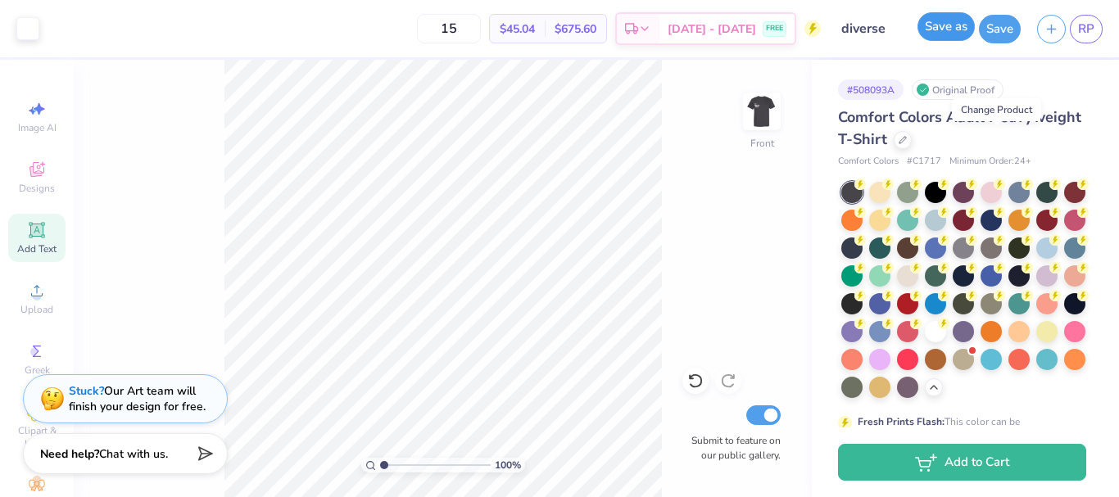
click at [937, 35] on button "Save as" at bounding box center [945, 26] width 57 height 29
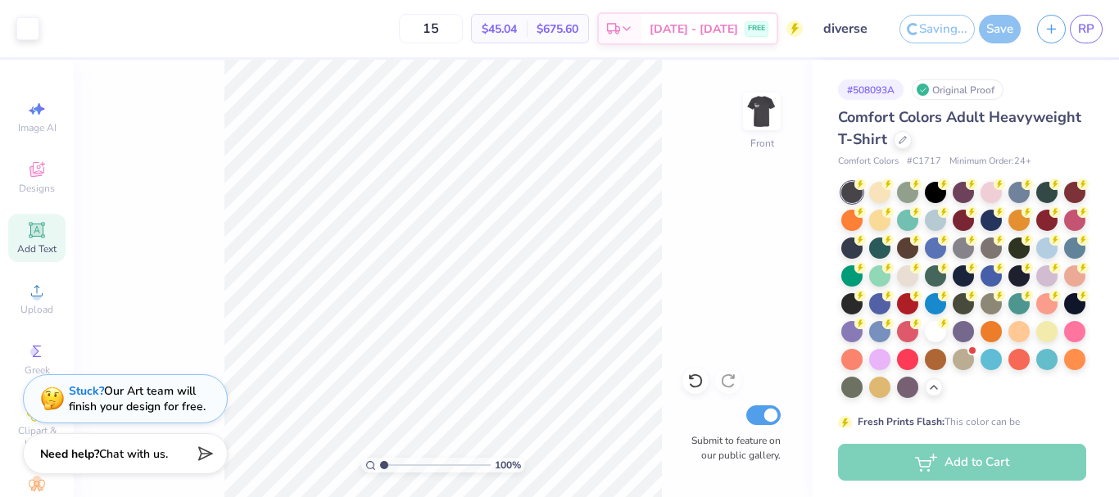
scroll to position [0, 7]
click at [884, 13] on input "diverse" at bounding box center [851, 28] width 80 height 33
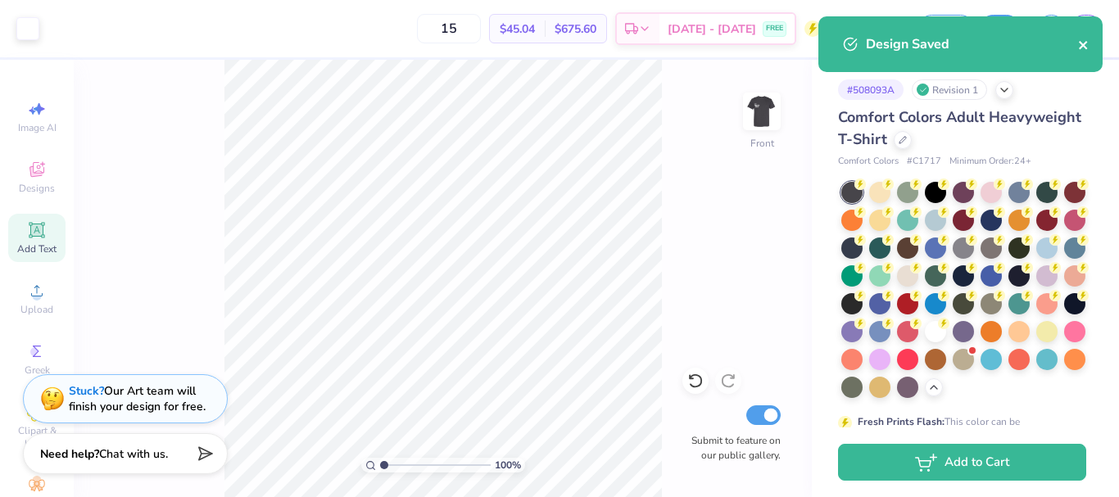
click at [1087, 48] on icon "close" at bounding box center [1083, 44] width 11 height 13
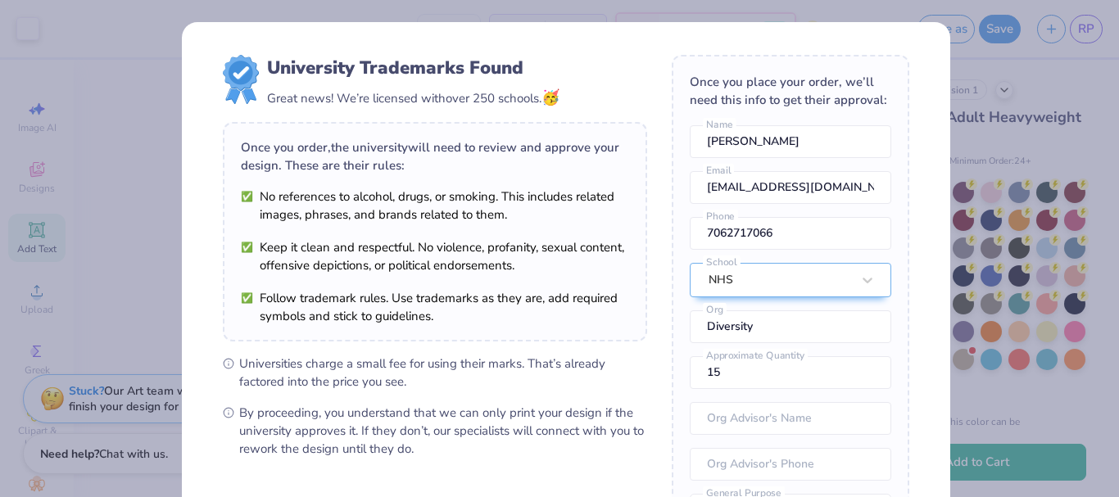
click at [1002, 201] on div "University Trademarks Found Great news! We’re licensed with over 250 schools. 🥳…" at bounding box center [559, 248] width 1119 height 497
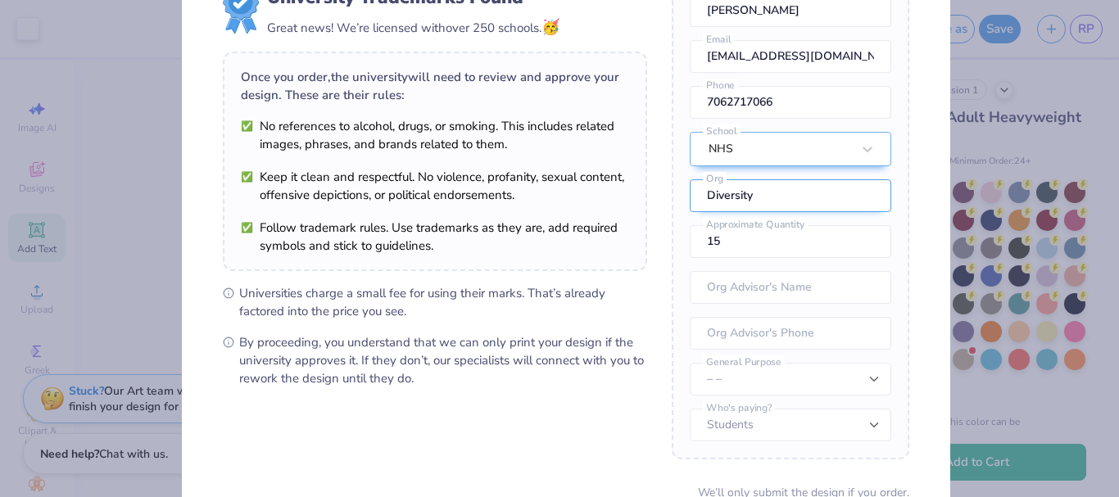
scroll to position [197, 0]
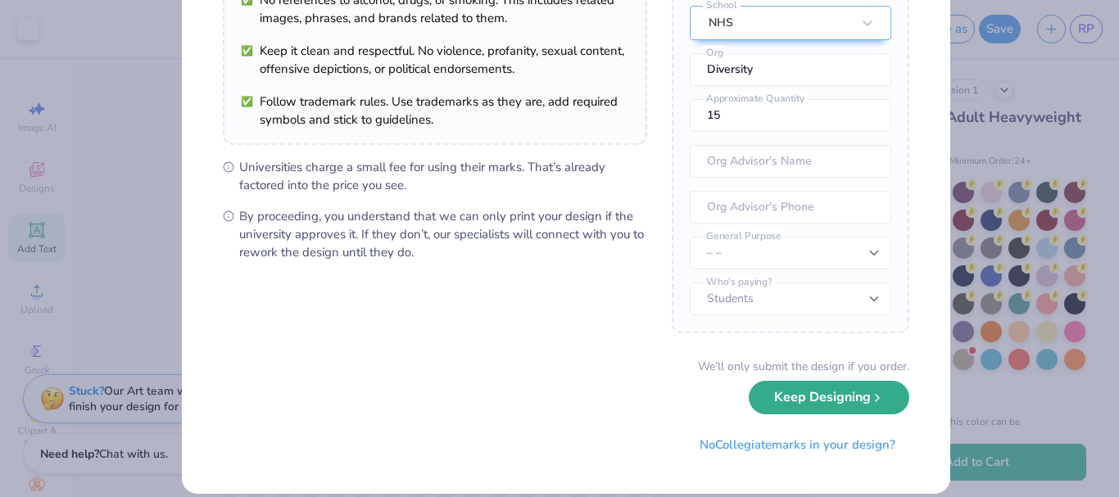
click at [810, 387] on button "Keep Designing" at bounding box center [829, 398] width 161 height 34
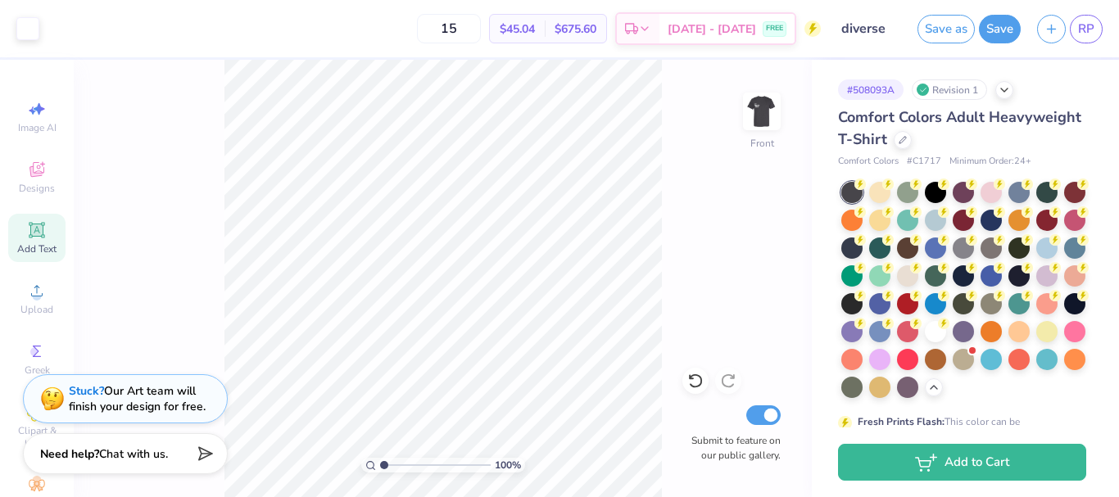
scroll to position [29, 0]
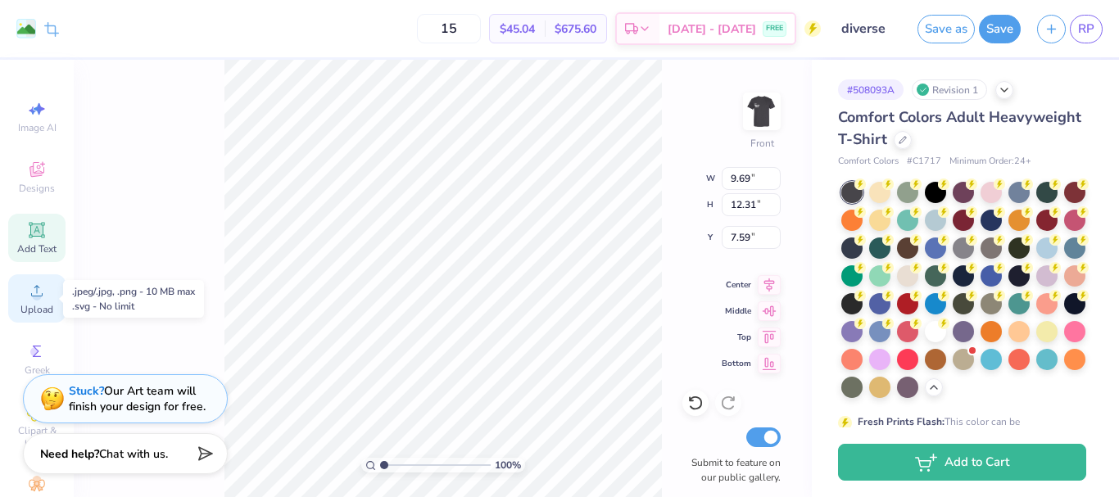
click at [32, 296] on circle at bounding box center [36, 296] width 9 height 9
click at [15, 297] on div "Upload" at bounding box center [36, 298] width 57 height 48
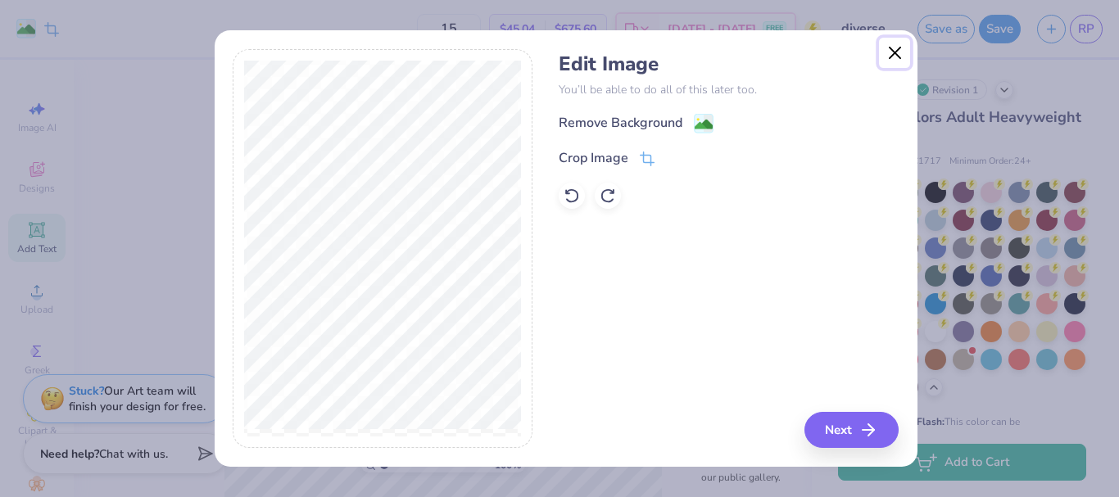
click at [891, 58] on button "Close" at bounding box center [894, 53] width 31 height 31
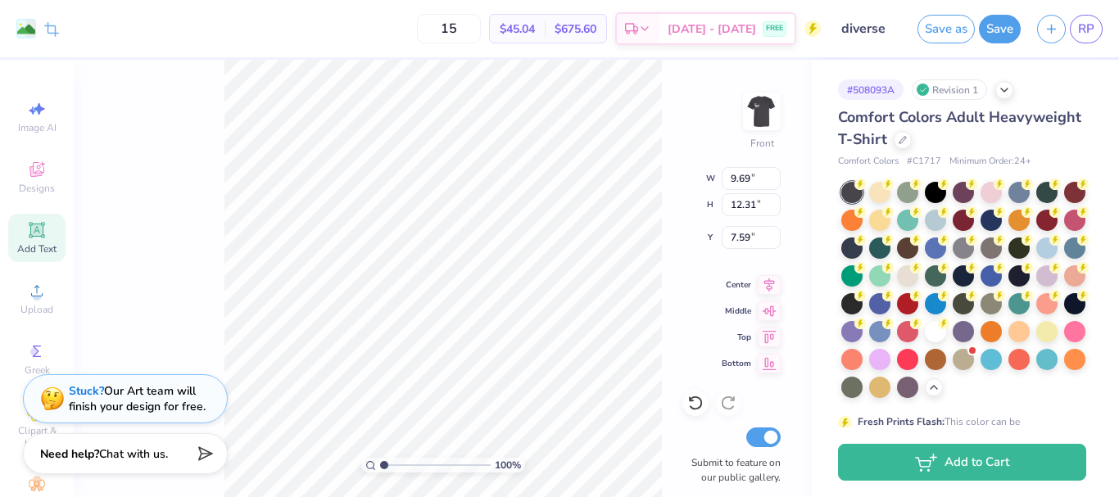
scroll to position [0, 7]
click at [35, 282] on div "Upload" at bounding box center [36, 298] width 57 height 48
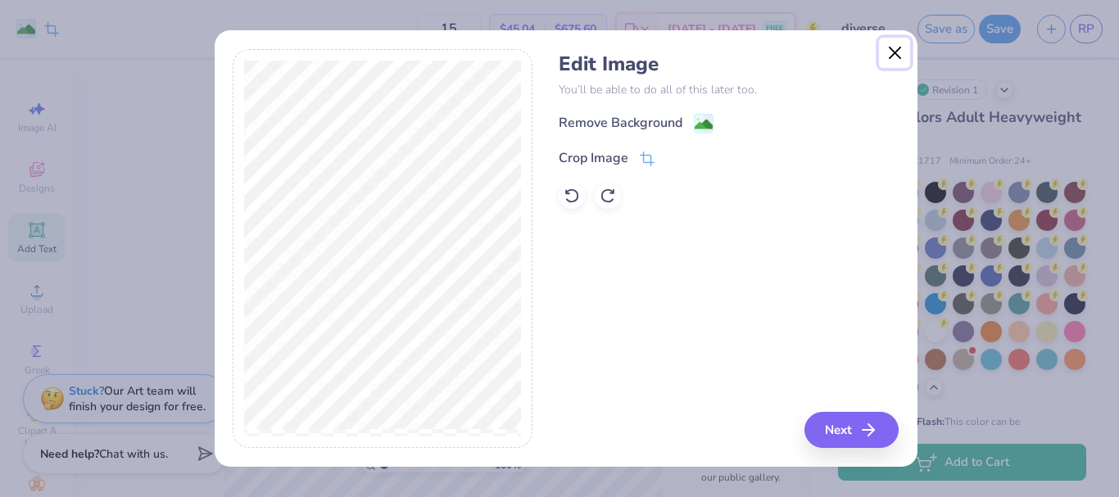
click at [881, 58] on button "Close" at bounding box center [894, 53] width 31 height 31
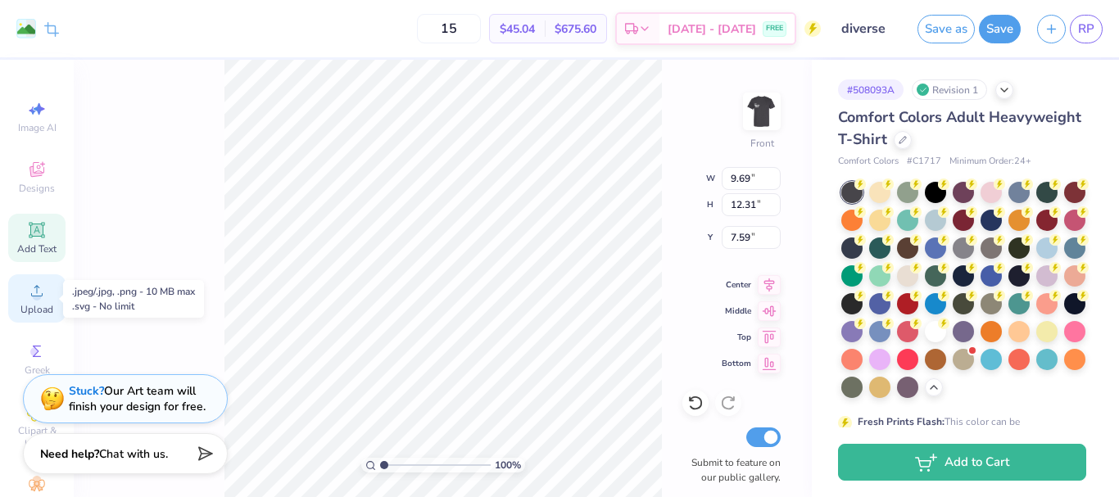
click at [29, 291] on icon at bounding box center [37, 291] width 20 height 20
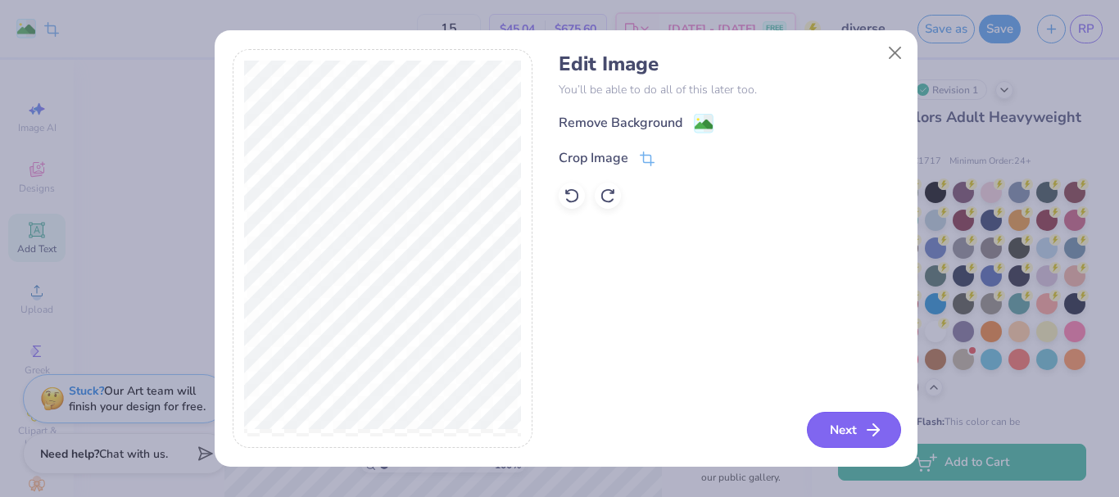
click at [853, 414] on button "Next" at bounding box center [854, 430] width 94 height 36
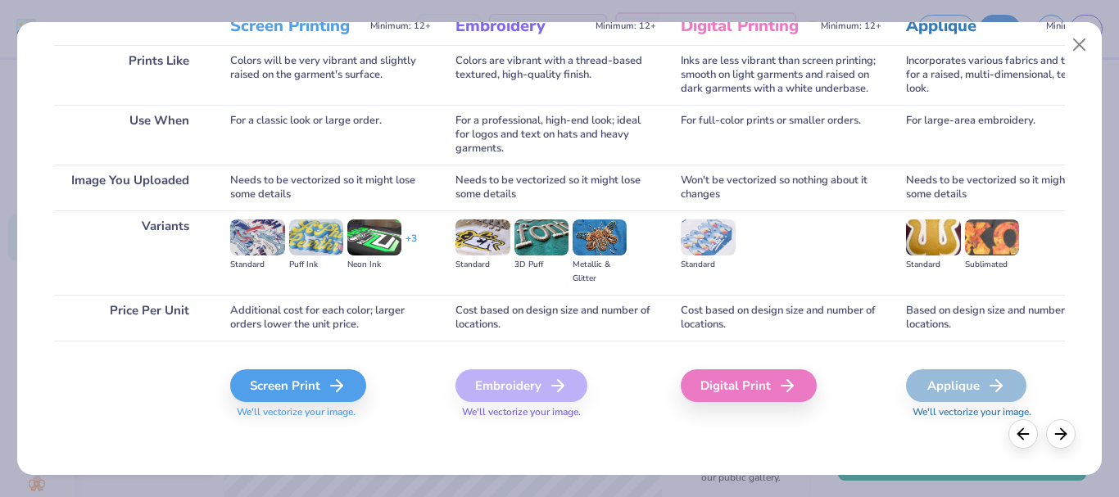
scroll to position [238, 0]
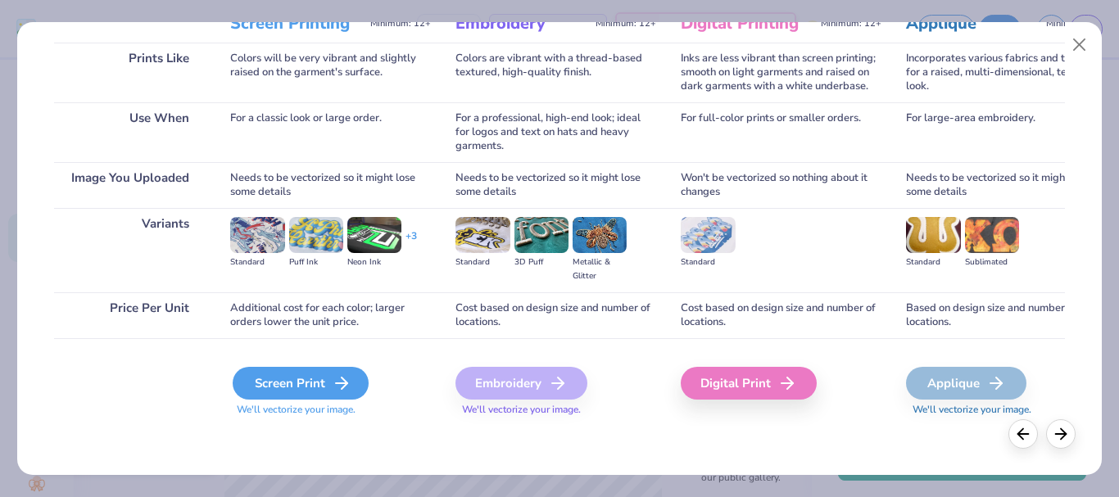
click at [269, 387] on div "Screen Print" at bounding box center [301, 383] width 136 height 33
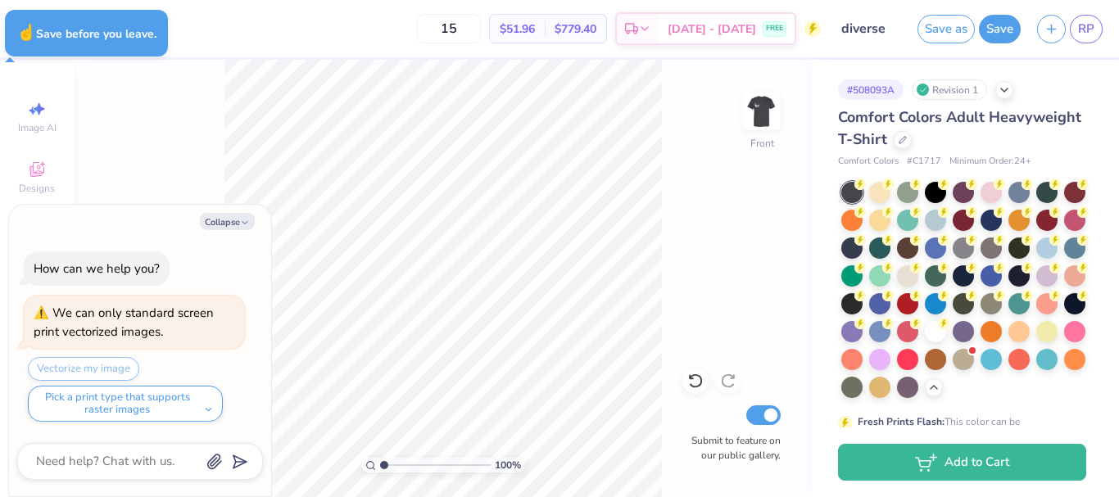
type textarea "x"
